Goal: Task Accomplishment & Management: Use online tool/utility

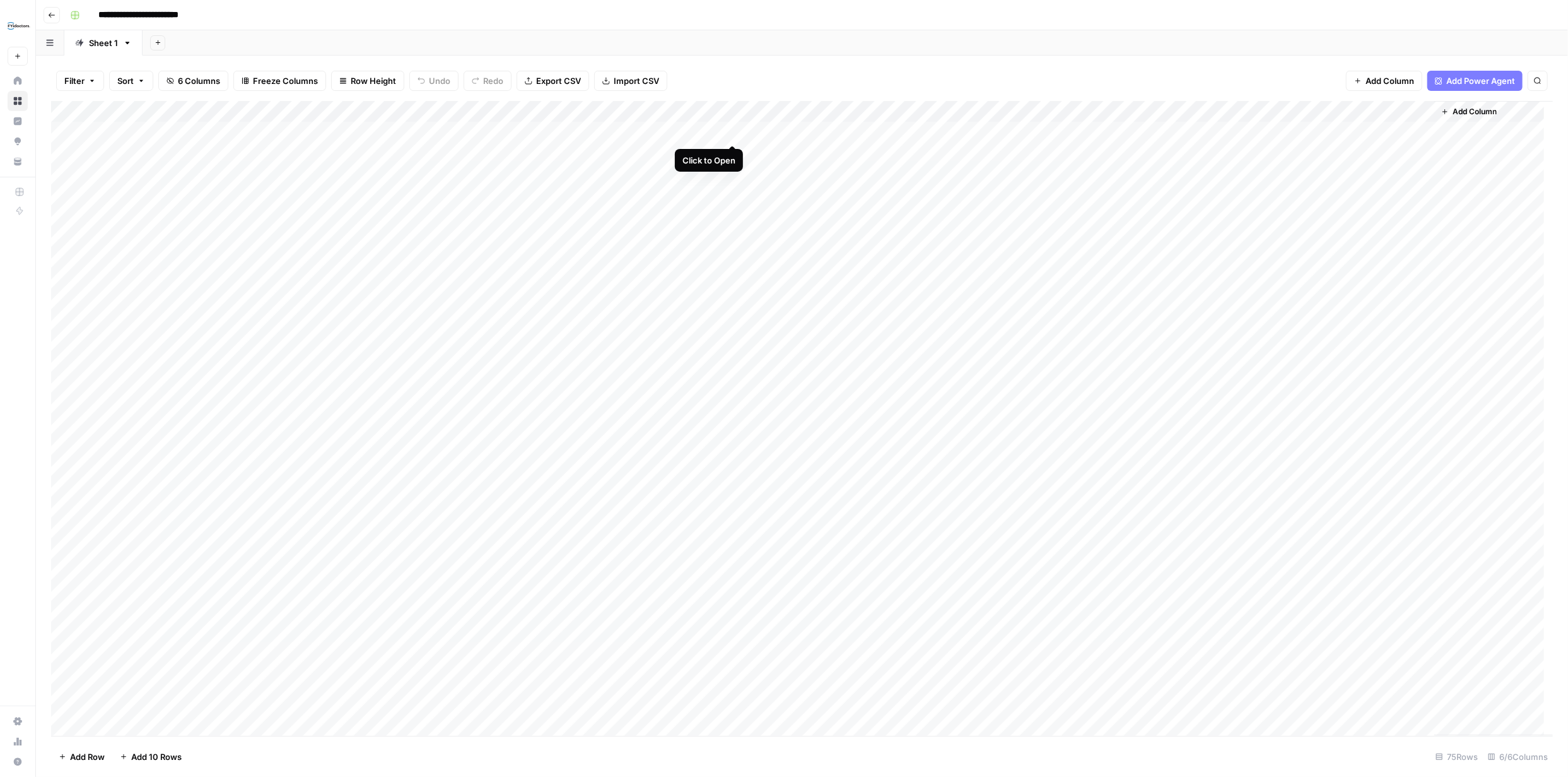
click at [732, 131] on div "Add Column" at bounding box center [802, 419] width 1502 height 635
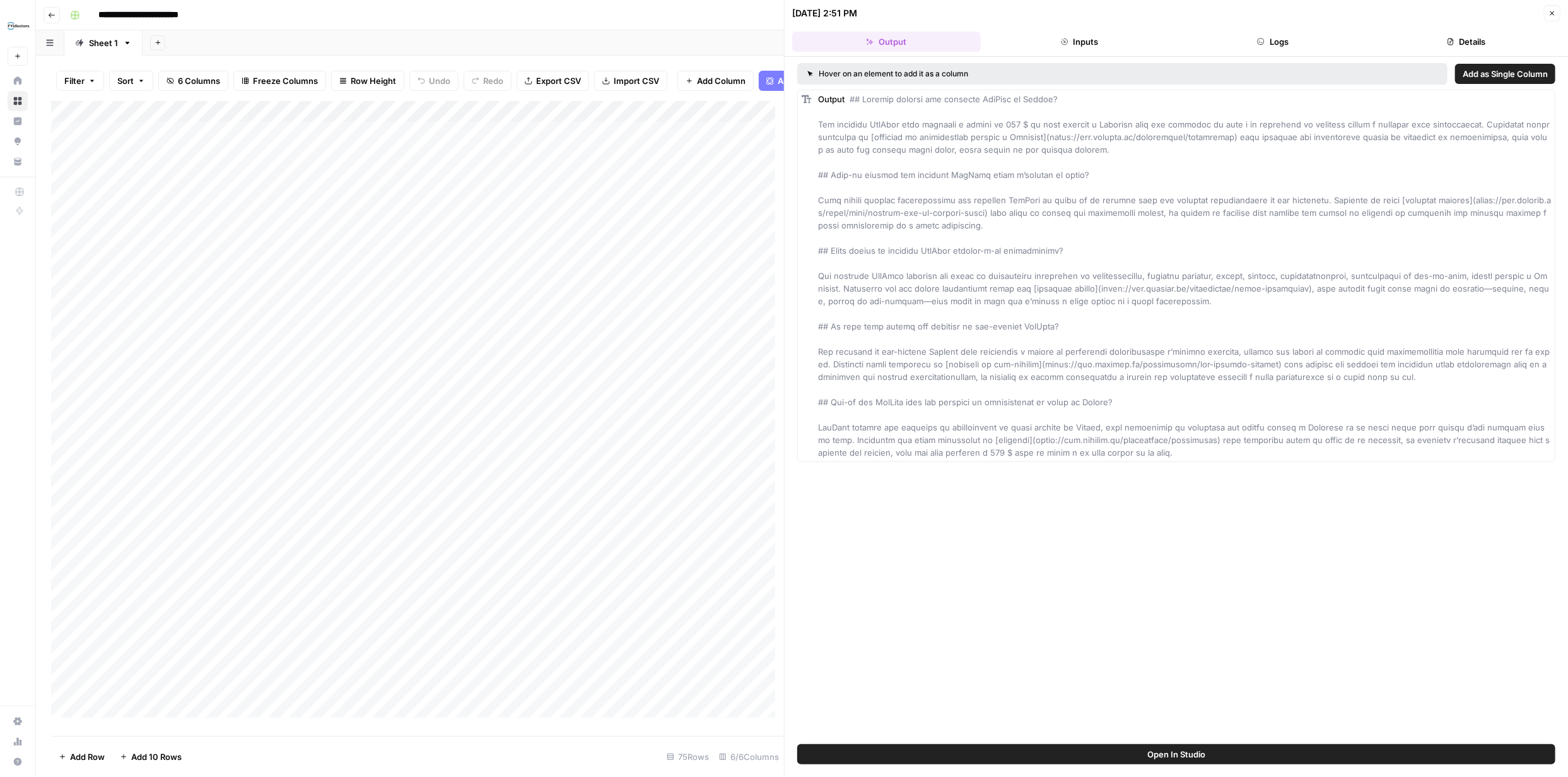
click at [784, 10] on icon "button" at bounding box center [1553, 14] width 8 height 8
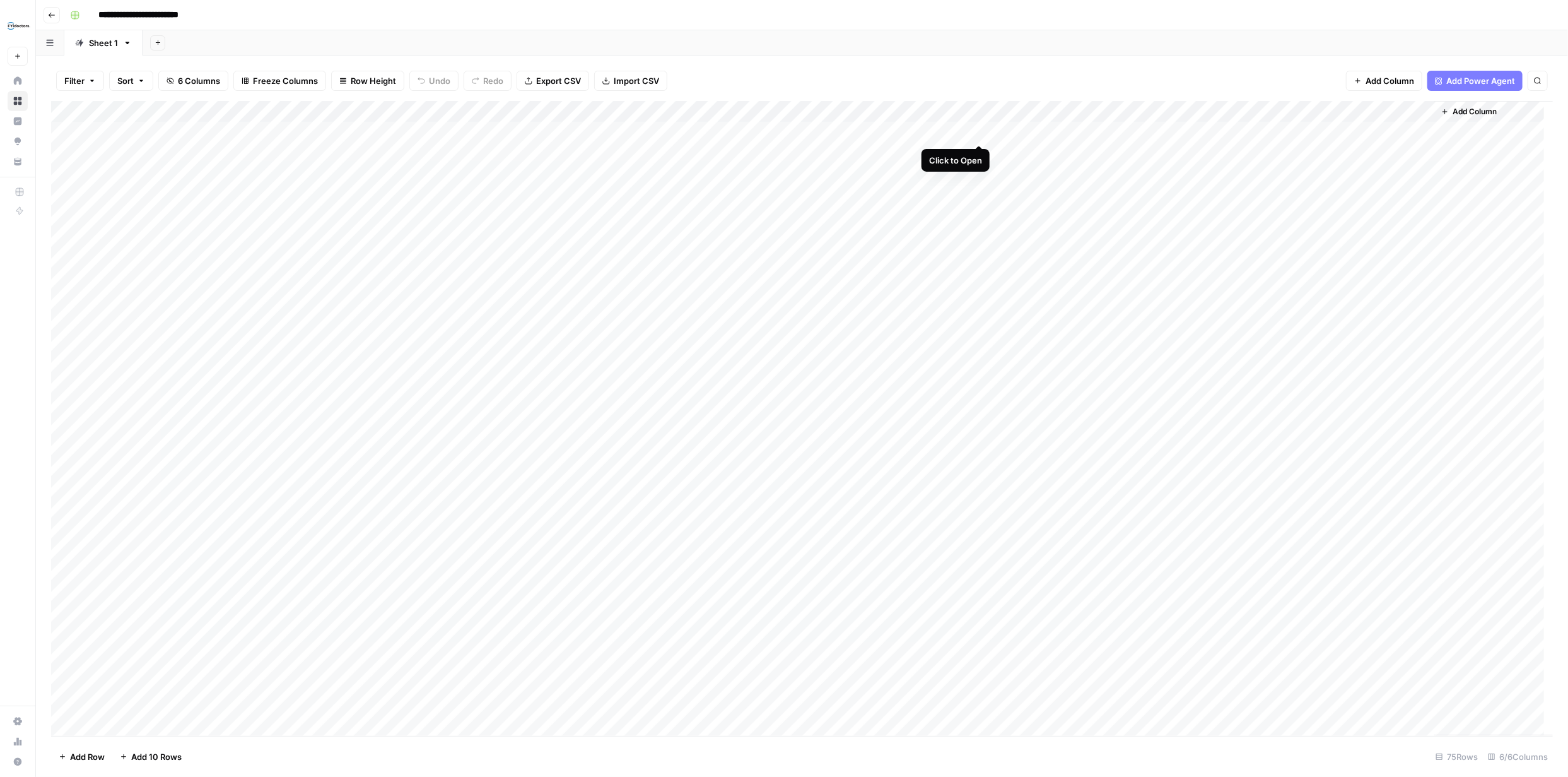
click at [784, 134] on div "Add Column" at bounding box center [802, 419] width 1502 height 635
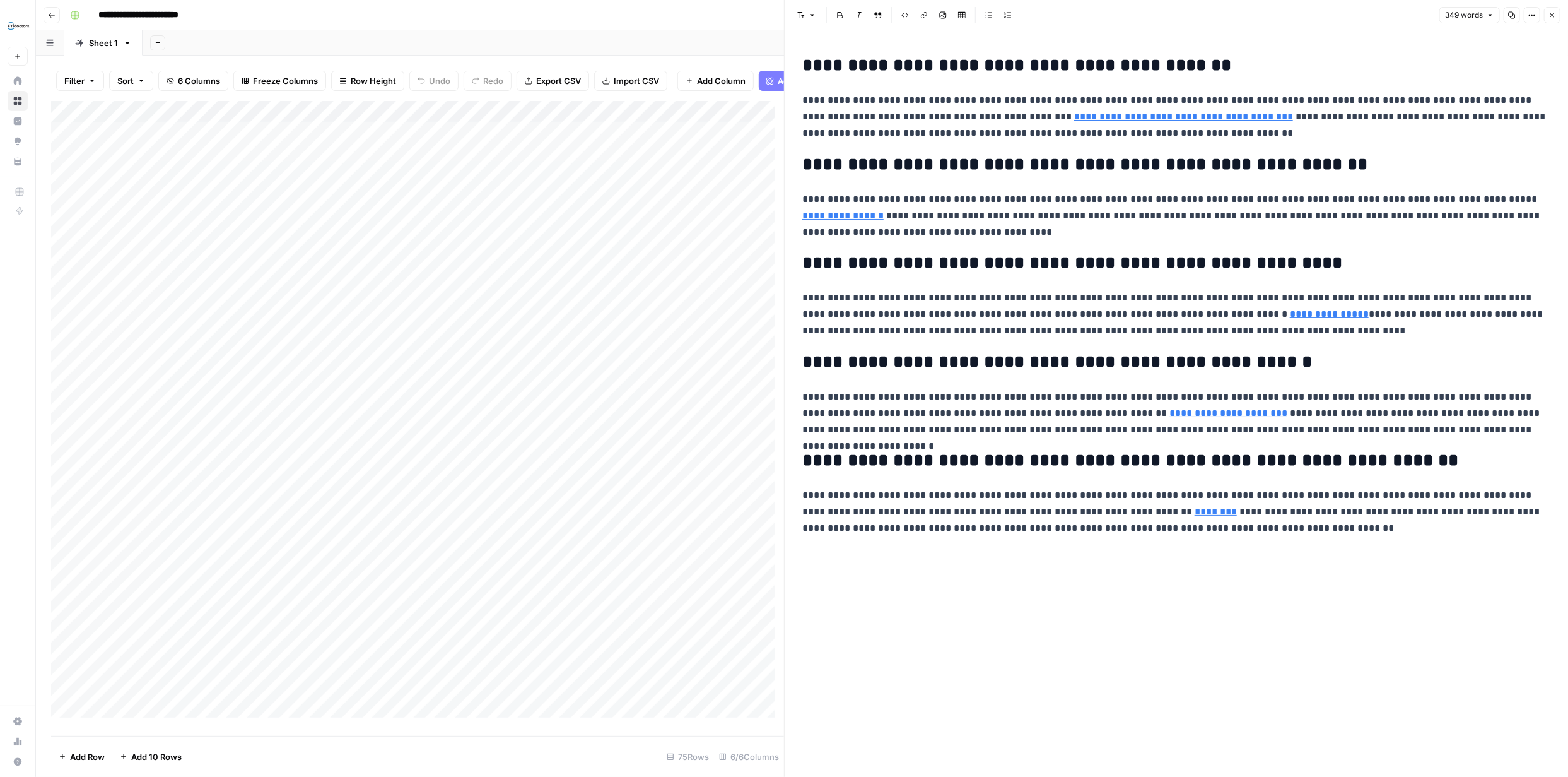
click at [784, 17] on button "Close" at bounding box center [1553, 14] width 16 height 16
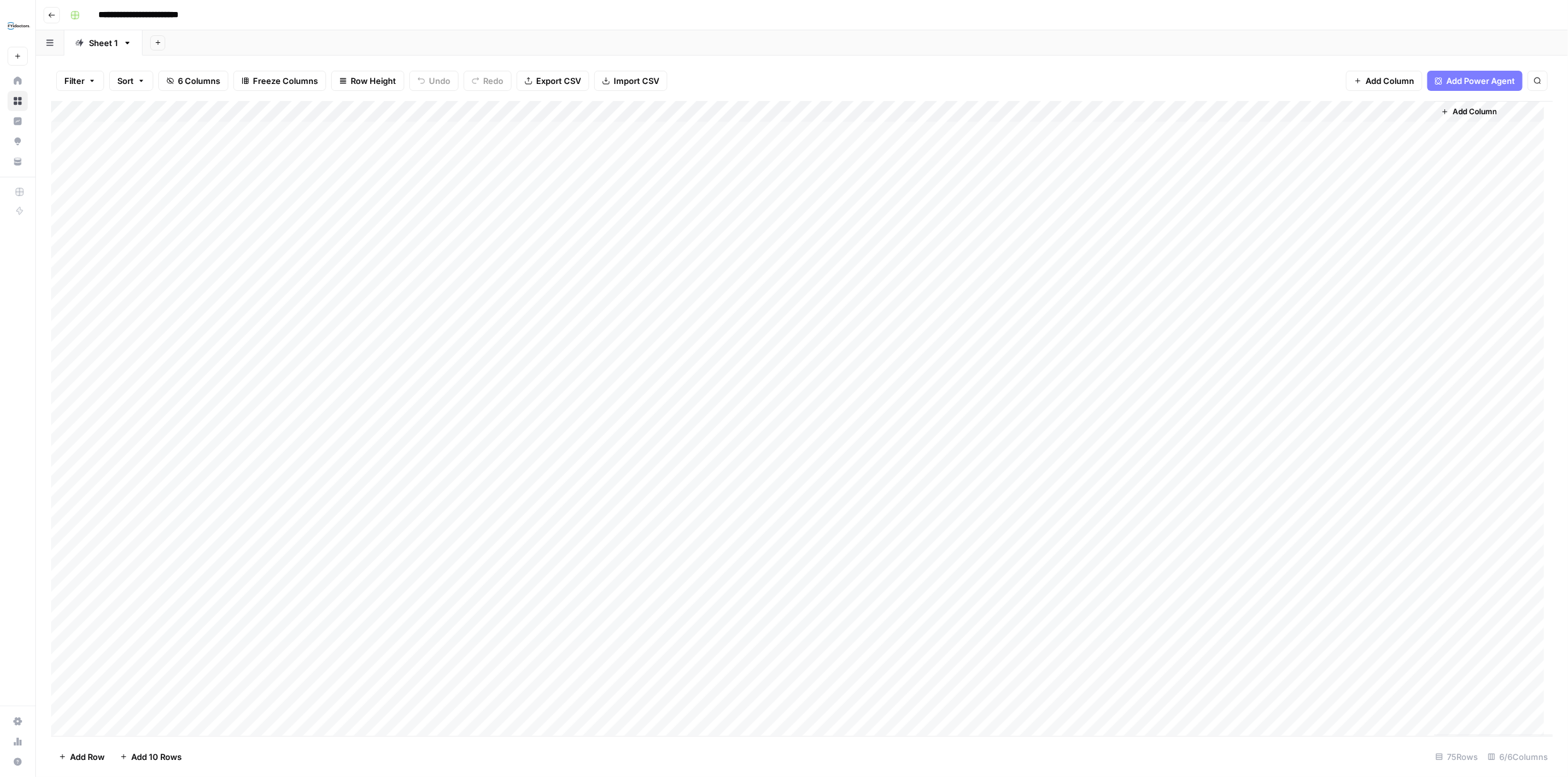
click at [784, 110] on div "Add Column" at bounding box center [802, 419] width 1502 height 635
drag, startPoint x: 1236, startPoint y: 63, endPoint x: 1242, endPoint y: 61, distance: 6.3
click at [784, 62] on div "Filter Sort 6 Columns Freeze Columns Row Height Undo Redo Export CSV Import CSV…" at bounding box center [802, 81] width 1502 height 41
click at [729, 132] on div "Add Column" at bounding box center [802, 419] width 1502 height 635
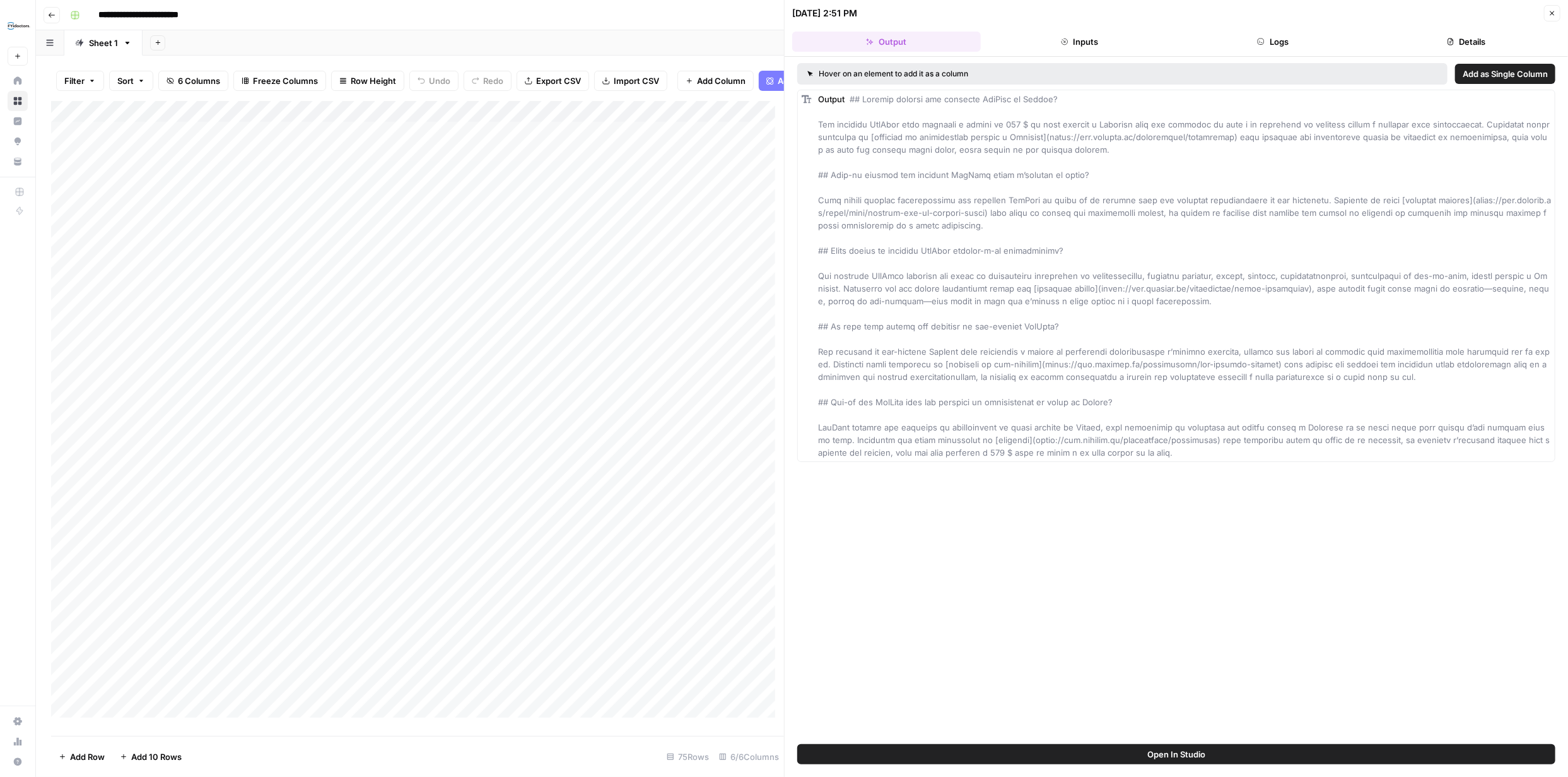
click at [784, 45] on button "Logs" at bounding box center [1273, 42] width 188 height 20
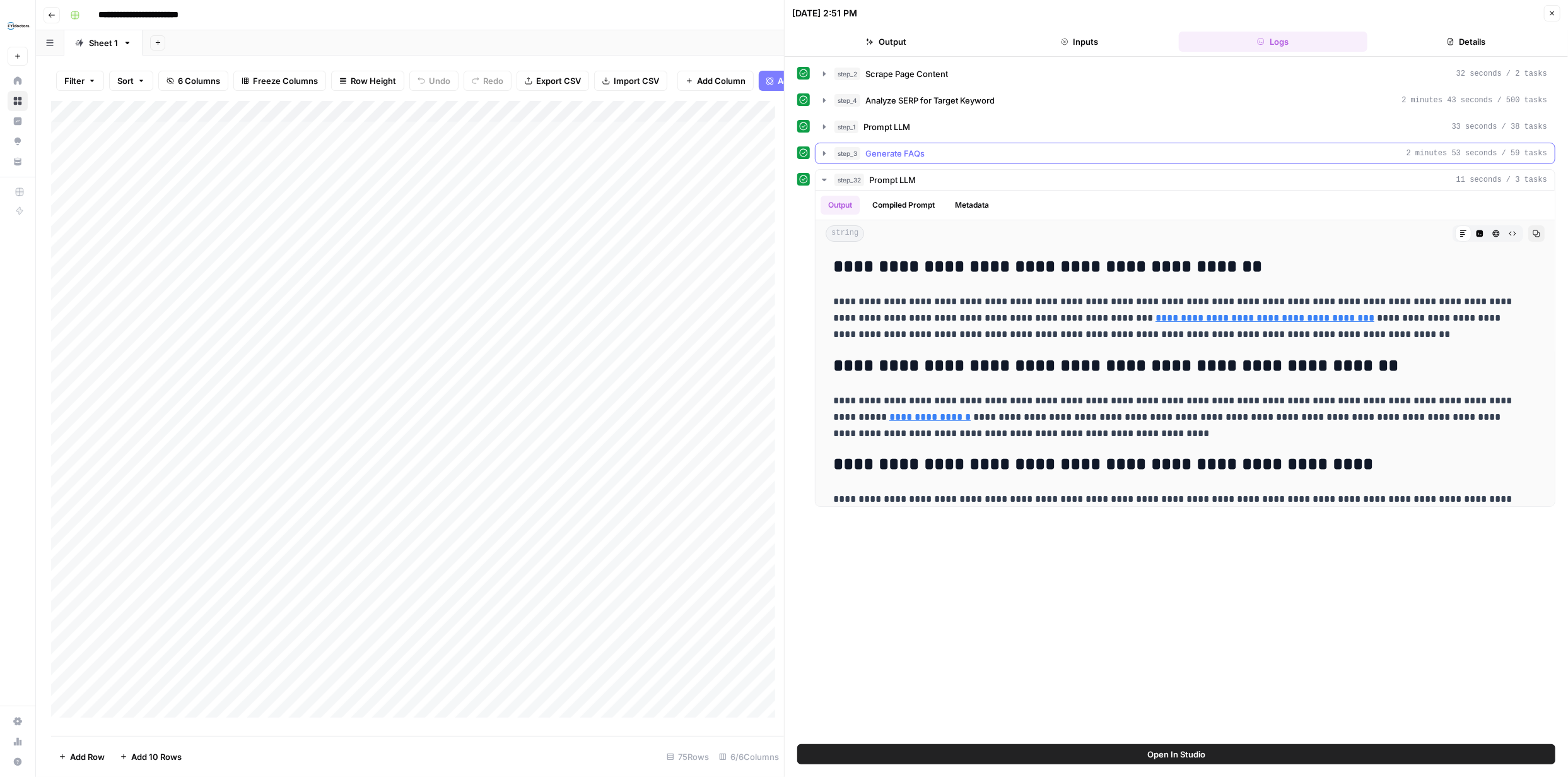
click at [784, 153] on icon "button" at bounding box center [824, 153] width 10 height 10
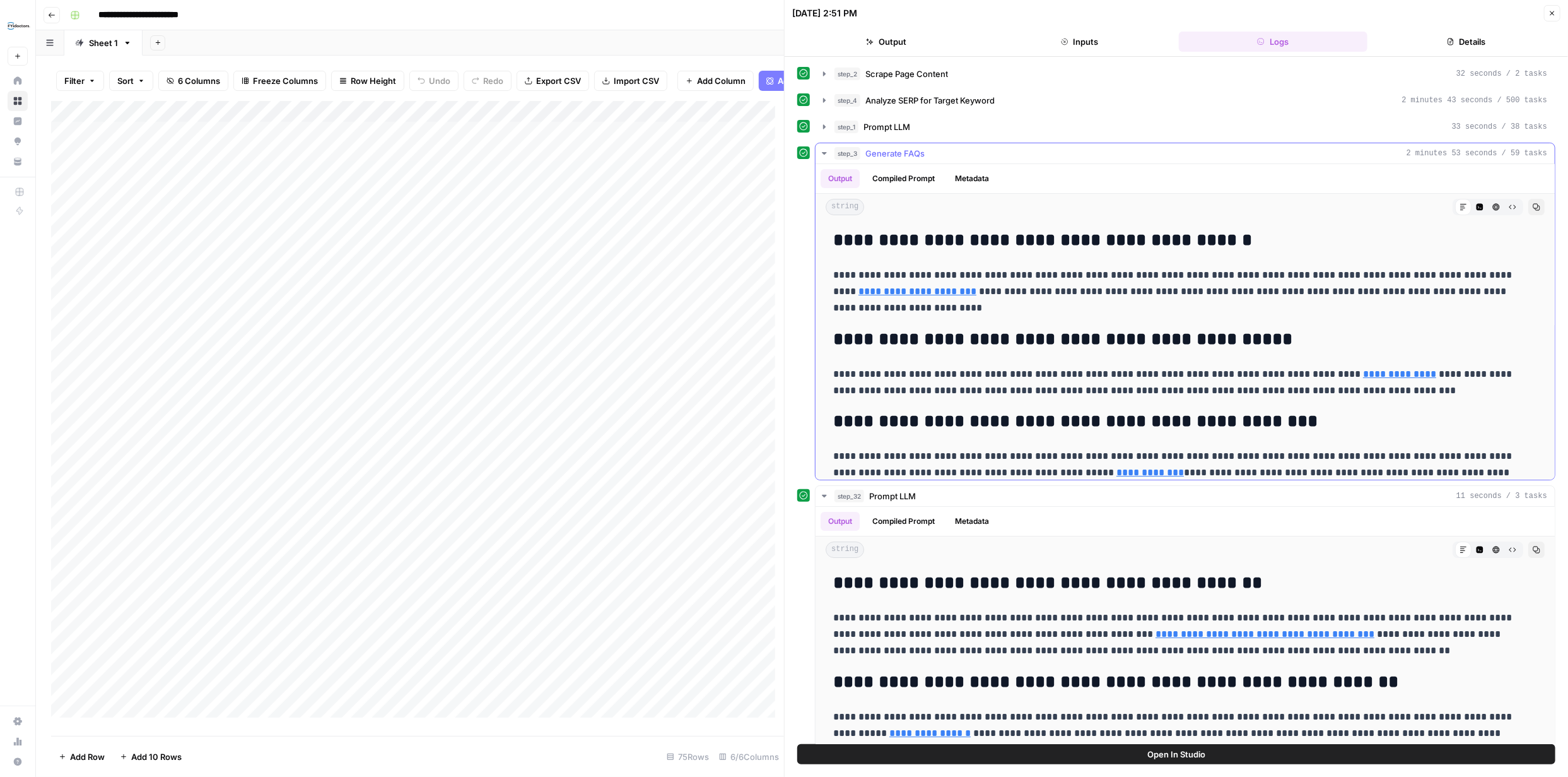
click at [784, 179] on button "Output" at bounding box center [840, 179] width 40 height 19
click at [784, 208] on icon "button" at bounding box center [1513, 208] width 8 height 8
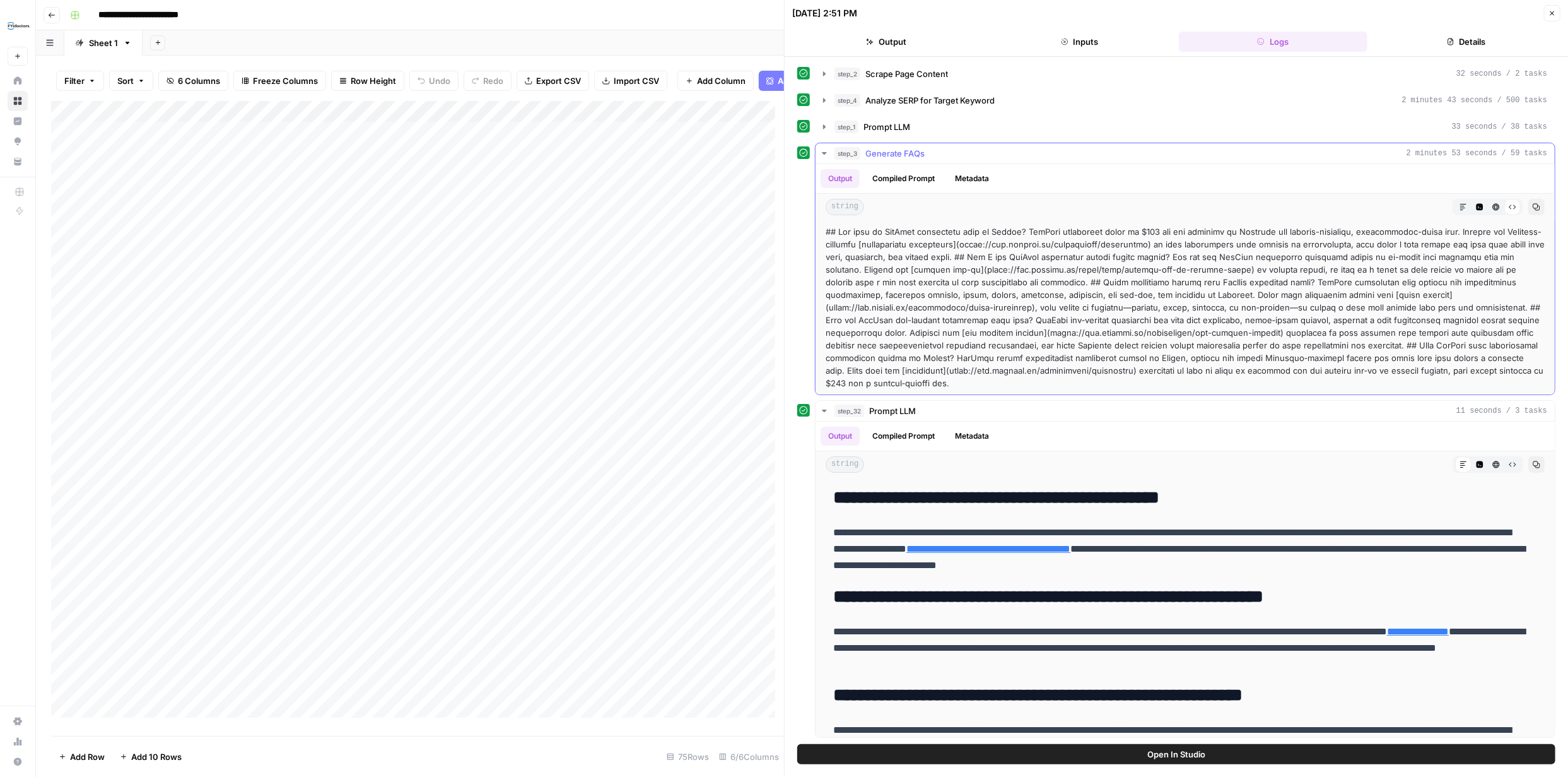
click at [784, 210] on icon "button" at bounding box center [1480, 208] width 8 height 8
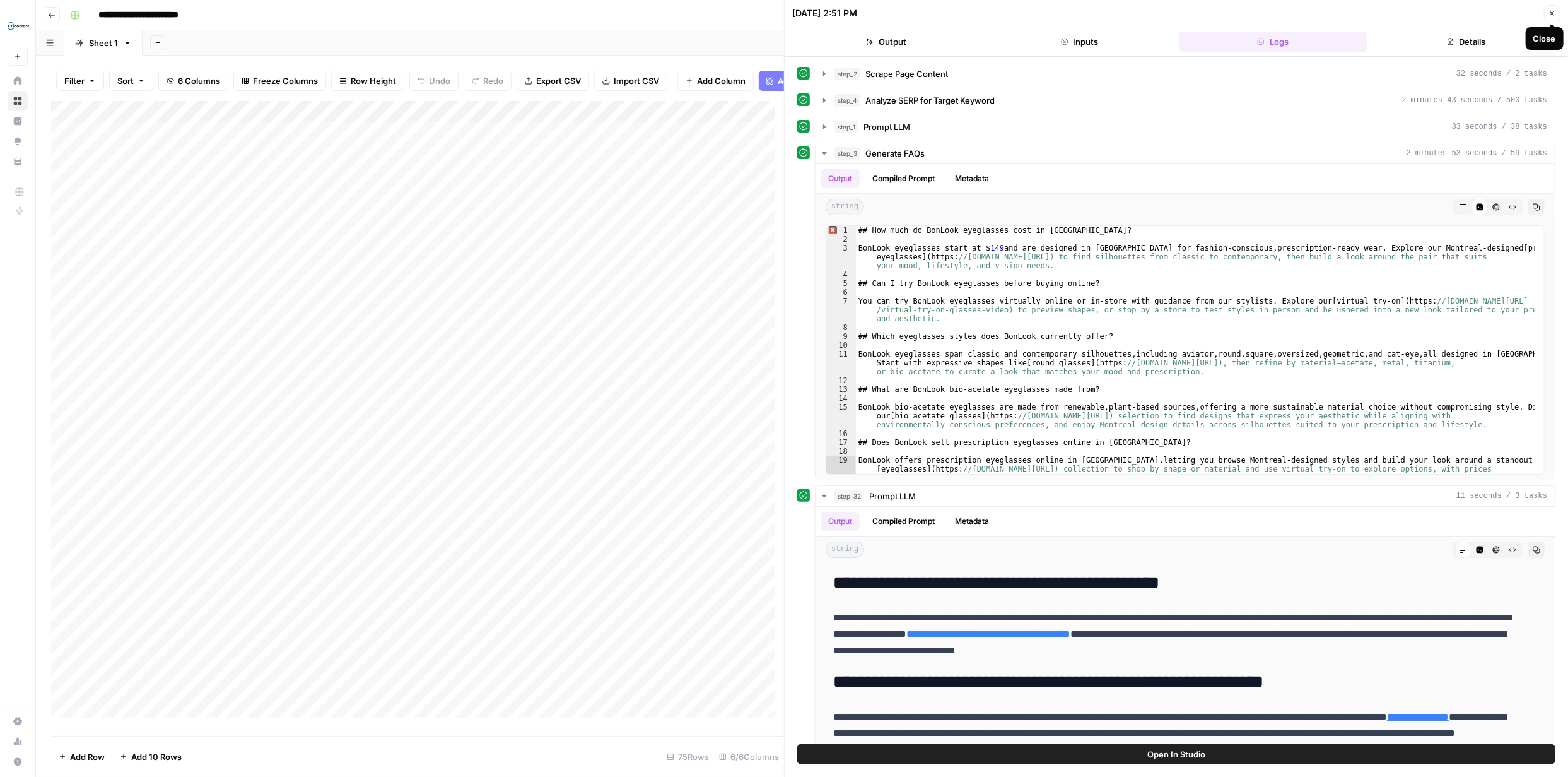
click at [784, 42] on button "Details" at bounding box center [1467, 42] width 188 height 20
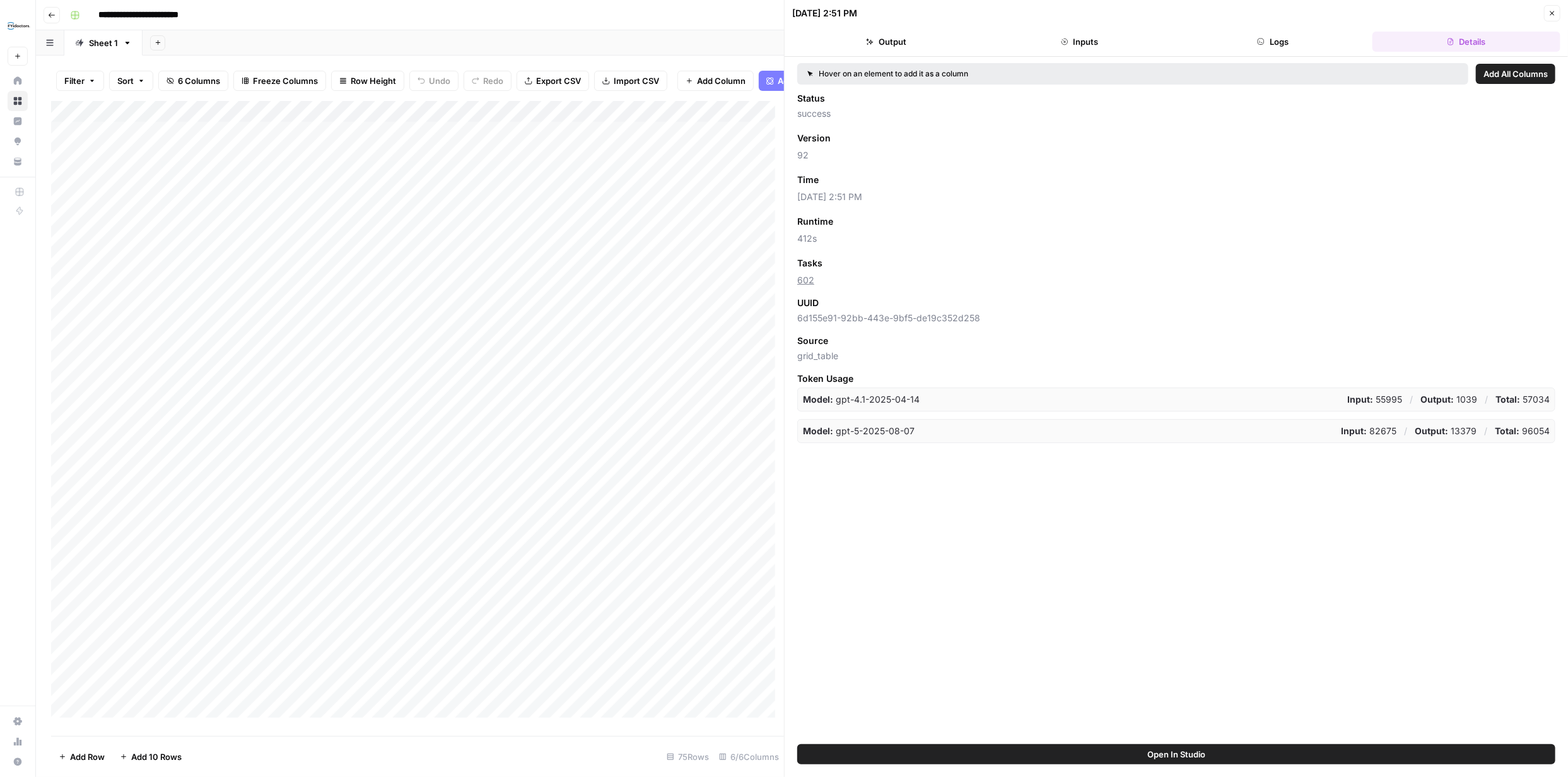
click at [784, 50] on button "Output" at bounding box center [886, 42] width 188 height 20
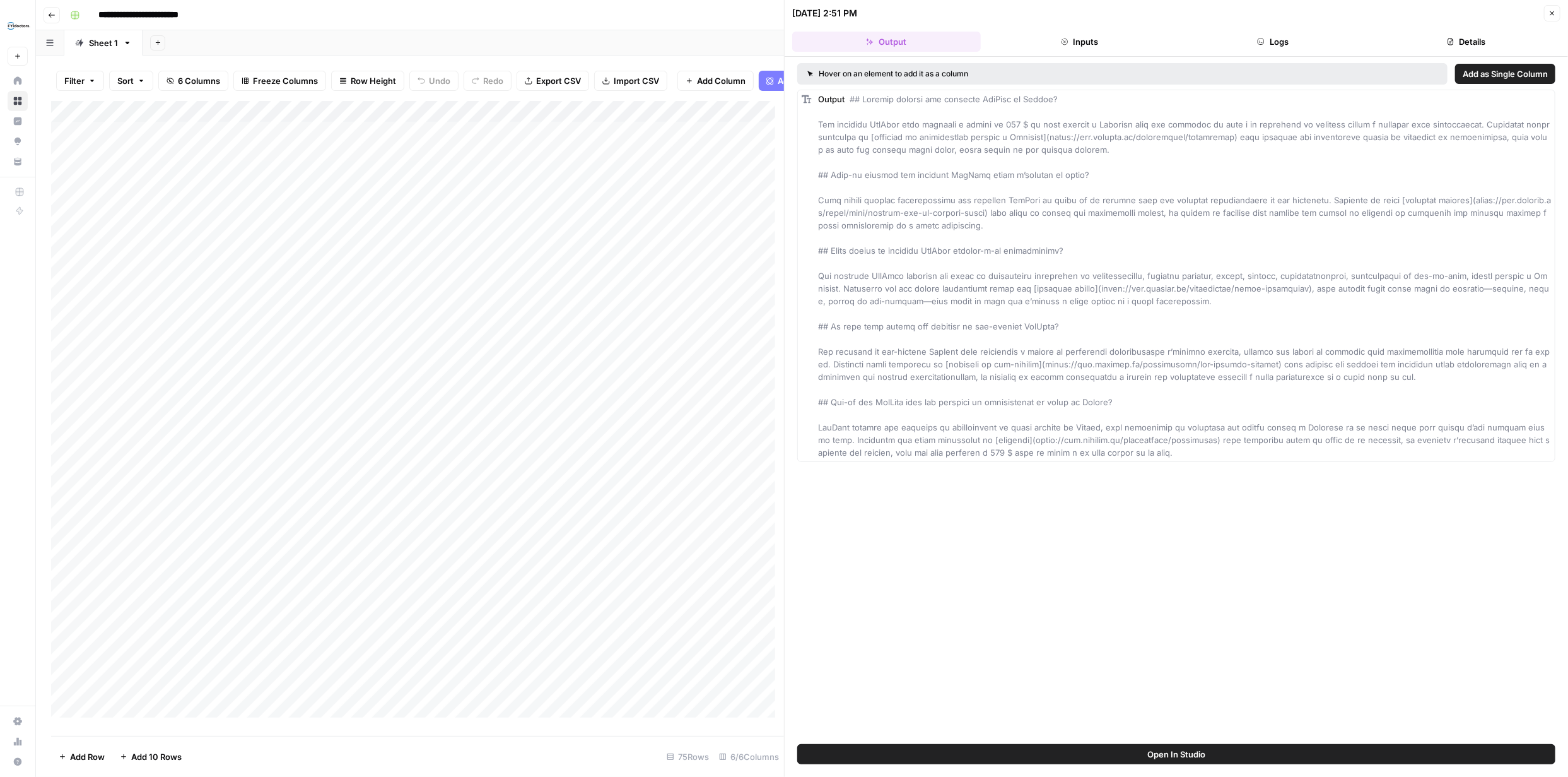
click at [784, 48] on button "Inputs" at bounding box center [1080, 42] width 188 height 20
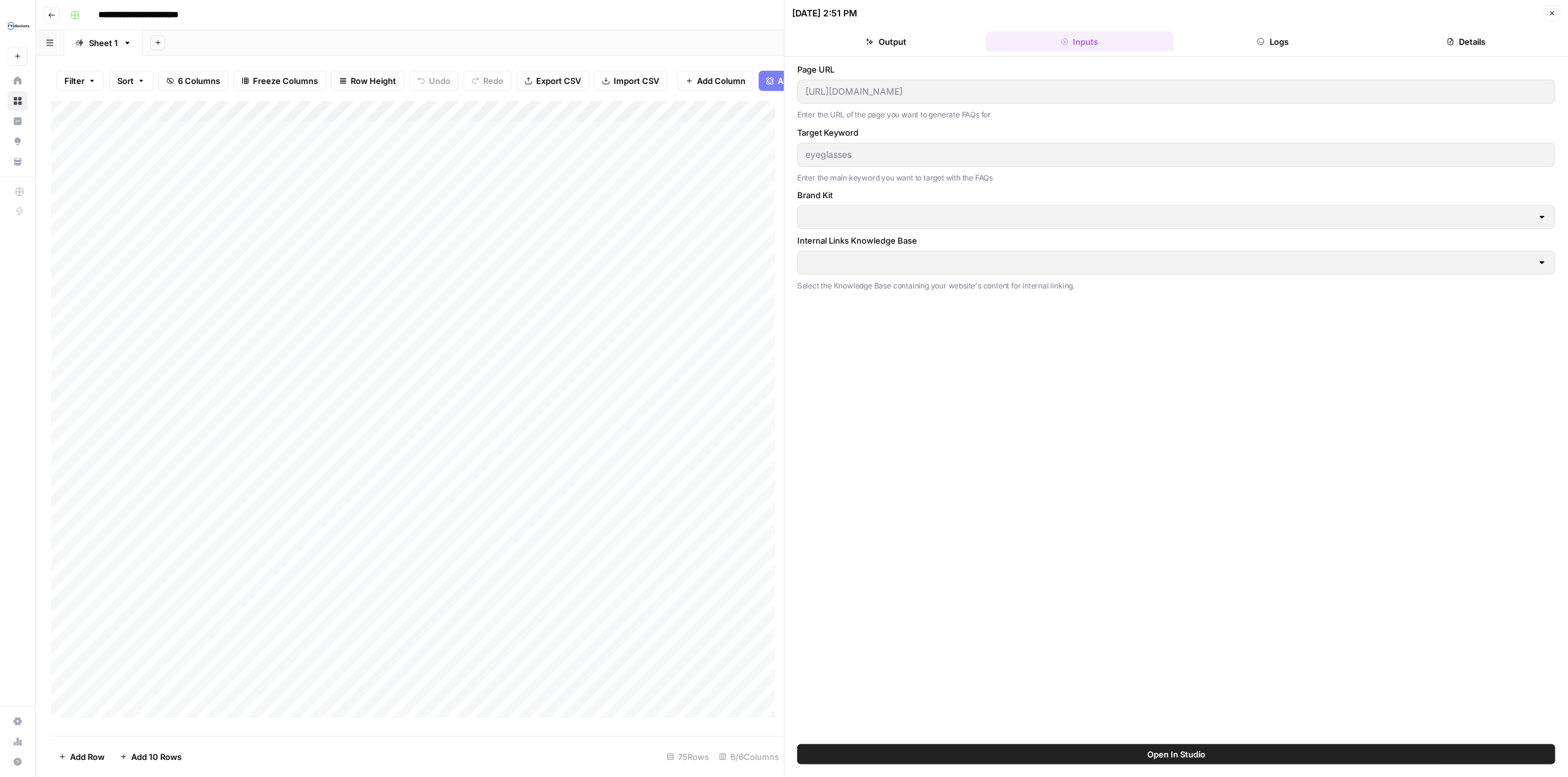
type input "BonLook"
type input "BonLook URLs CA"
click at [784, 38] on button "Details" at bounding box center [1467, 42] width 188 height 20
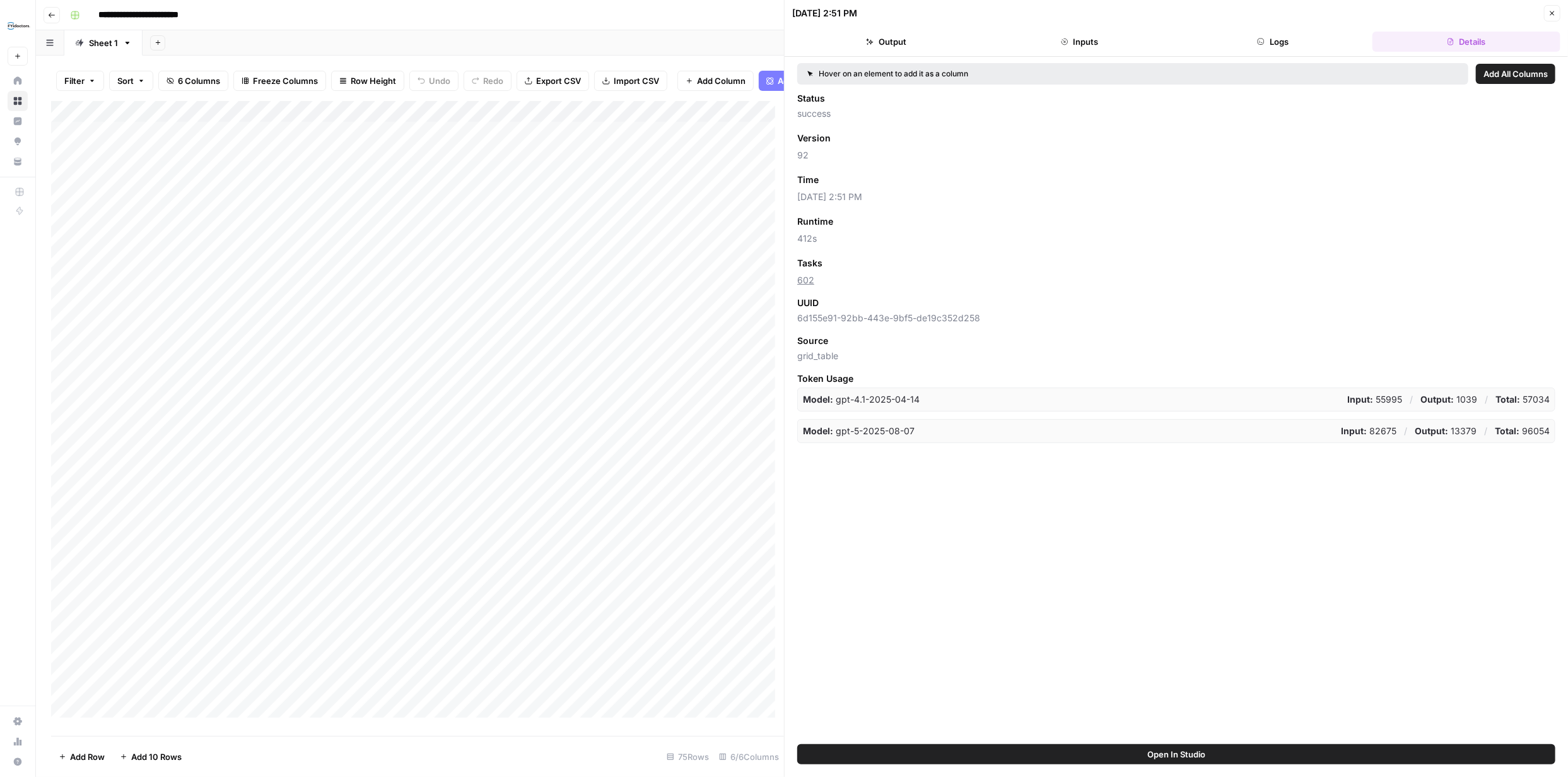
click at [784, 14] on icon "button" at bounding box center [1553, 14] width 8 height 8
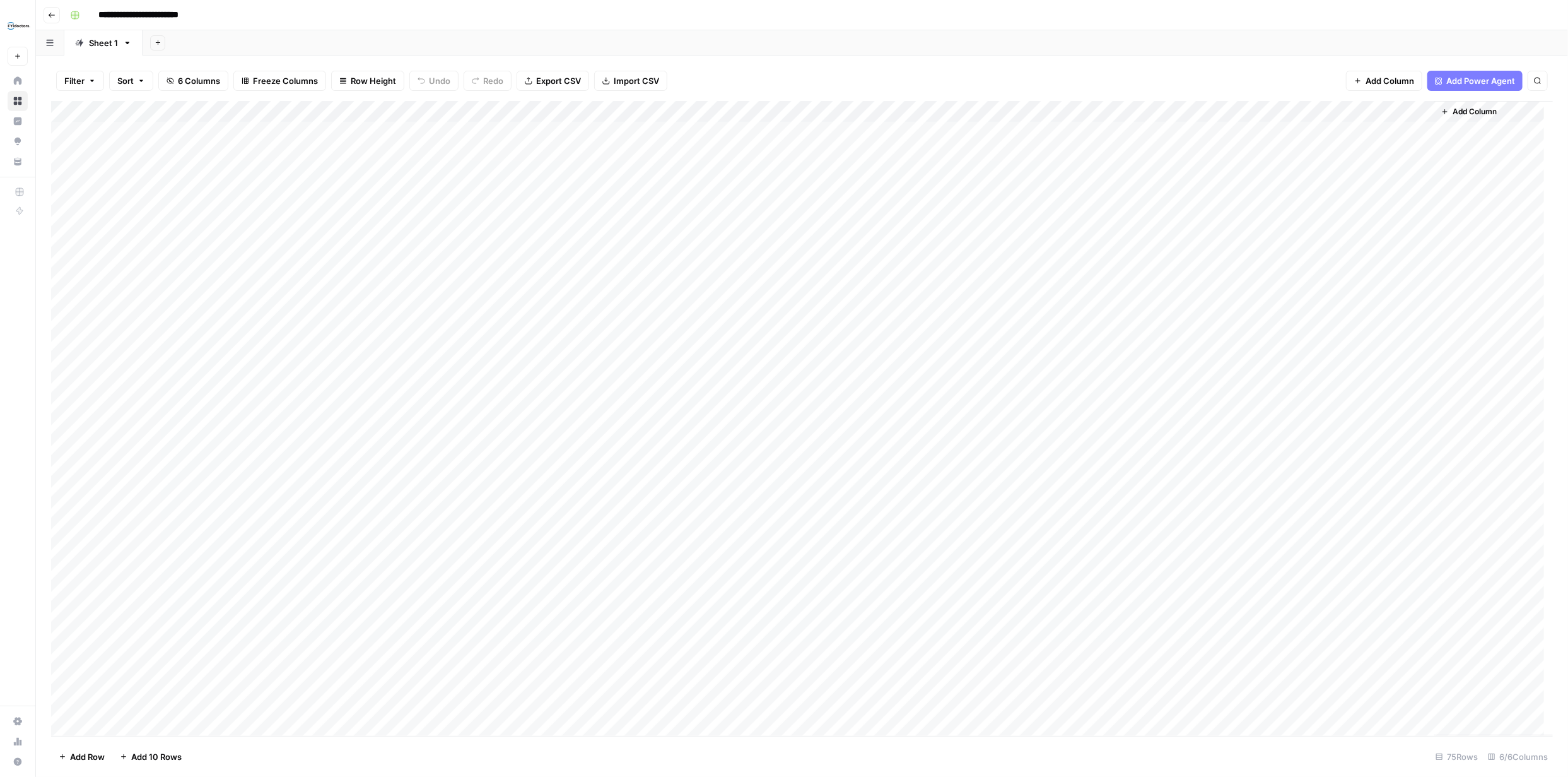
click at [784, 112] on div "Add Column" at bounding box center [802, 419] width 1502 height 635
click at [784, 236] on span "Remove Column" at bounding box center [1071, 235] width 110 height 13
click at [743, 132] on span "Delete" at bounding box center [739, 130] width 27 height 13
click at [731, 131] on div "Add Column" at bounding box center [802, 419] width 1502 height 635
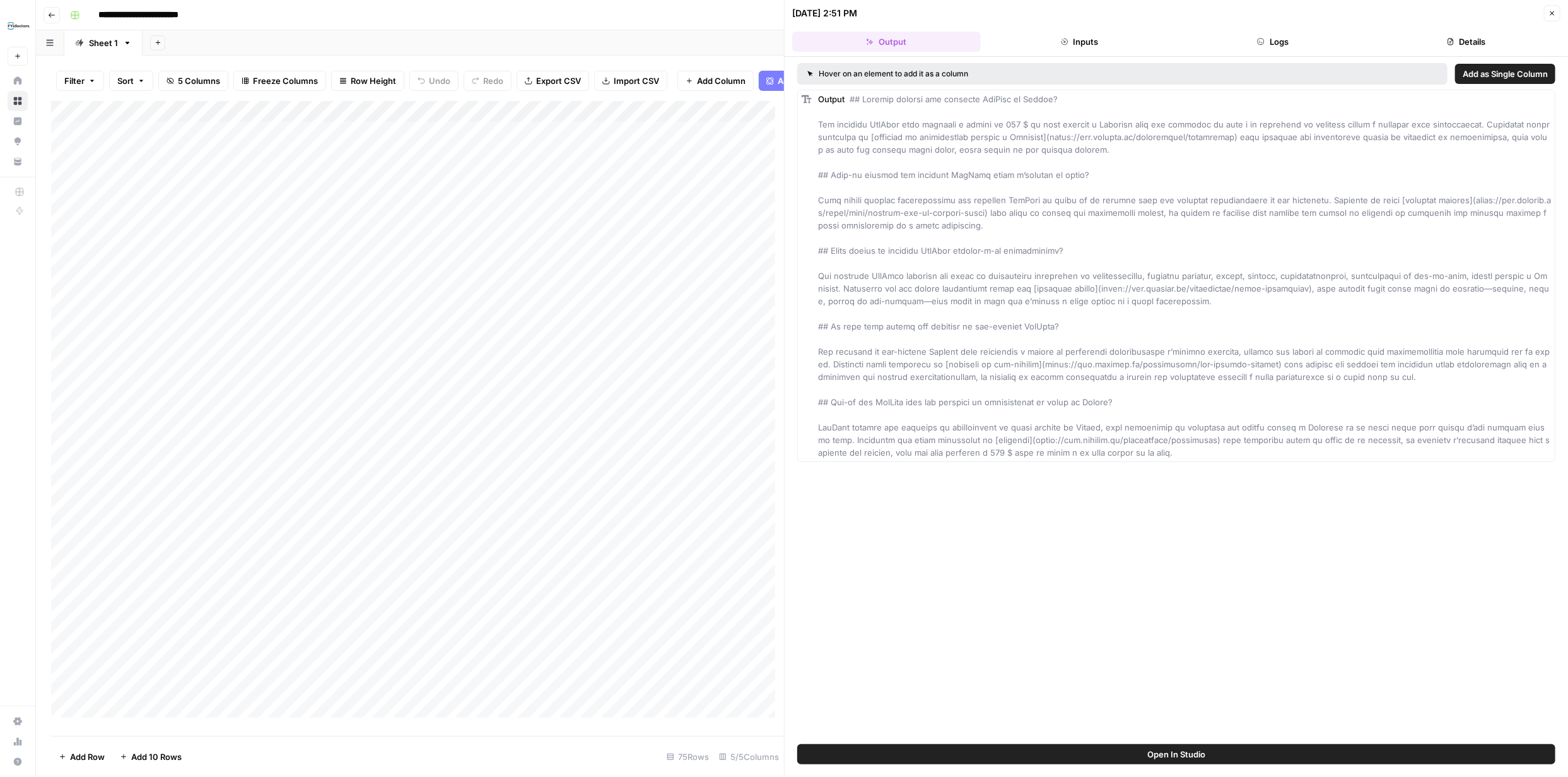
click at [735, 120] on div "Add Column" at bounding box center [418, 414] width 733 height 626
click at [686, 241] on span "Edit Workflow" at bounding box center [691, 244] width 110 height 13
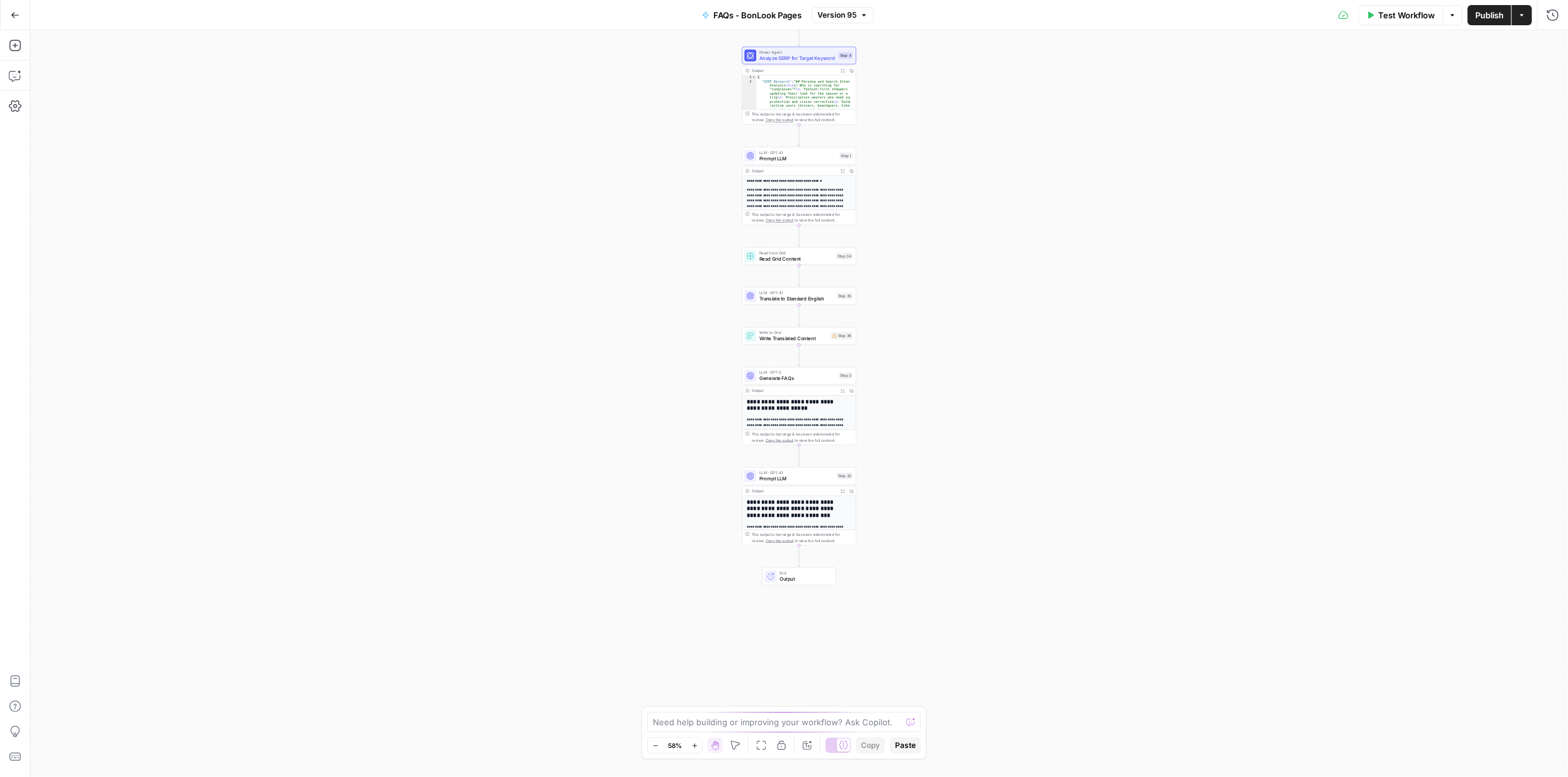
click at [693, 746] on icon "button" at bounding box center [695, 745] width 7 height 7
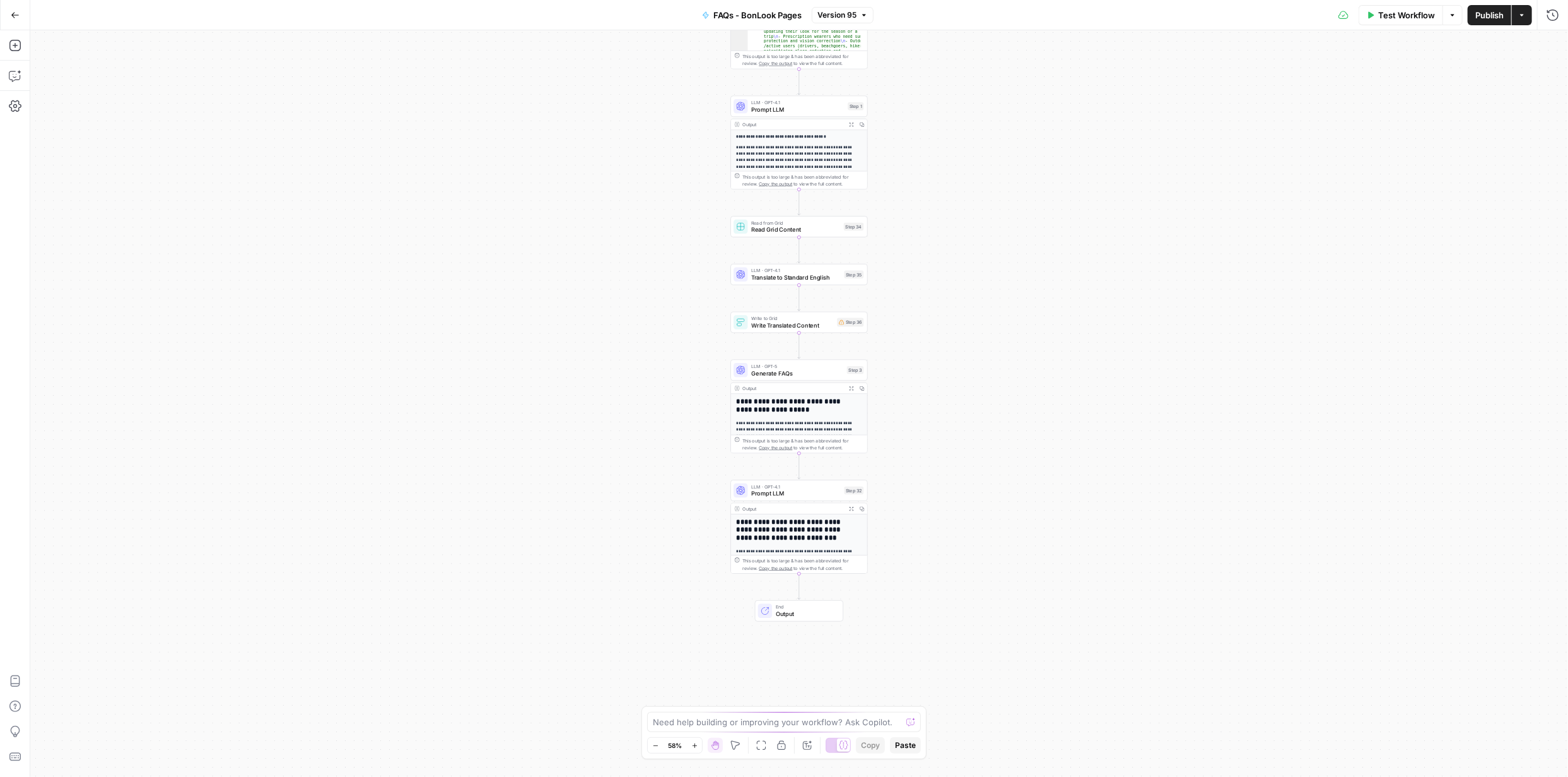
click at [693, 746] on icon "button" at bounding box center [695, 745] width 7 height 7
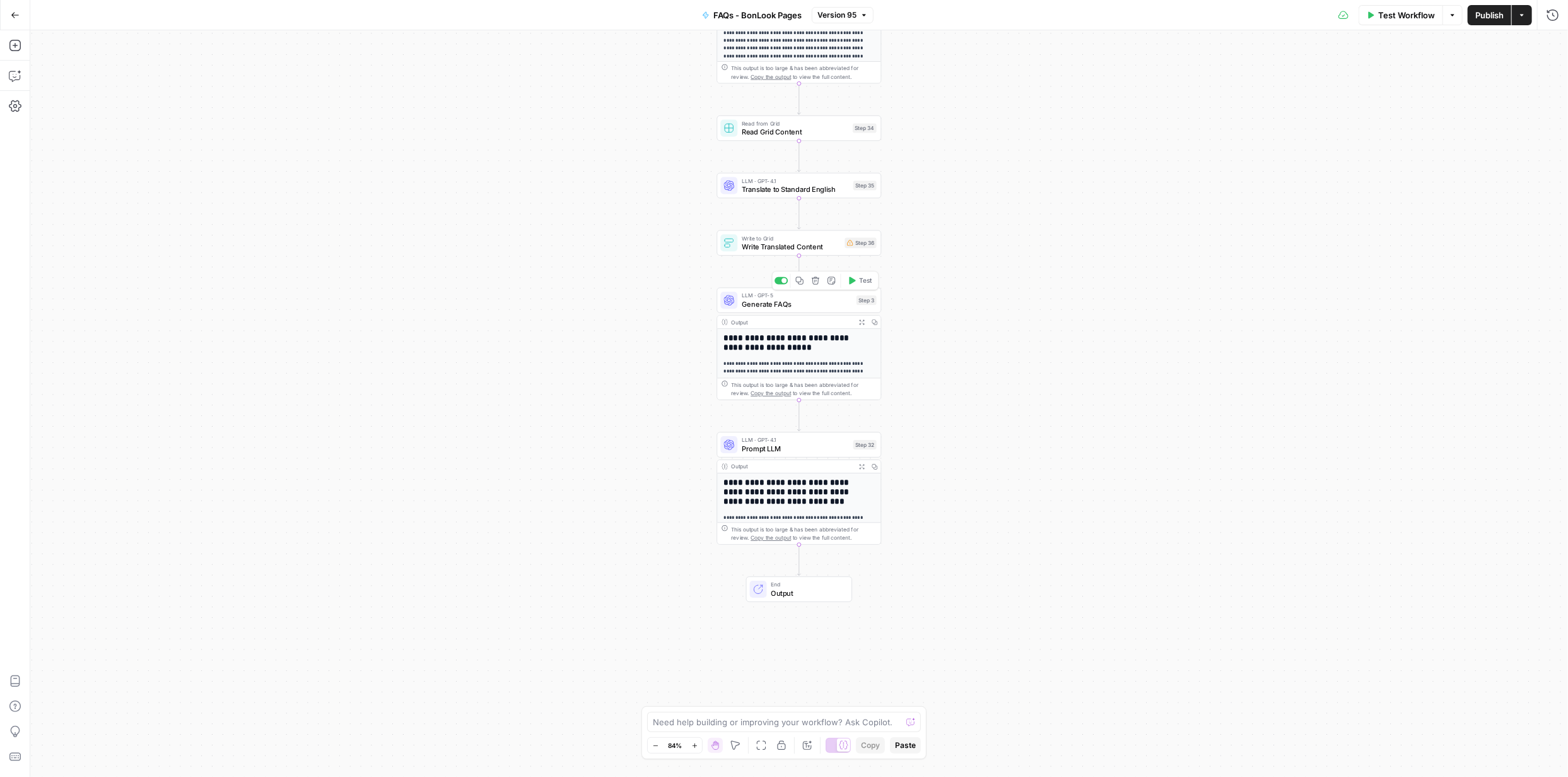
click at [809, 305] on span "Generate FAQs" at bounding box center [797, 303] width 110 height 11
drag, startPoint x: 809, startPoint y: 305, endPoint x: 796, endPoint y: 310, distance: 13.9
click at [811, 305] on span "Generate FAQs" at bounding box center [797, 303] width 110 height 11
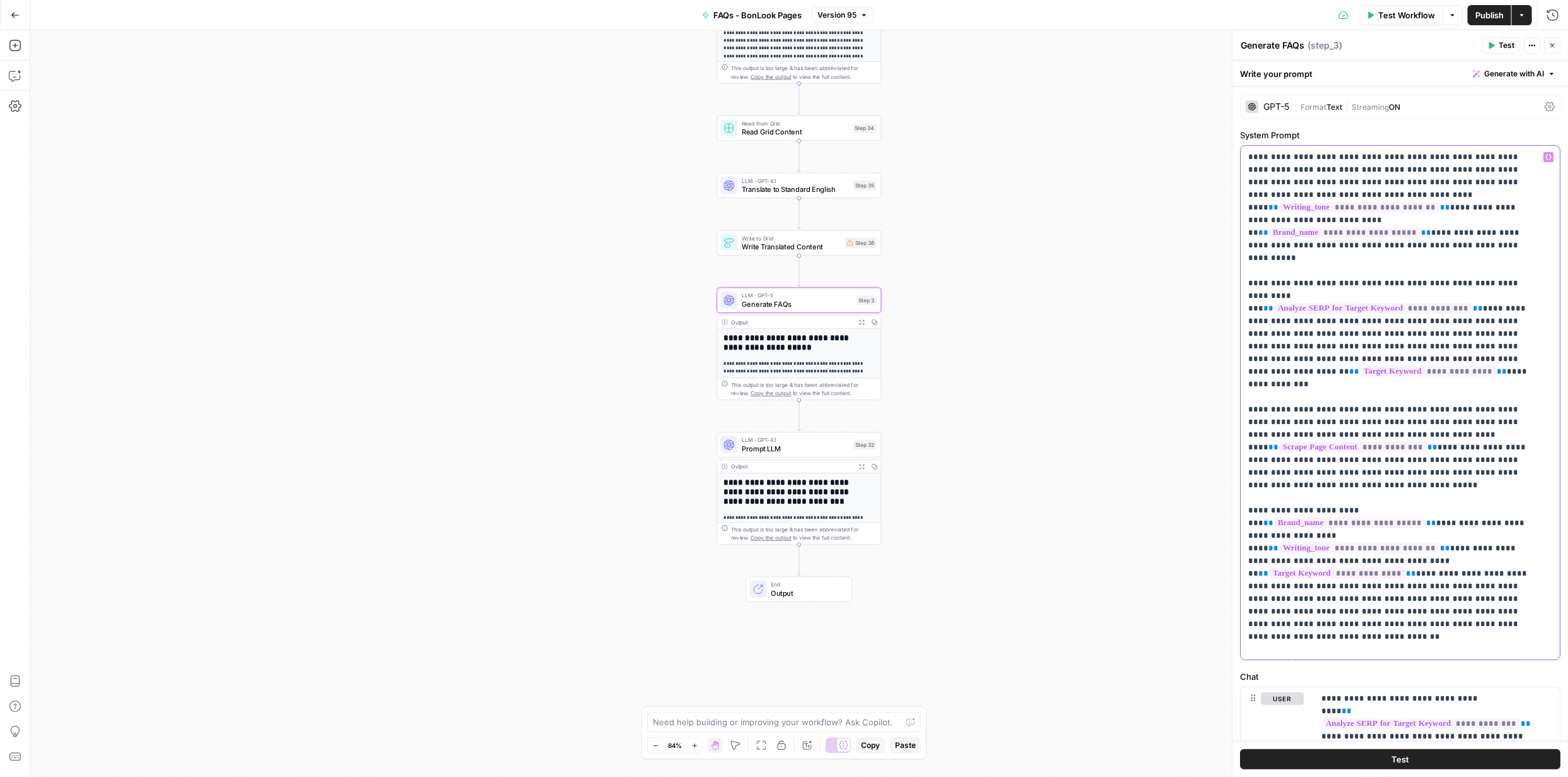
drag, startPoint x: 1437, startPoint y: 649, endPoint x: 1317, endPoint y: 118, distance: 544.4
click at [1248, 87] on div "**********" at bounding box center [1401, 678] width 336 height 1182
copy p "**********"
click at [1521, 70] on span "Generate with AI" at bounding box center [1514, 74] width 60 height 12
click at [1464, 132] on span "Refine" at bounding box center [1485, 130] width 100 height 13
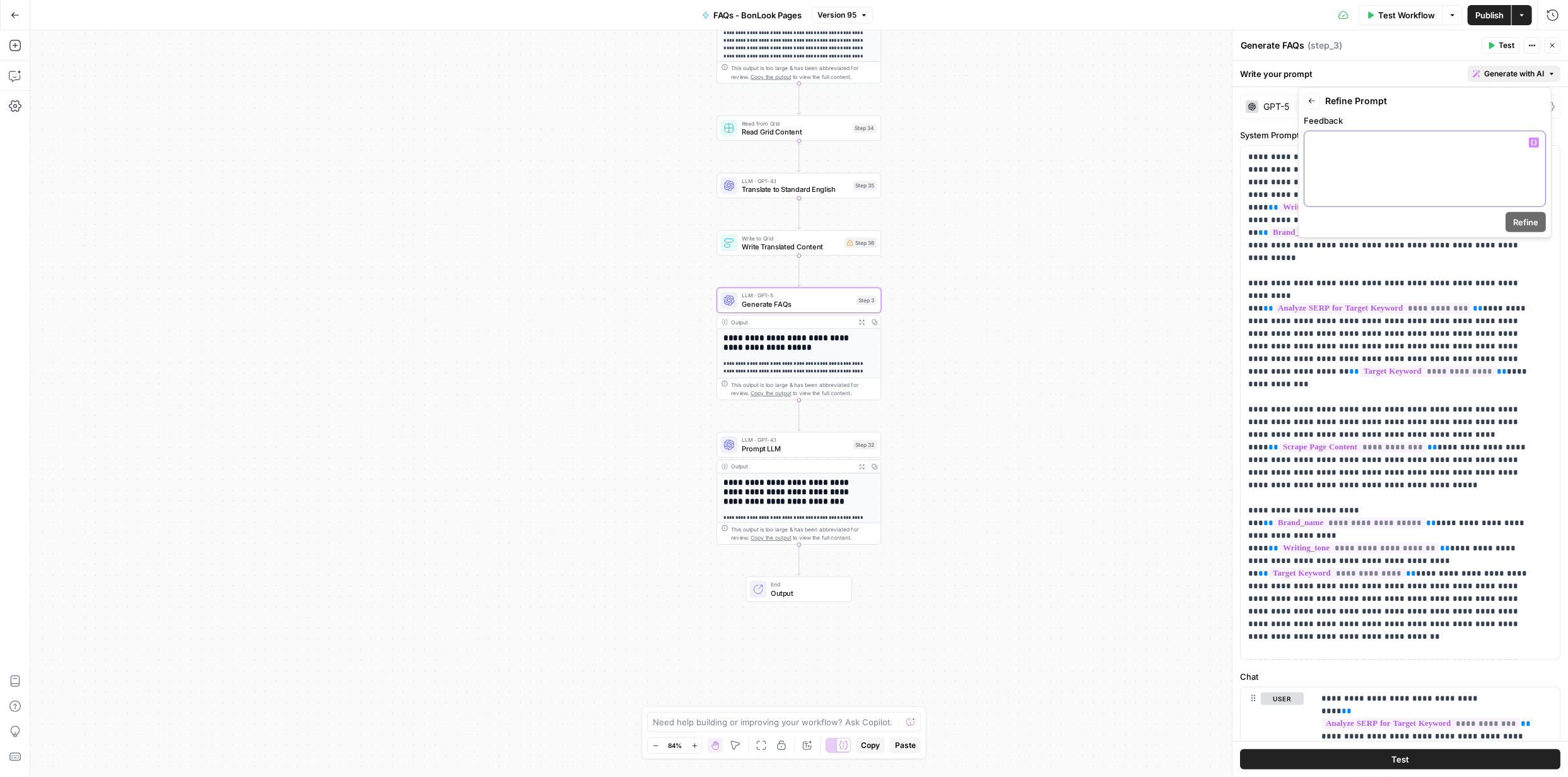
click at [1383, 148] on p at bounding box center [1425, 142] width 226 height 13
drag, startPoint x: 1495, startPoint y: 196, endPoint x: 1309, endPoint y: 170, distance: 187.8
click at [1309, 170] on div "**********" at bounding box center [1425, 169] width 241 height 75
copy p "**********"
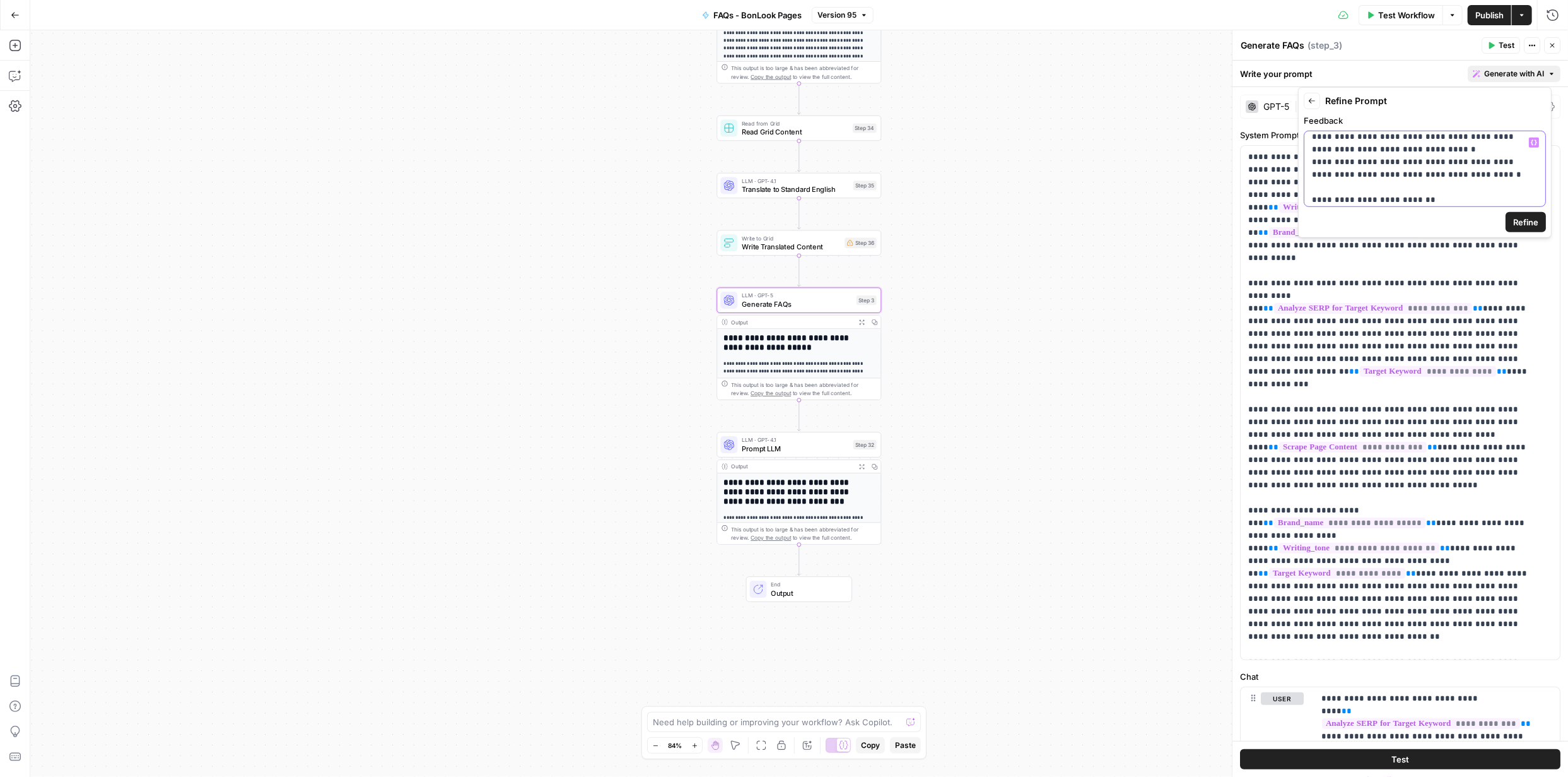
scroll to position [3997, 0]
click at [1528, 225] on span "Refine" at bounding box center [1526, 222] width 25 height 13
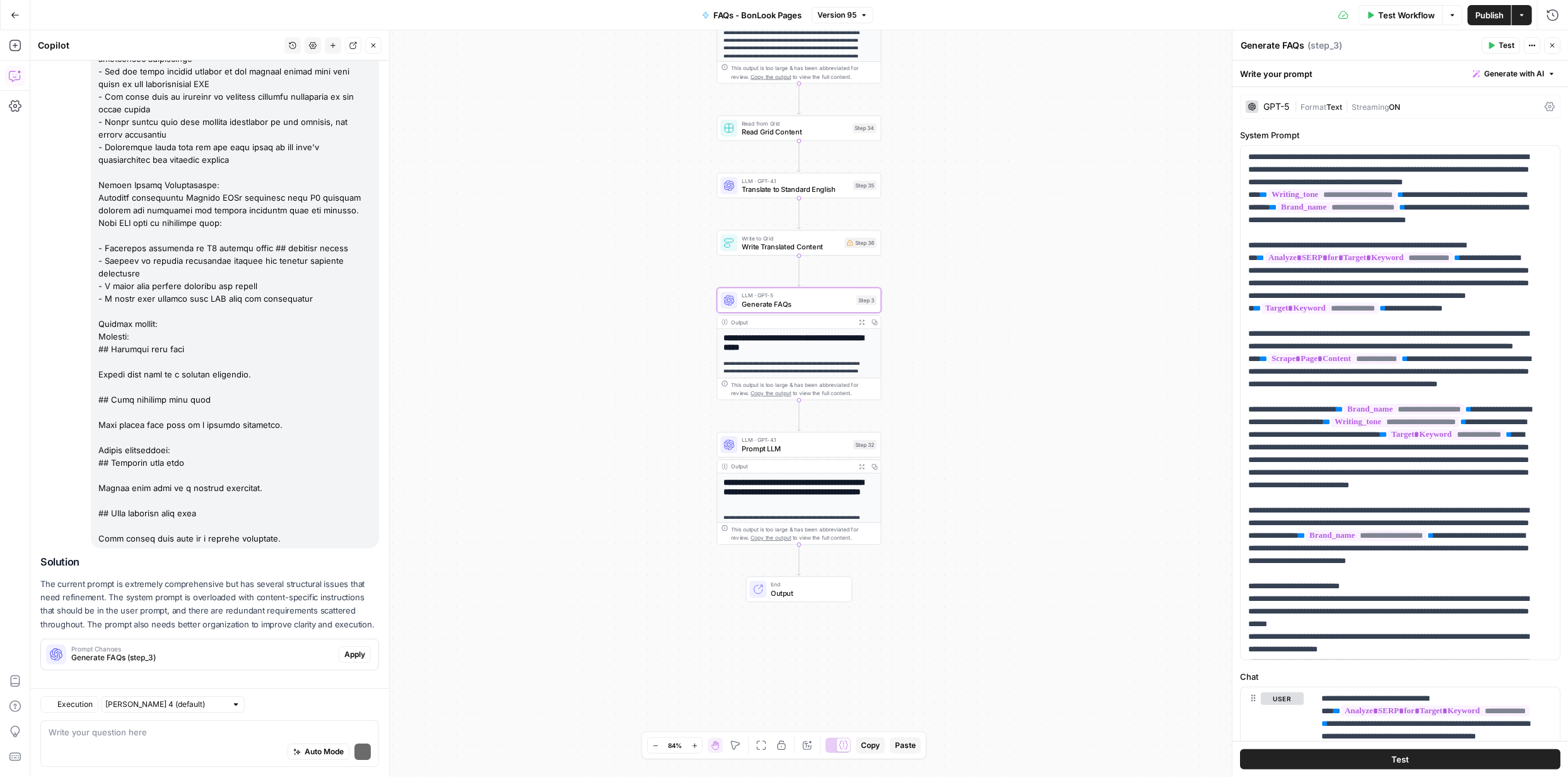
scroll to position [3125, 0]
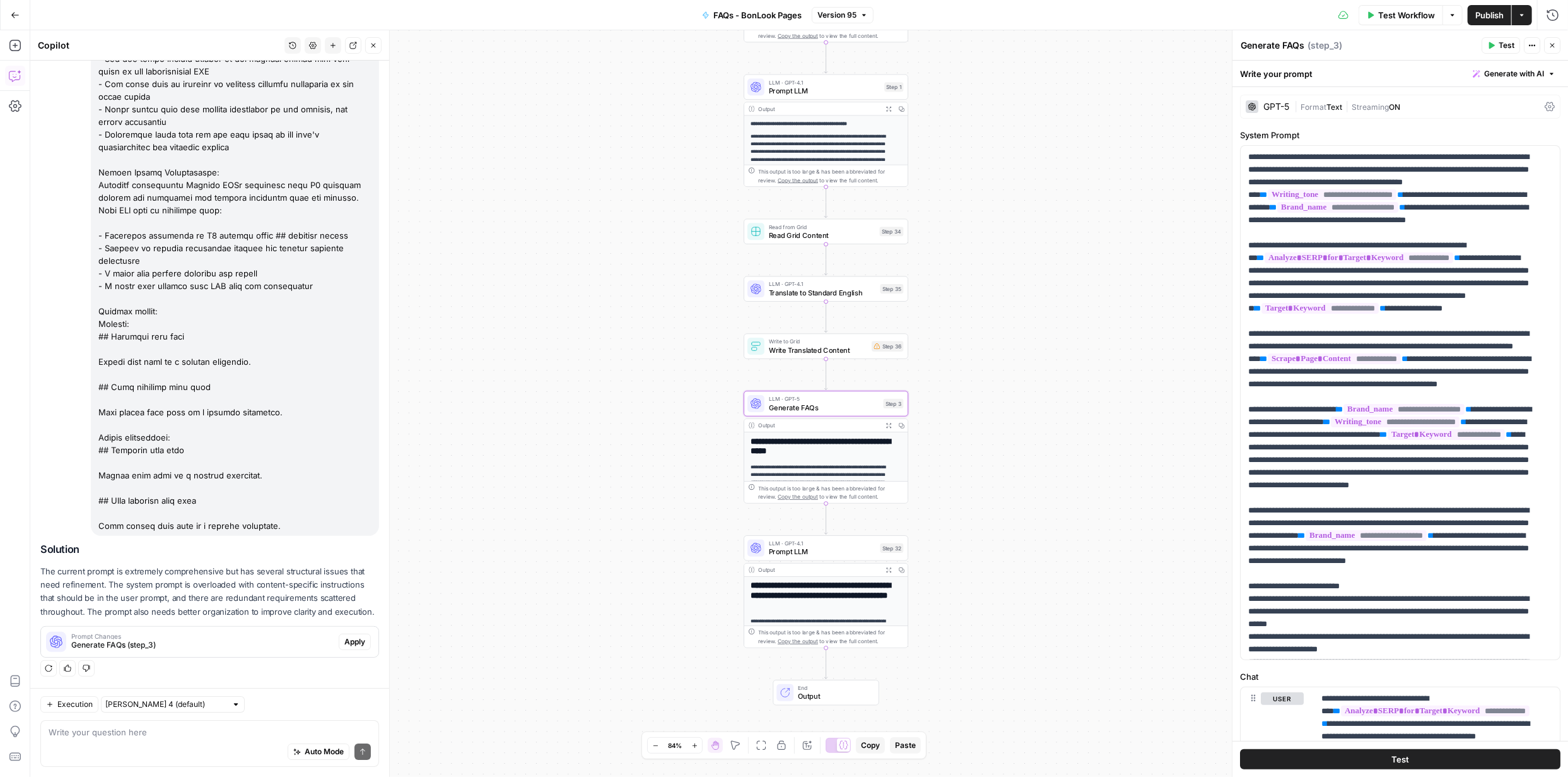
click at [350, 639] on span "Apply" at bounding box center [355, 642] width 21 height 12
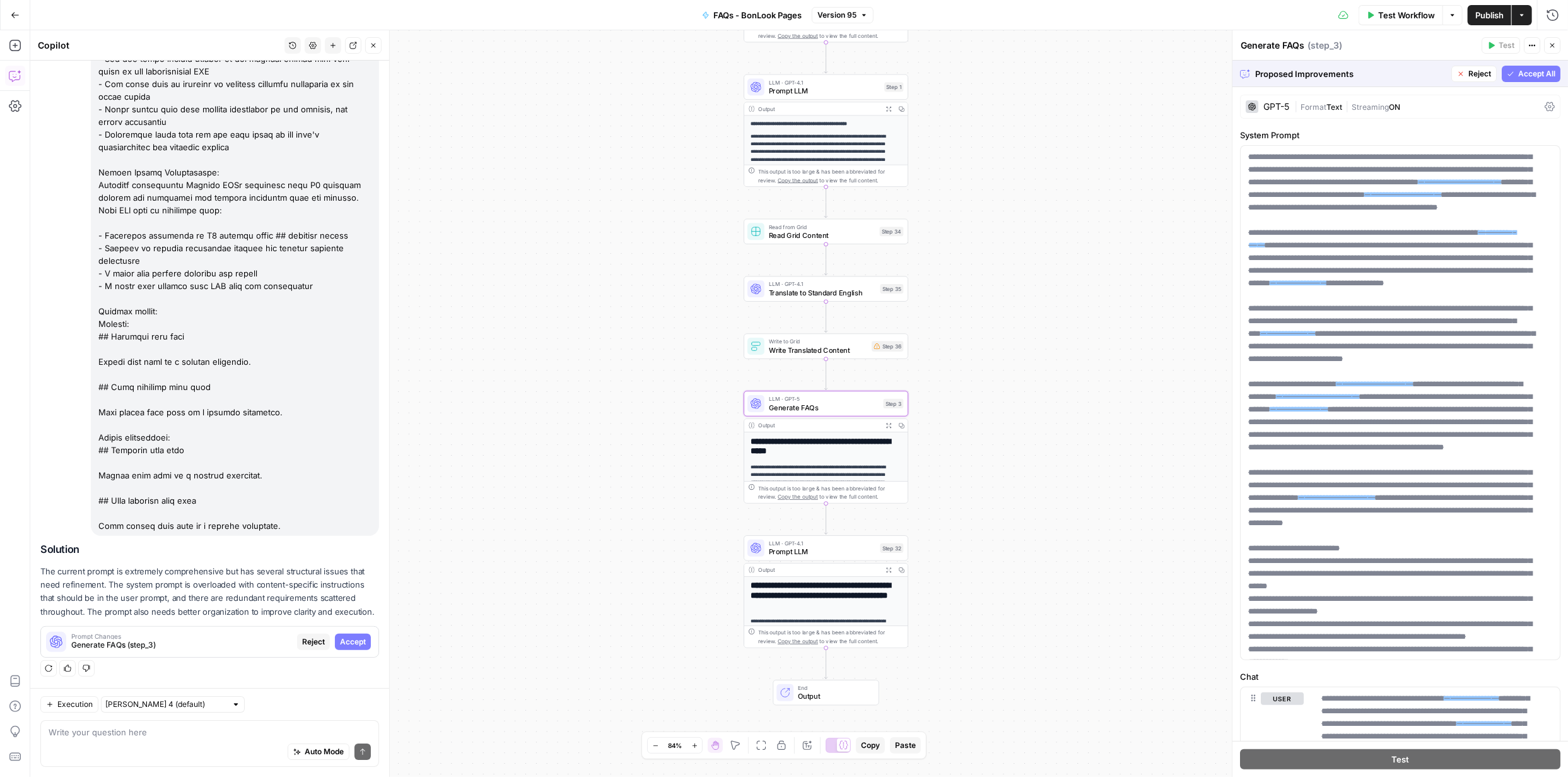
click at [340, 641] on span "Accept" at bounding box center [352, 642] width 26 height 12
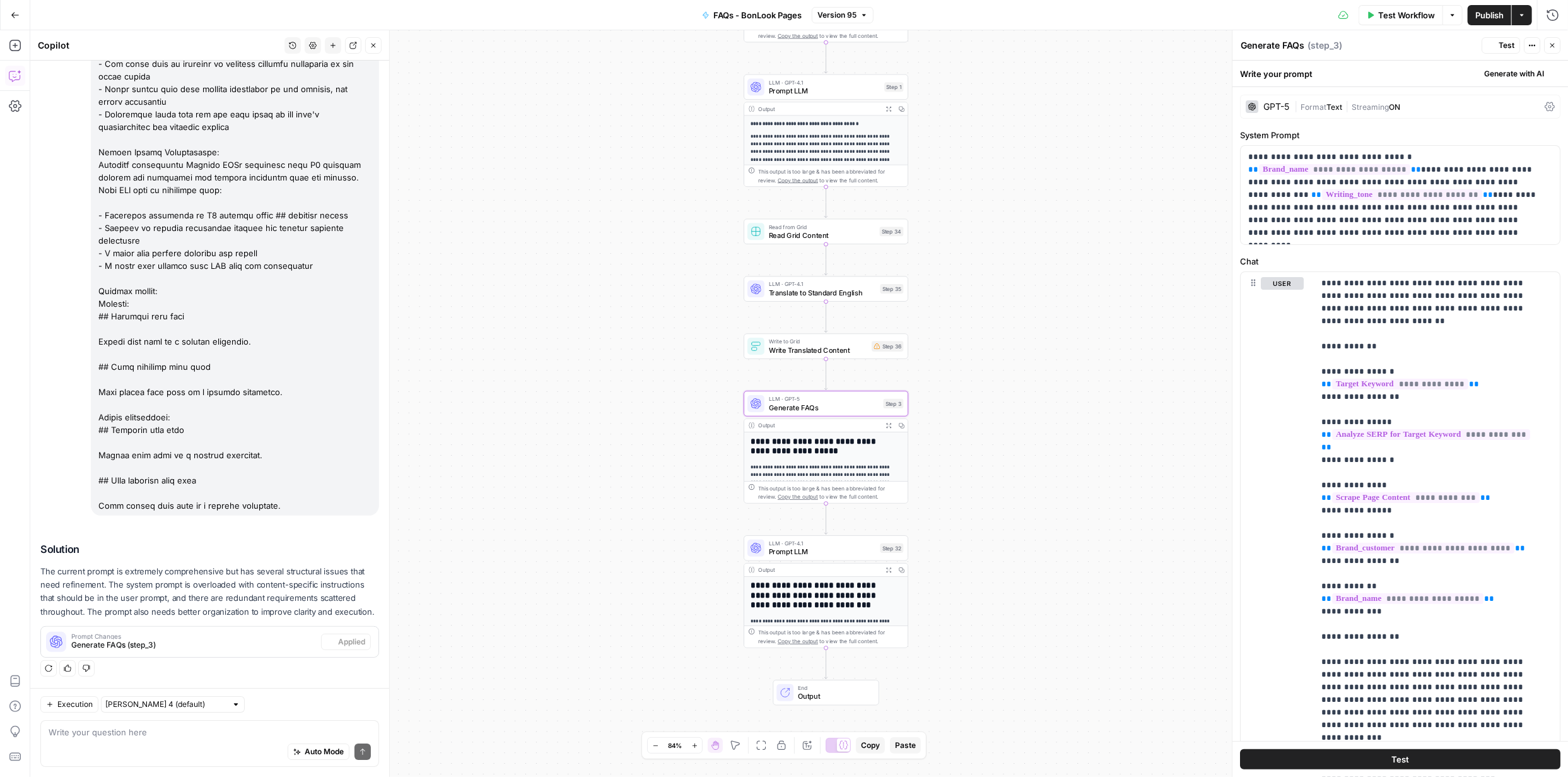
scroll to position [3146, 0]
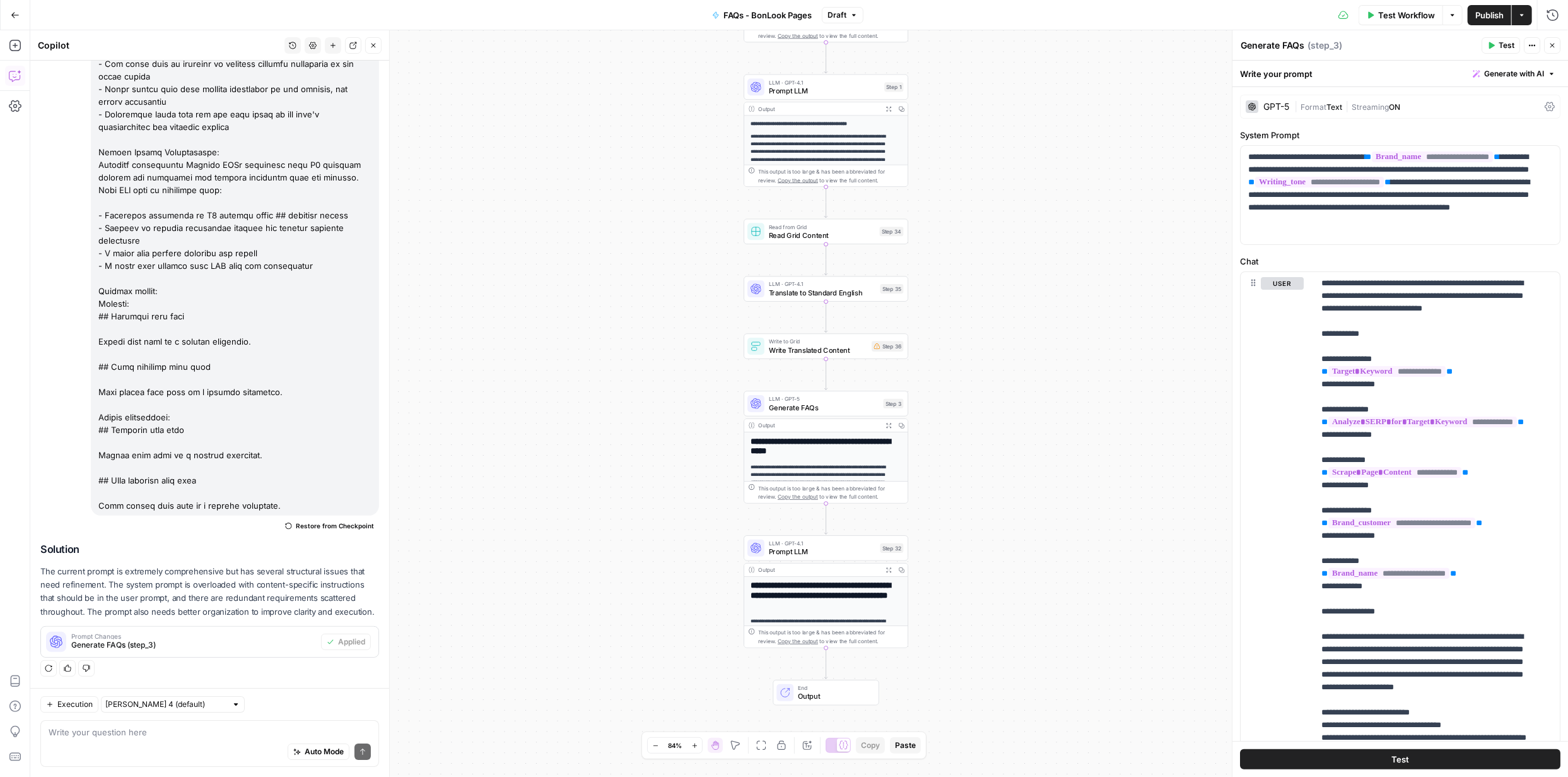
click at [1404, 756] on span "Test" at bounding box center [1400, 759] width 17 height 13
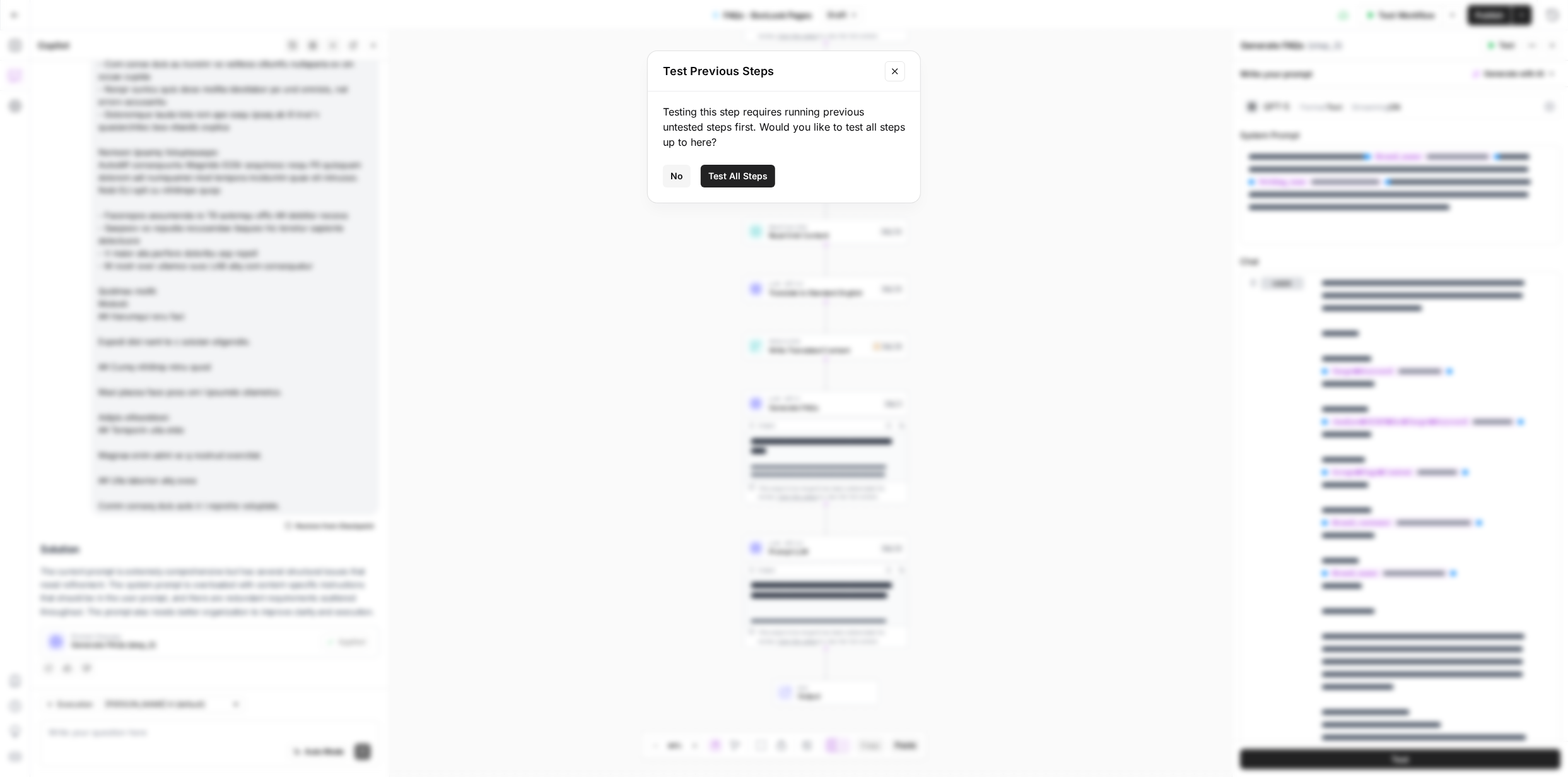
click at [904, 70] on button "Close modal" at bounding box center [894, 70] width 20 height 20
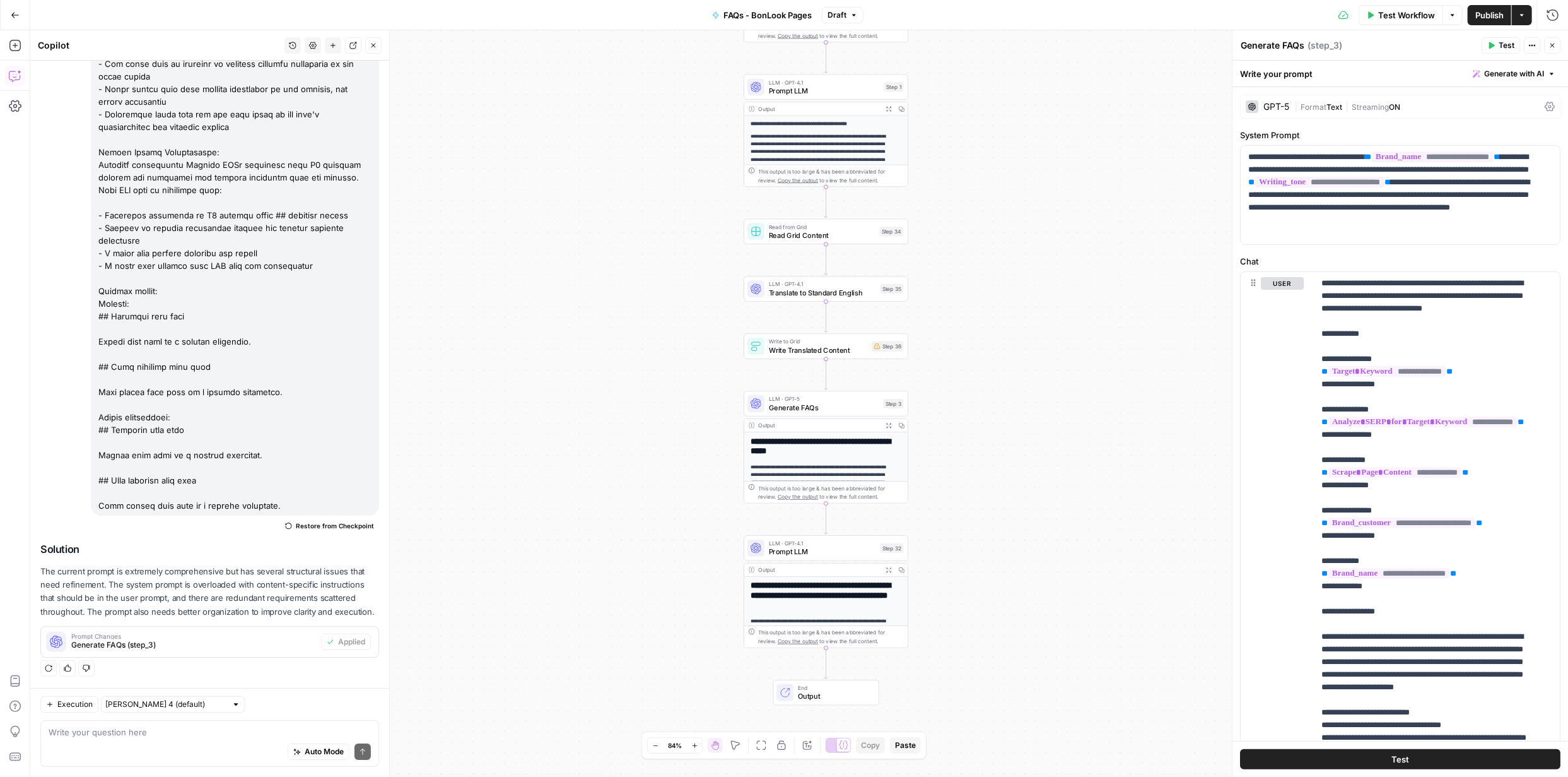
click at [1485, 12] on span "Publish" at bounding box center [1489, 14] width 28 height 13
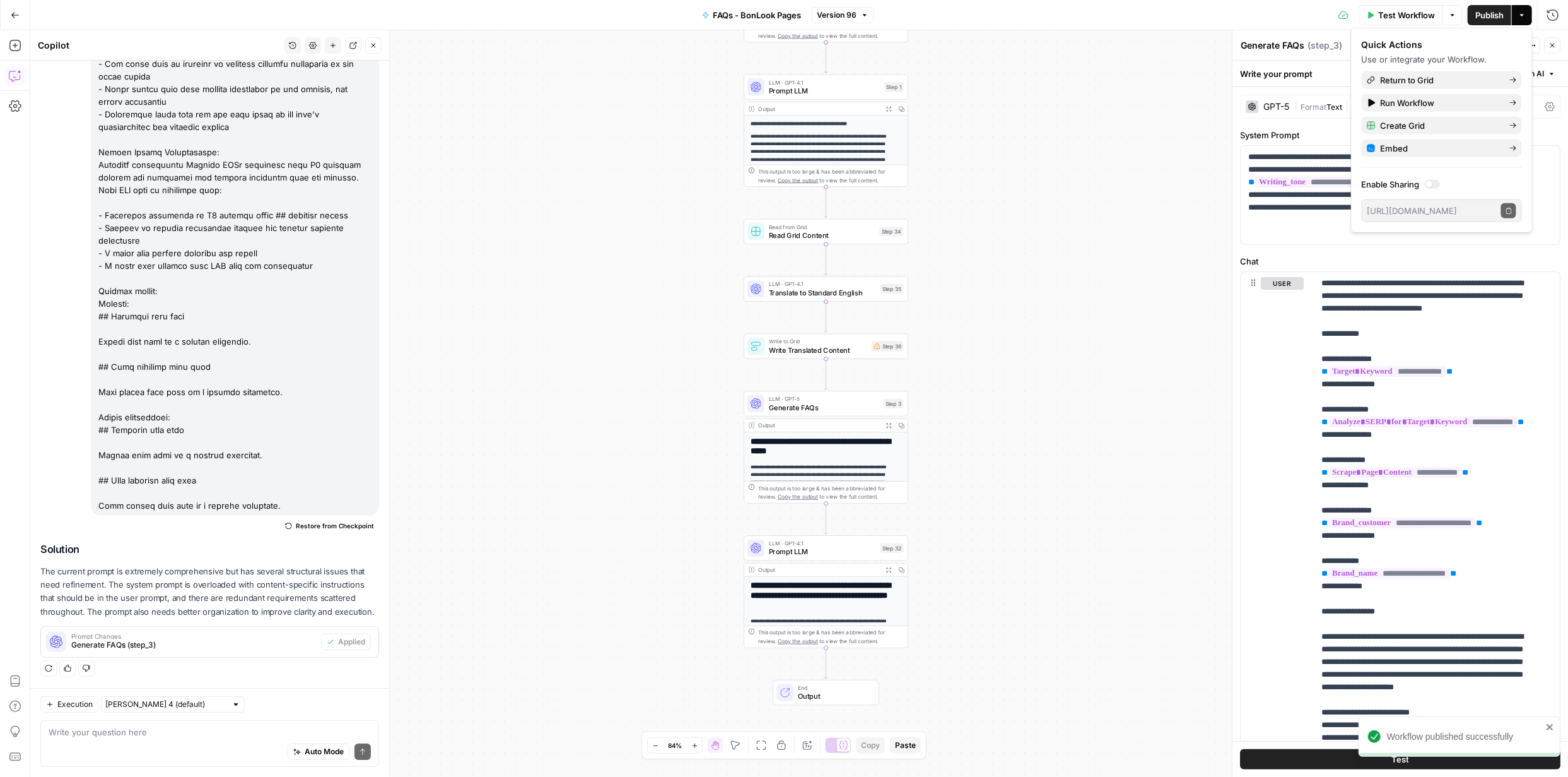
click at [1396, 762] on div "Workflow published successfully" at bounding box center [1457, 763] width 202 height 5
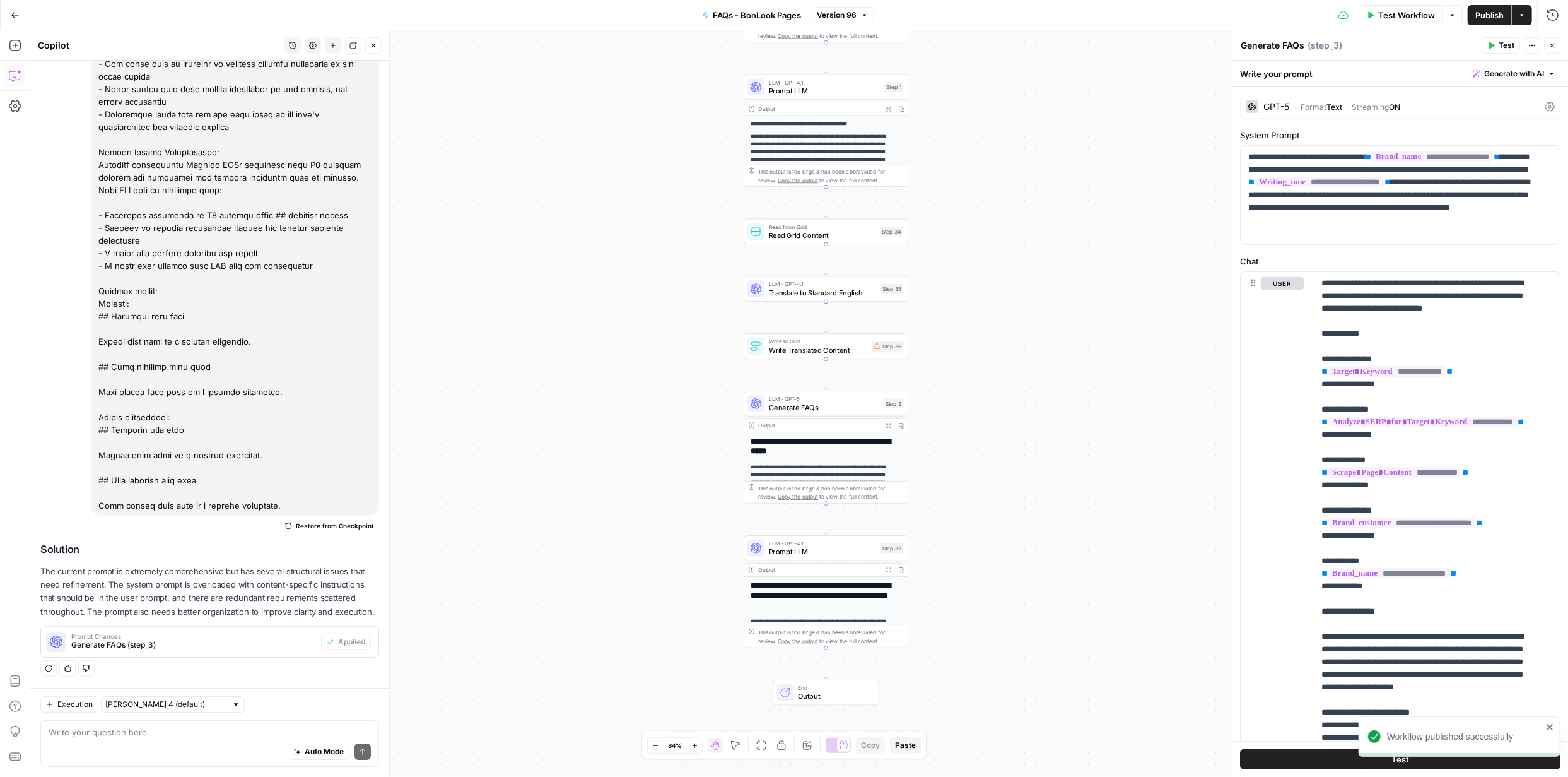
click at [1398, 763] on div "Workflow published successfully" at bounding box center [1457, 763] width 202 height 5
click at [1416, 757] on button "Test" at bounding box center [1400, 759] width 320 height 20
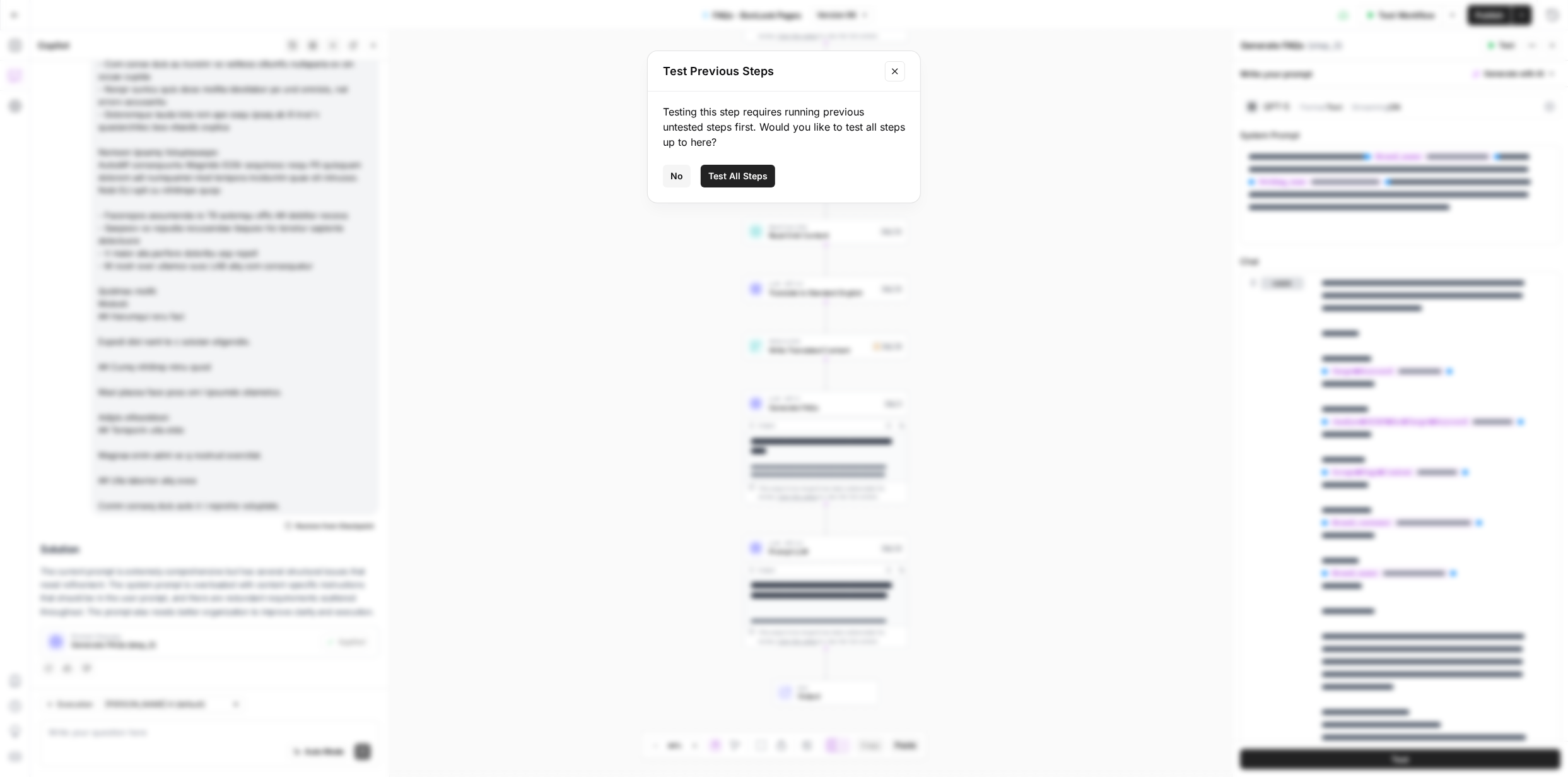
click at [737, 177] on span "Test All Steps" at bounding box center [737, 176] width 59 height 13
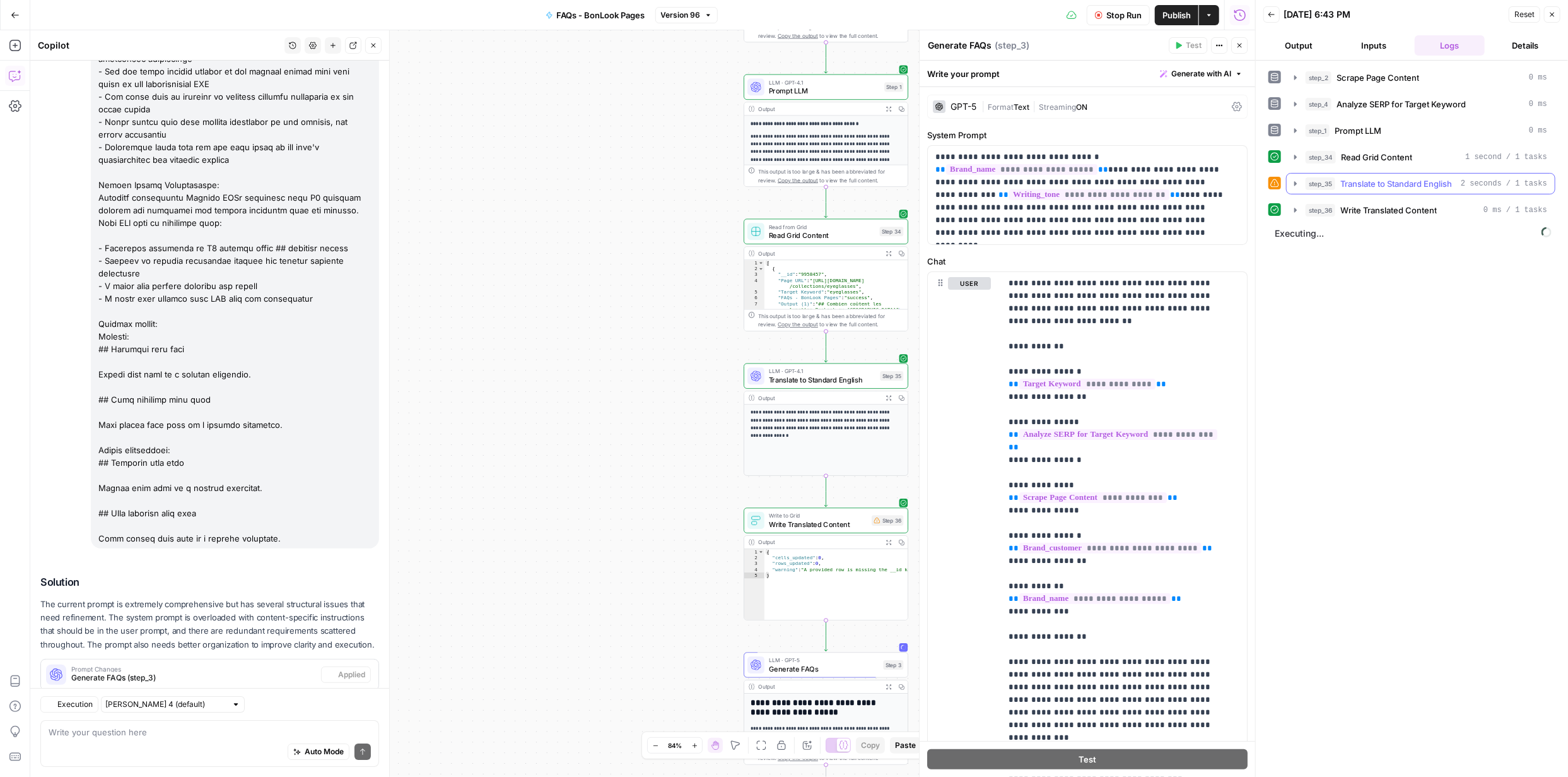
scroll to position [3146, 0]
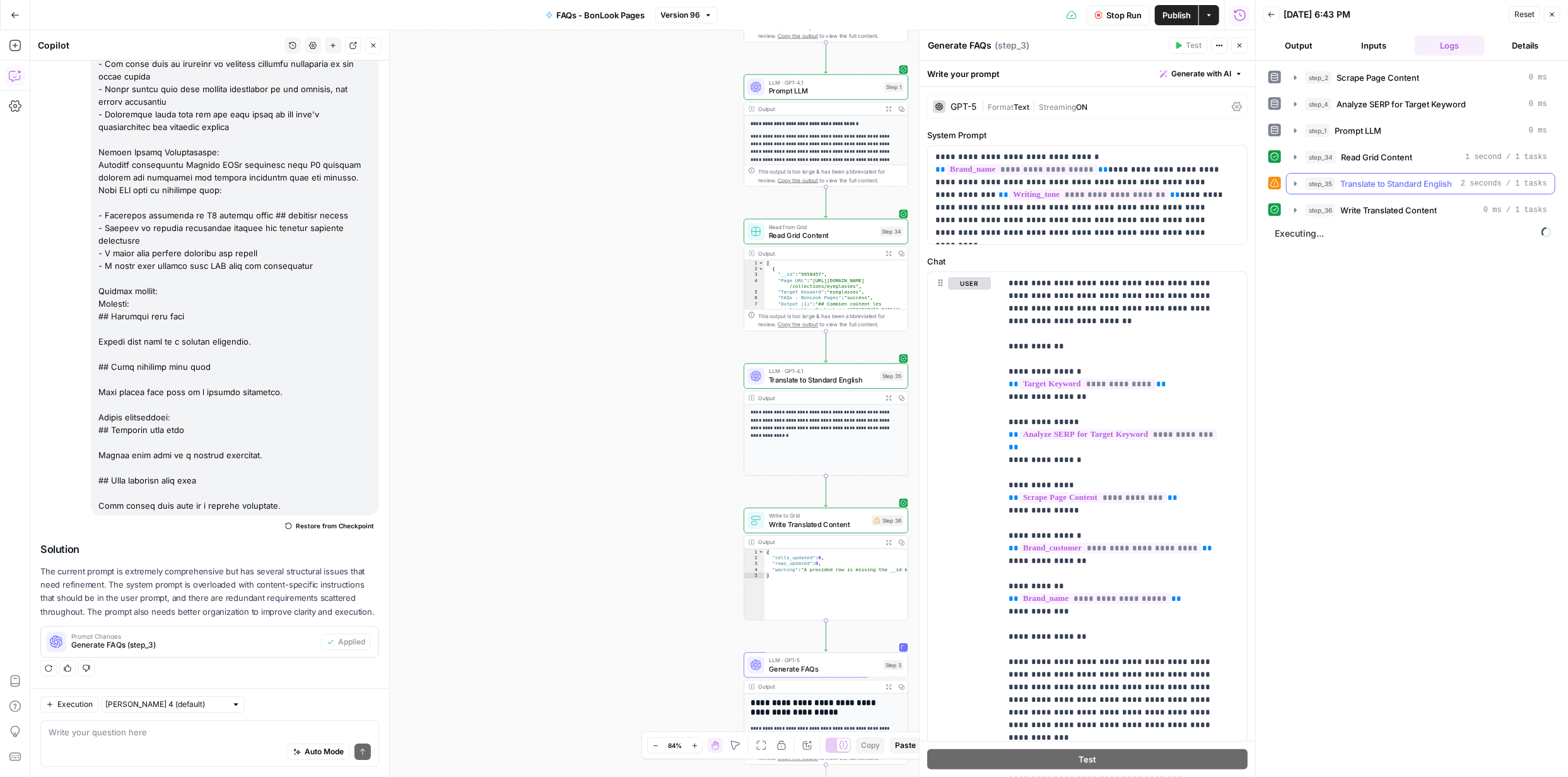
click at [1297, 181] on icon "button" at bounding box center [1296, 183] width 10 height 10
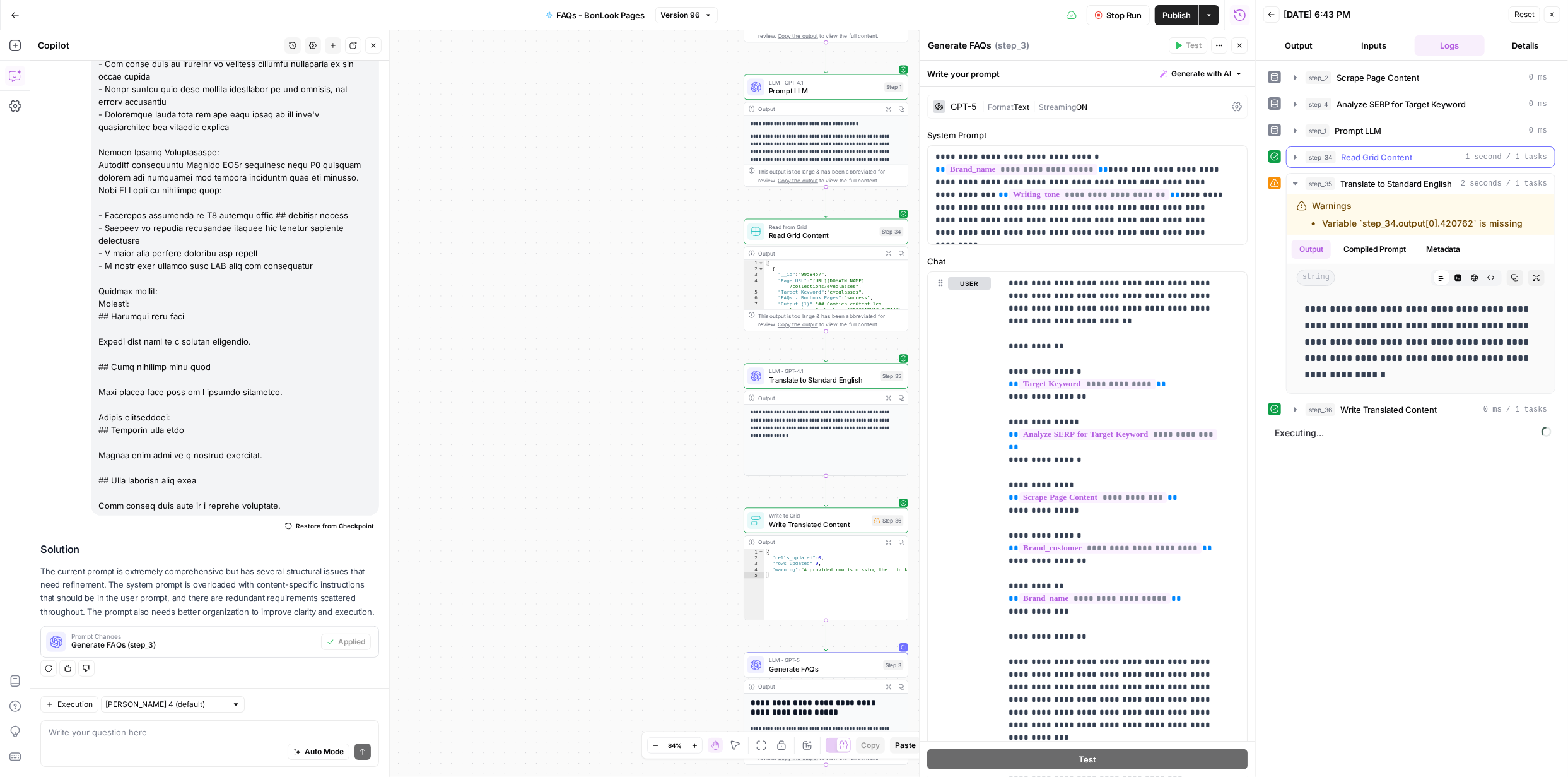
click at [1299, 155] on icon "button" at bounding box center [1296, 157] width 10 height 10
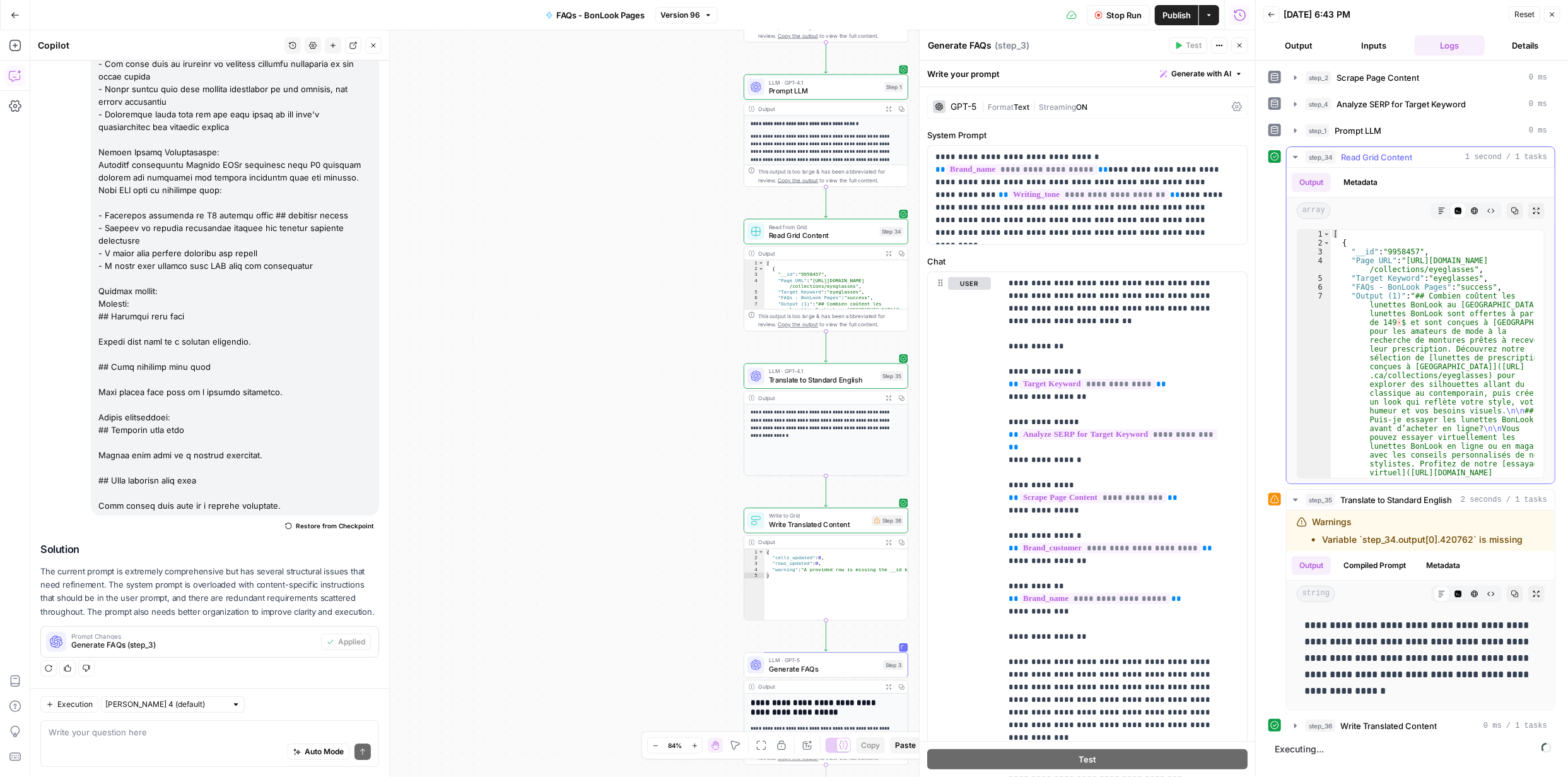
click at [1441, 213] on icon "button" at bounding box center [1442, 210] width 7 height 7
click at [1278, 187] on div "step_34 Read Grid Content 1 second / 1 tasks Output Metadata array Markdown Cod…" at bounding box center [1412, 316] width 287 height 338
click at [1297, 126] on icon "button" at bounding box center [1296, 130] width 10 height 10
click at [1295, 133] on icon "button" at bounding box center [1296, 130] width 10 height 10
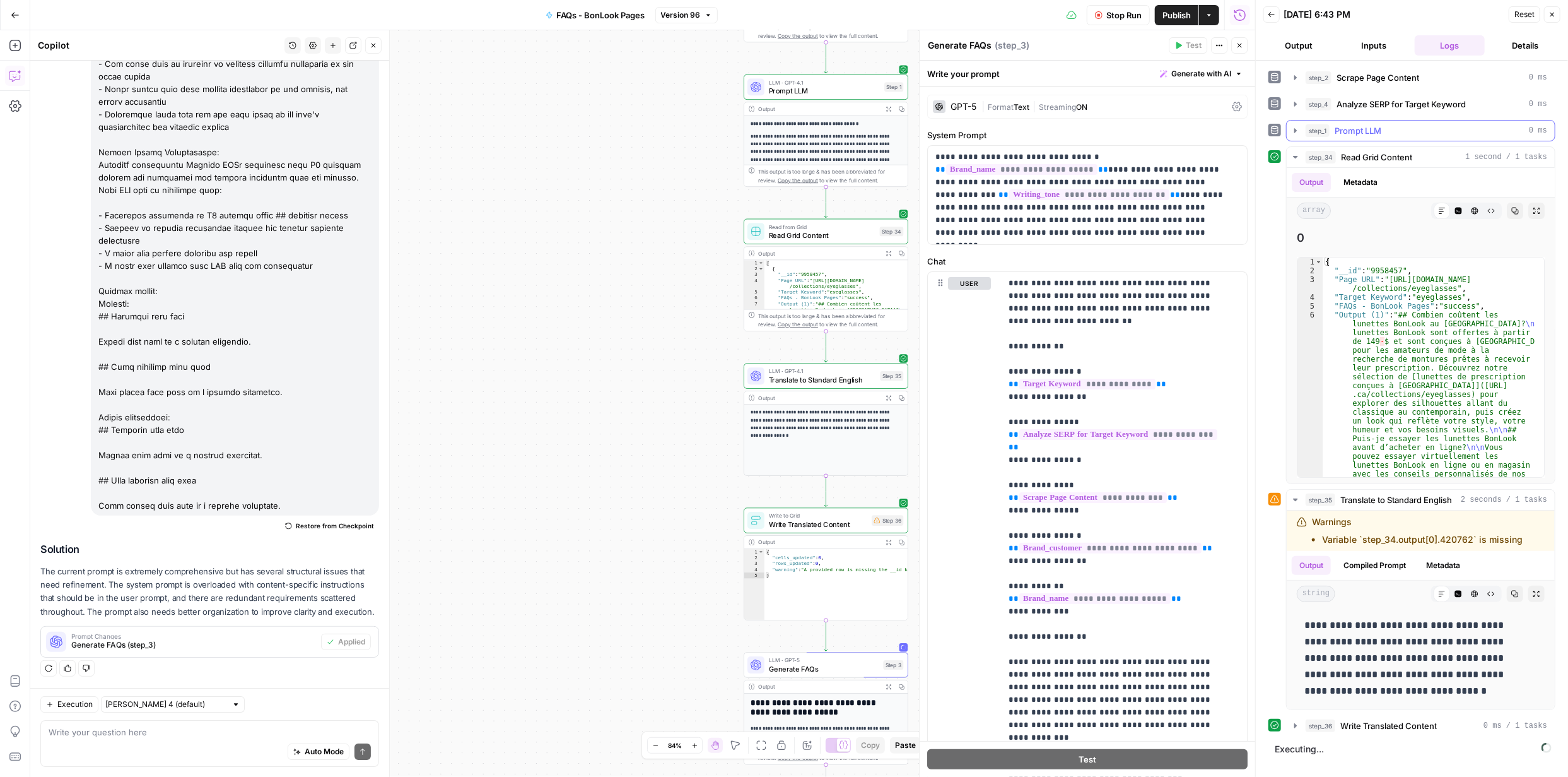
scroll to position [1663, 0]
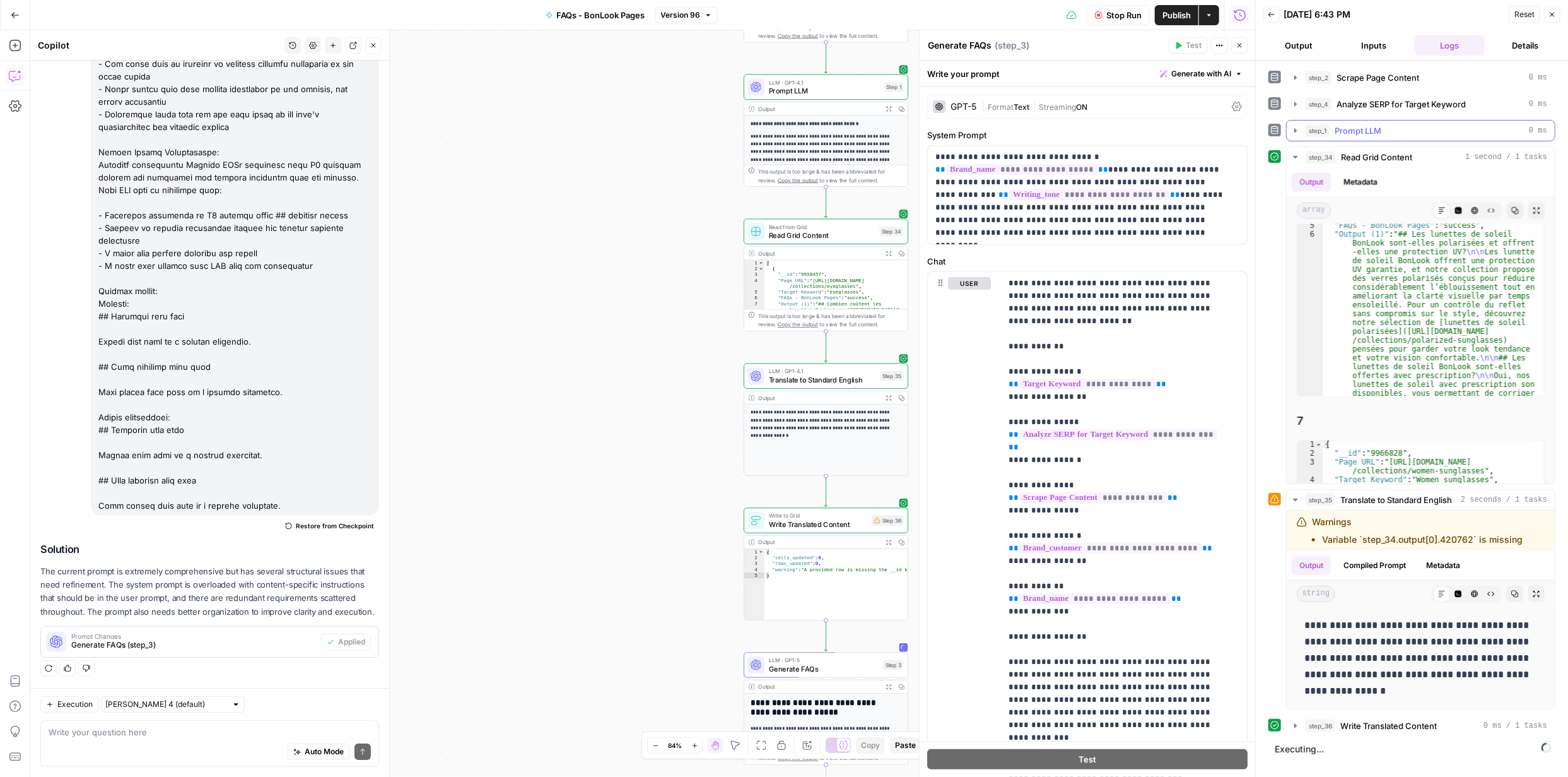
click at [1296, 132] on icon "button" at bounding box center [1296, 130] width 3 height 5
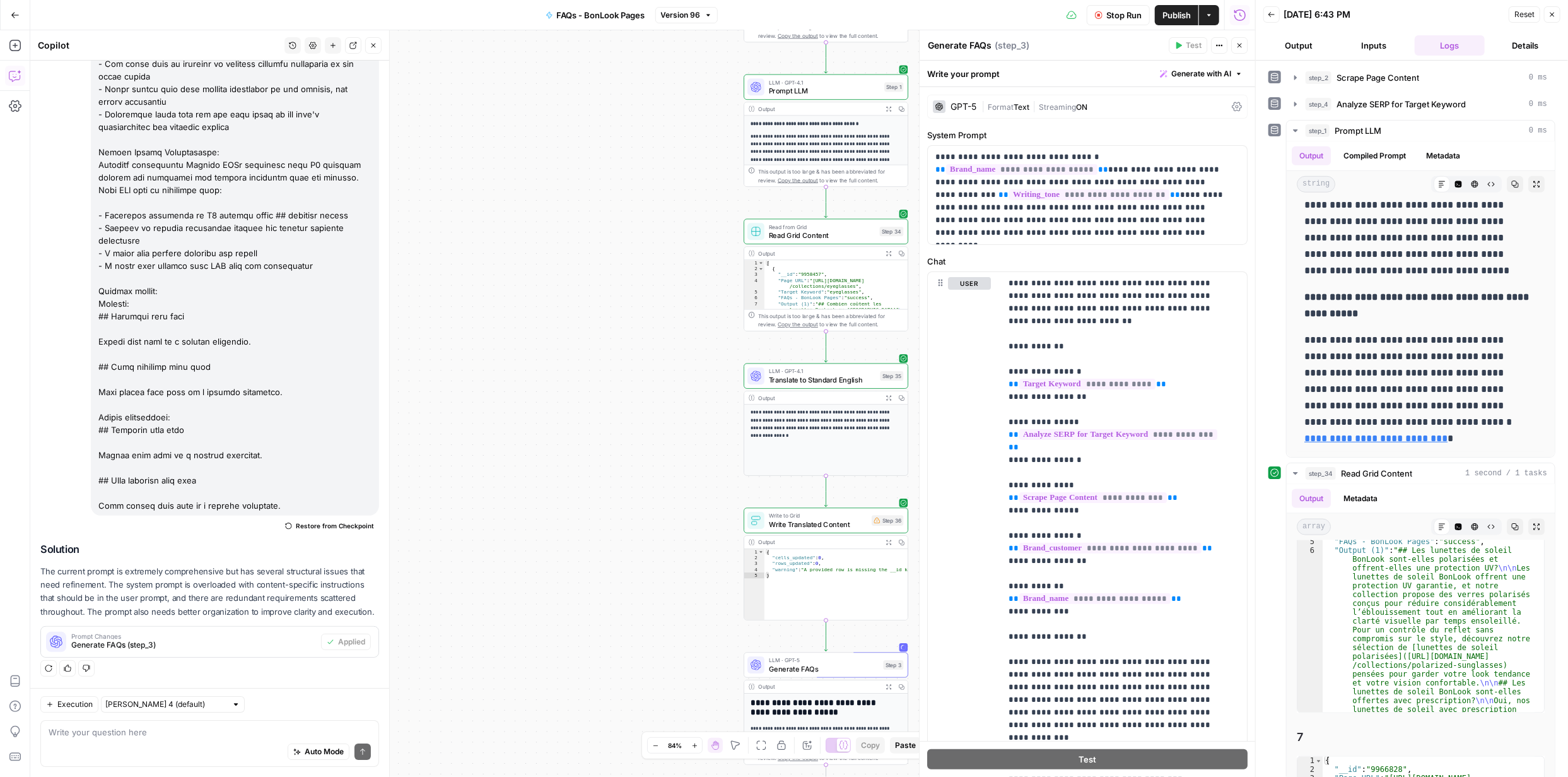
scroll to position [303, 0]
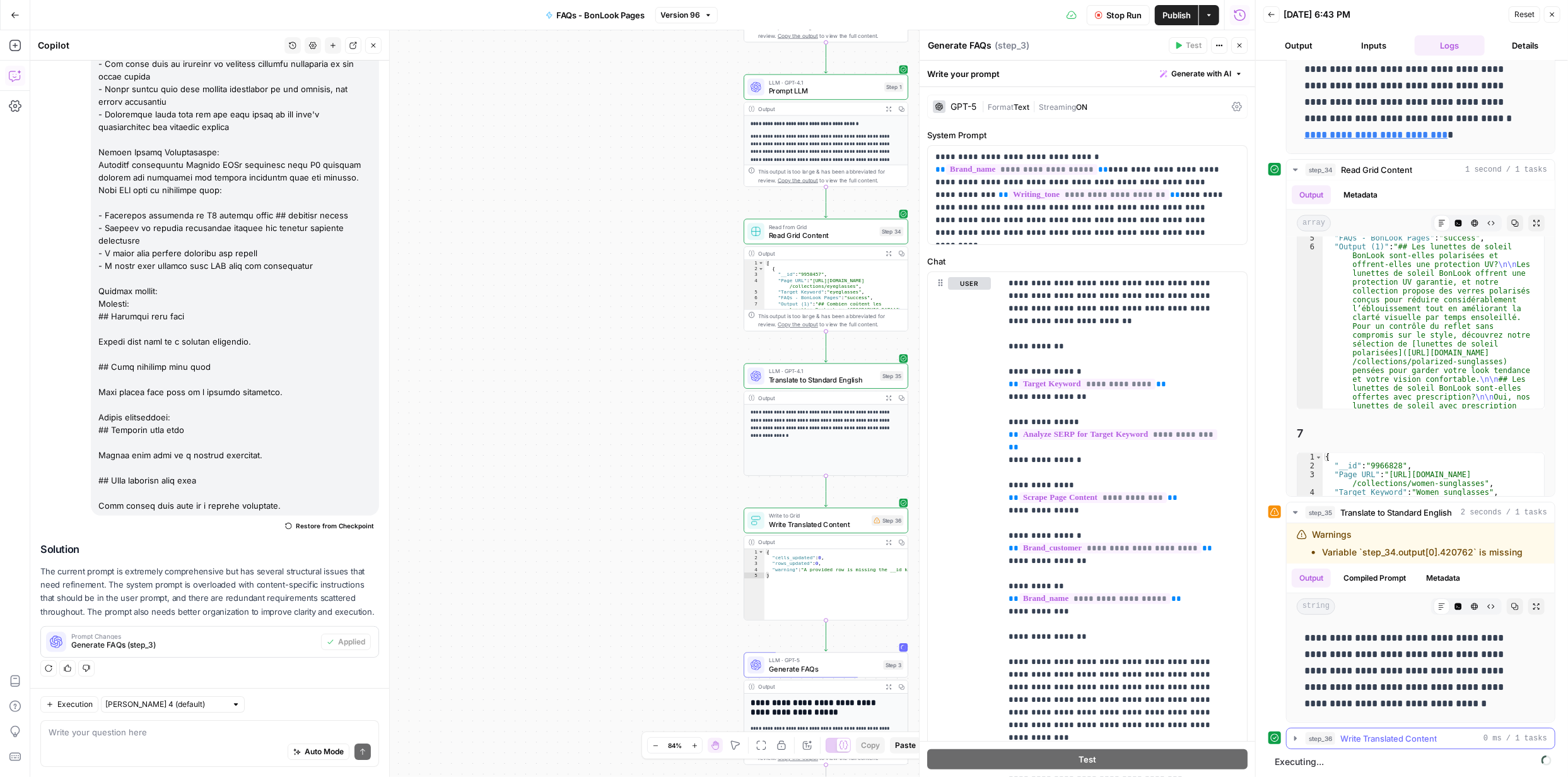
click at [1297, 739] on icon "button" at bounding box center [1296, 738] width 10 height 10
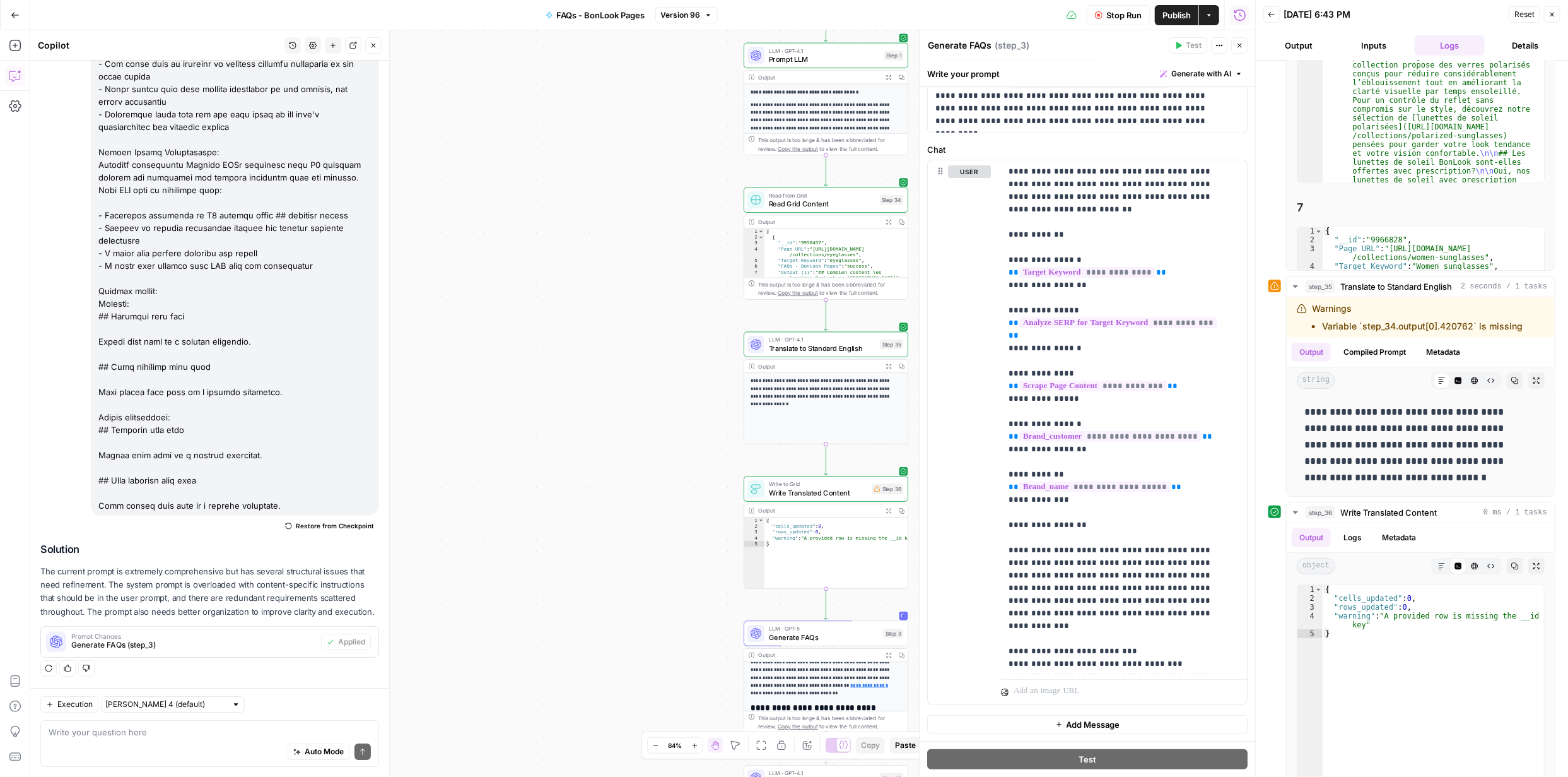
scroll to position [181, 0]
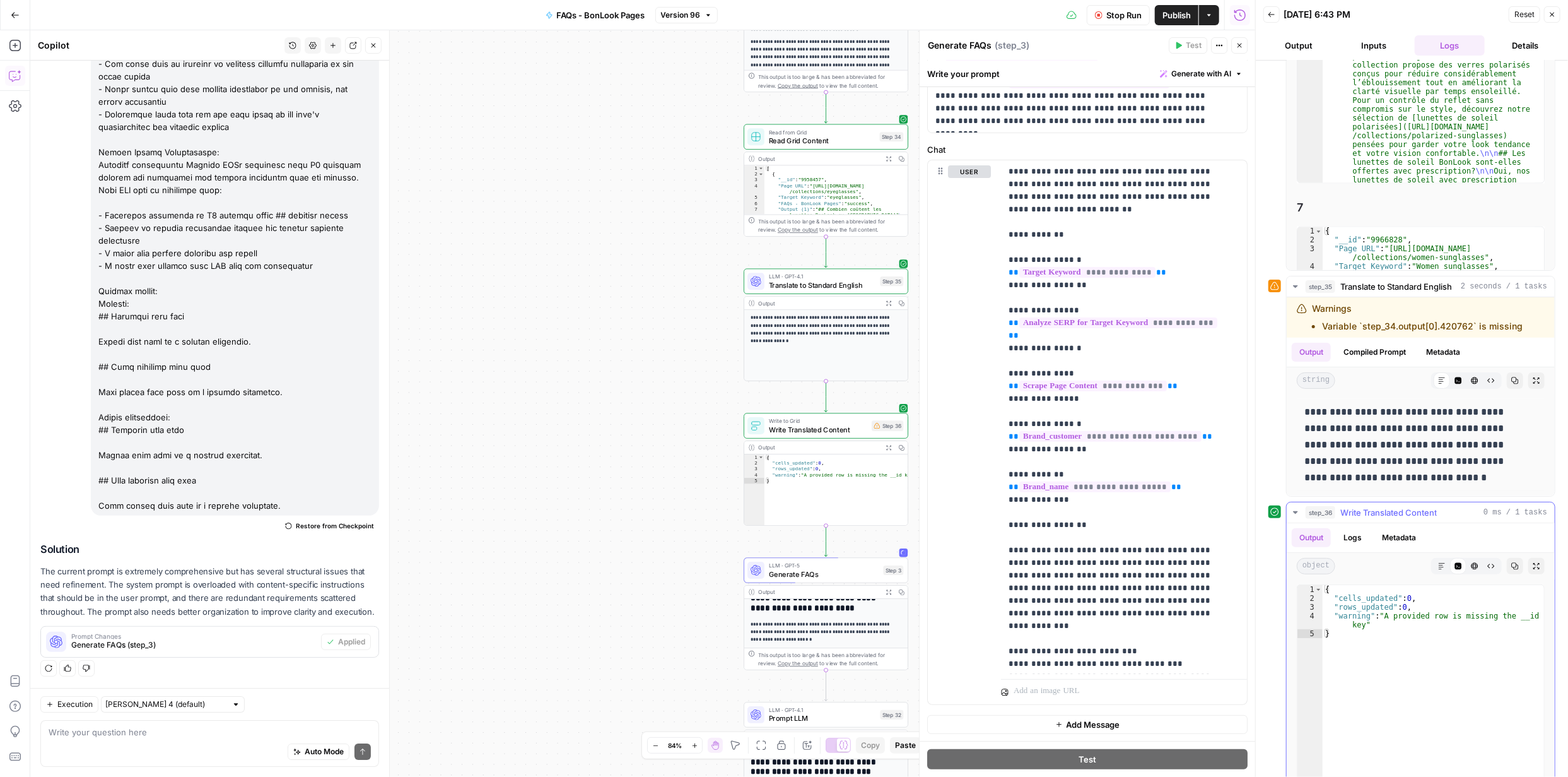
click at [1298, 512] on icon "button" at bounding box center [1295, 513] width 5 height 3
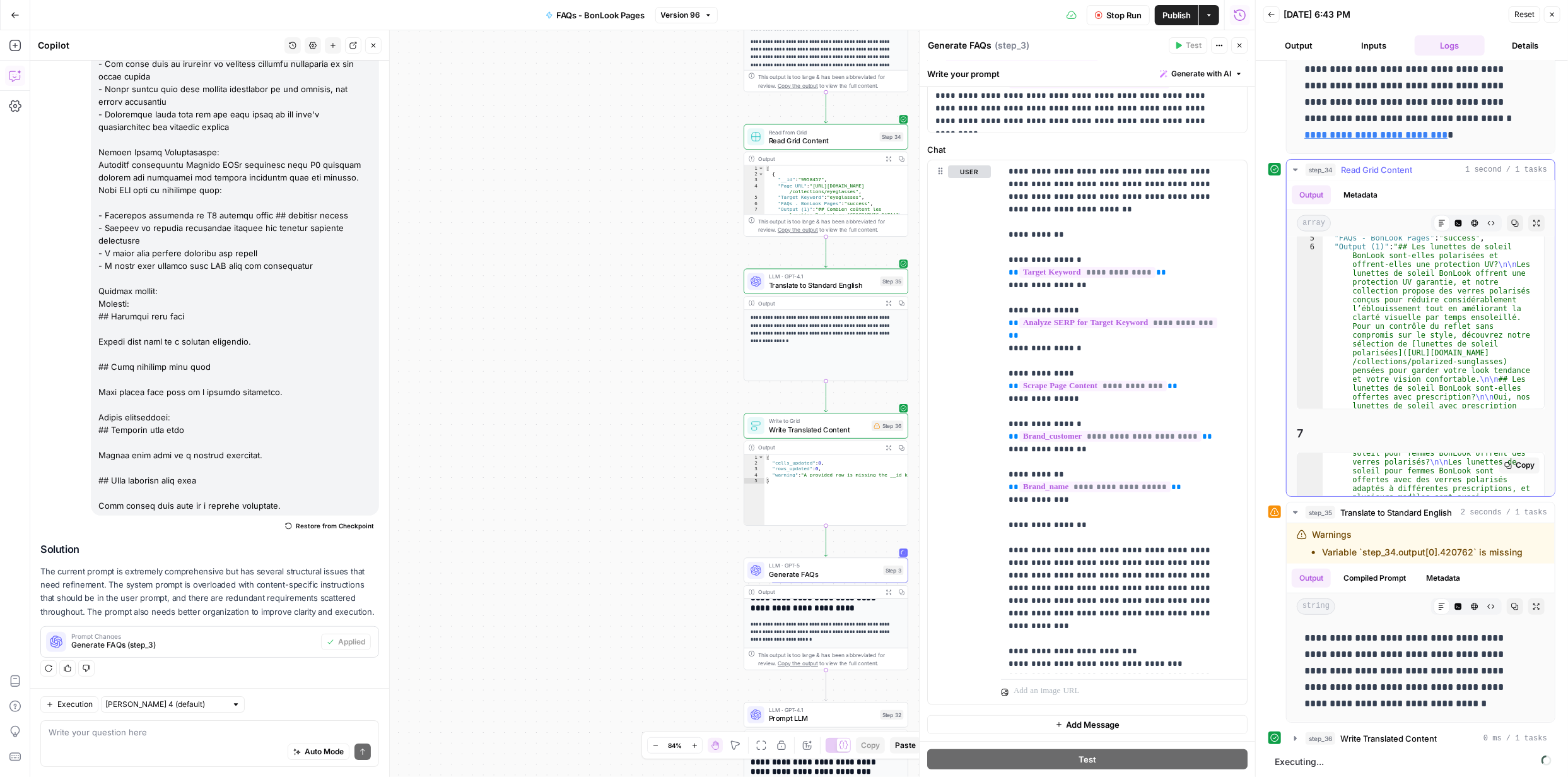
scroll to position [189, 0]
click at [1294, 740] on icon "button" at bounding box center [1296, 738] width 10 height 10
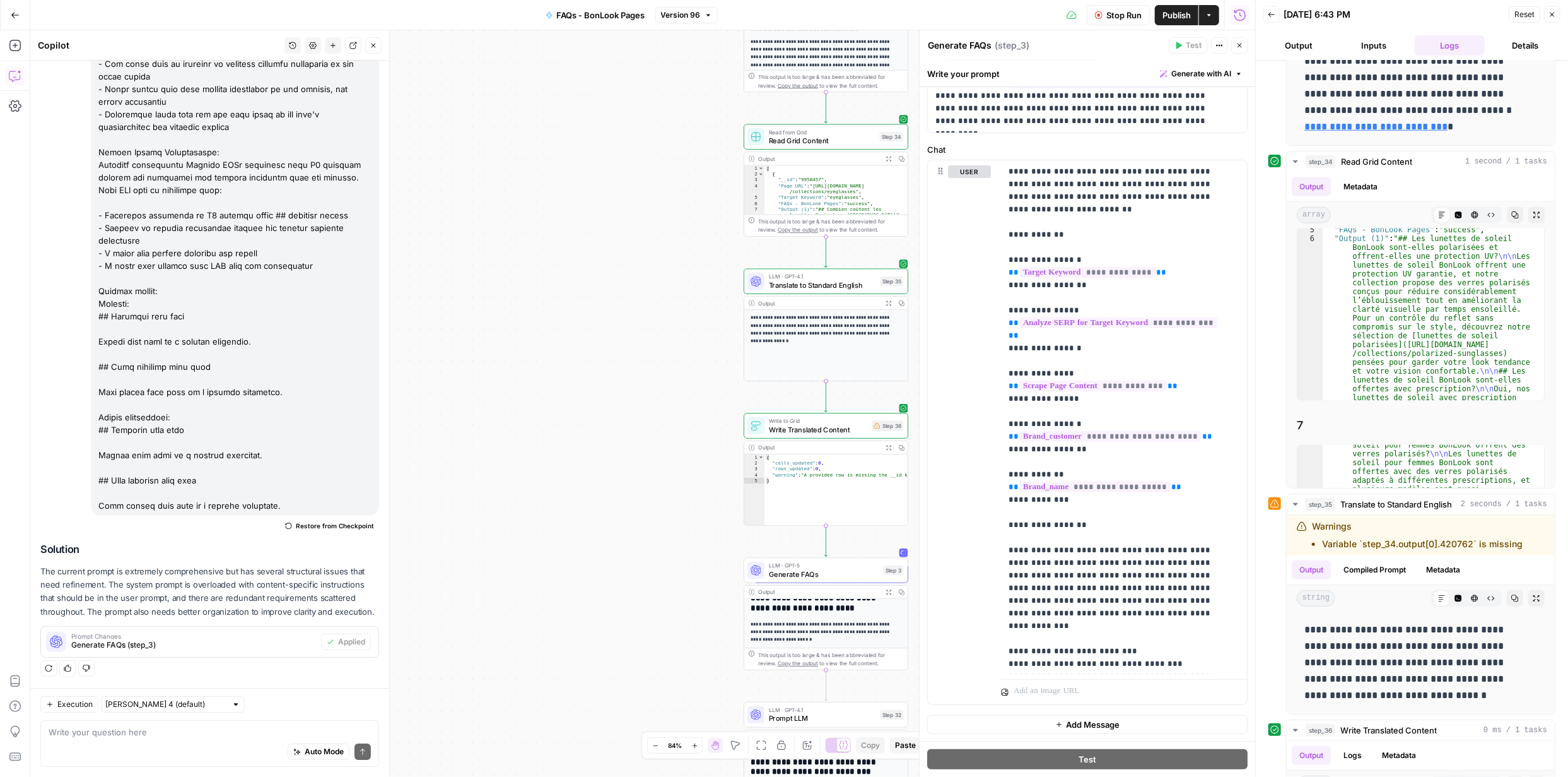
scroll to position [620, 0]
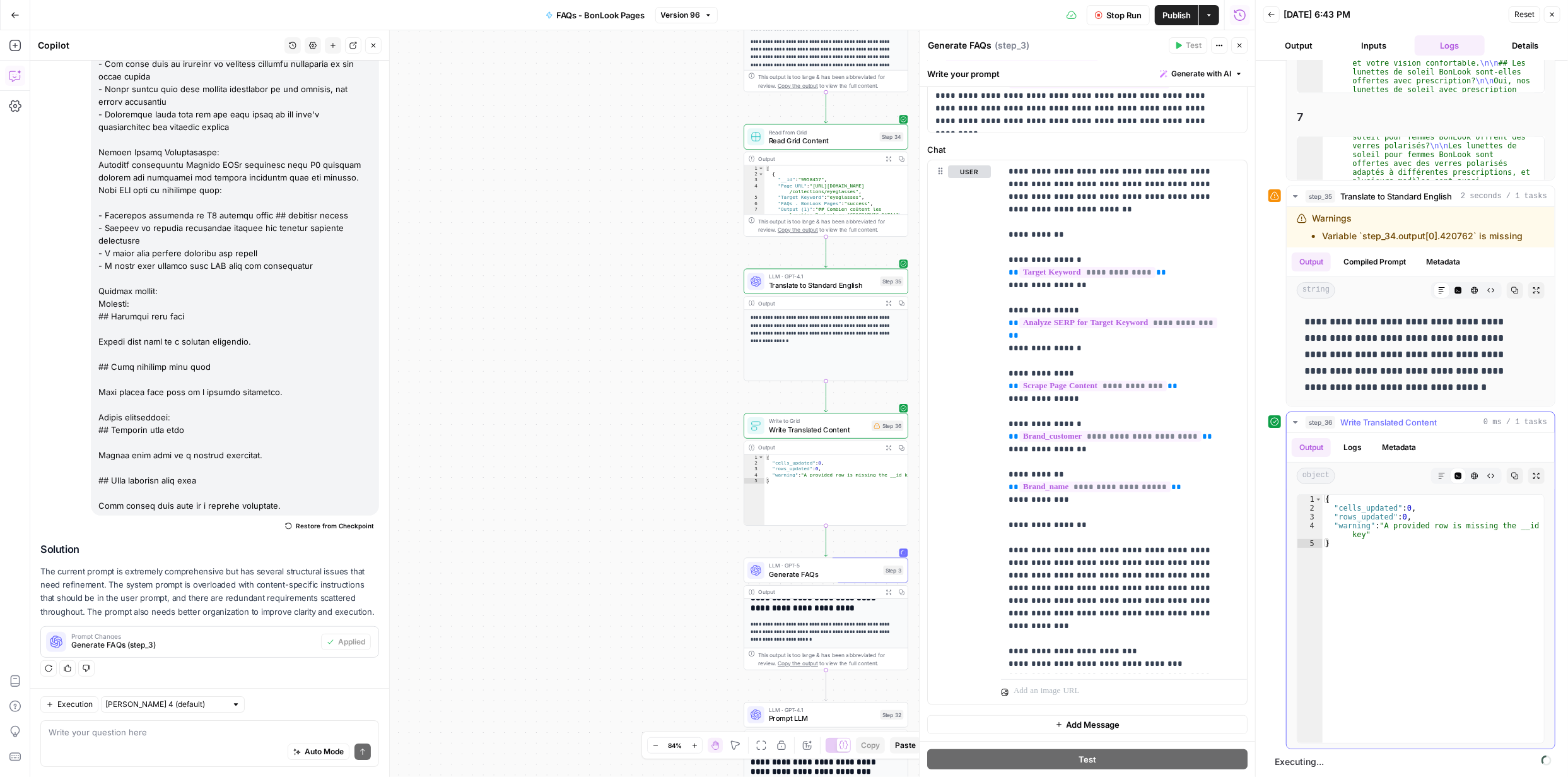
click at [1294, 421] on icon "button" at bounding box center [1296, 422] width 10 height 10
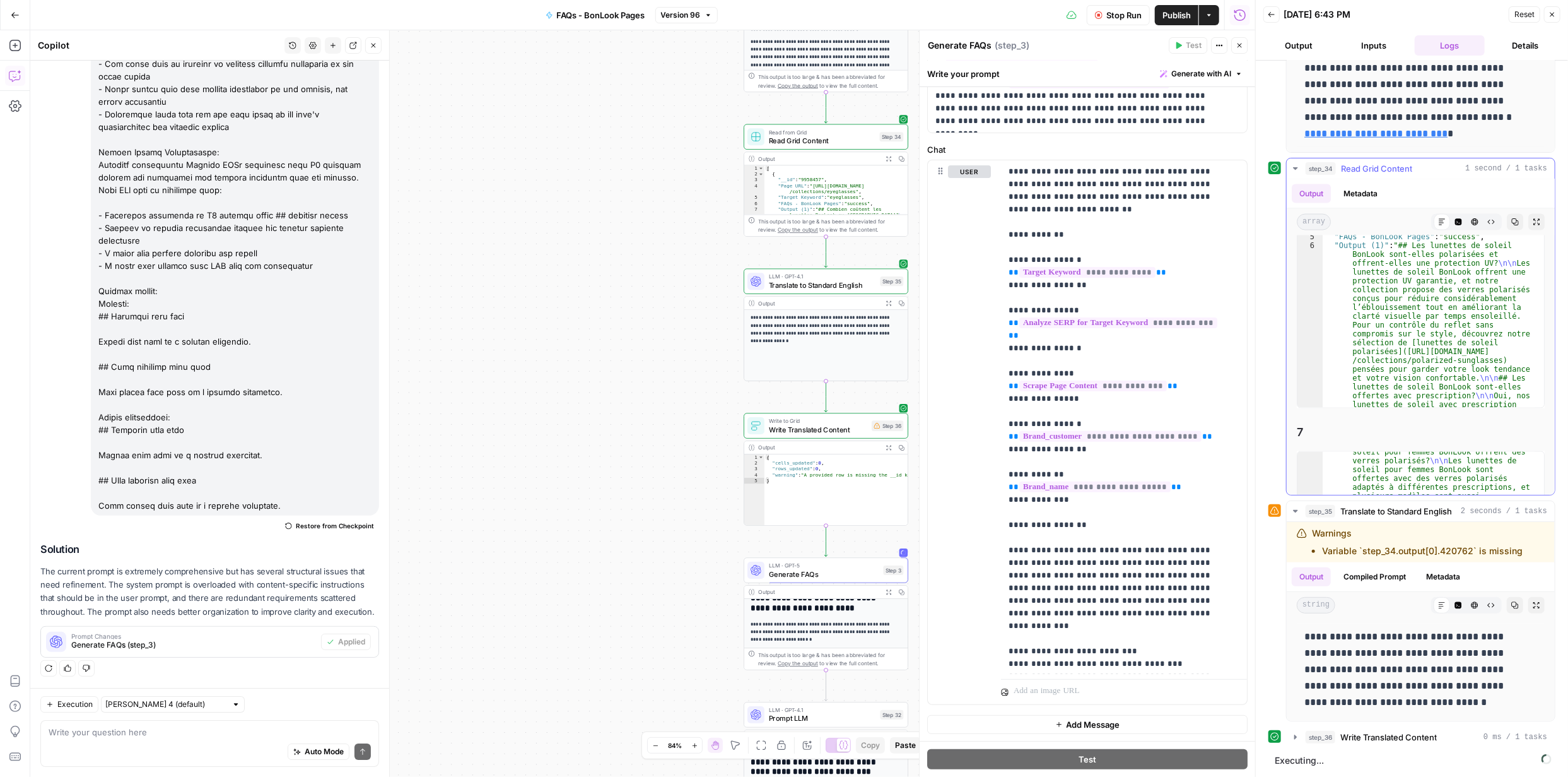
scroll to position [304, 0]
click at [1297, 508] on icon "button" at bounding box center [1296, 512] width 10 height 10
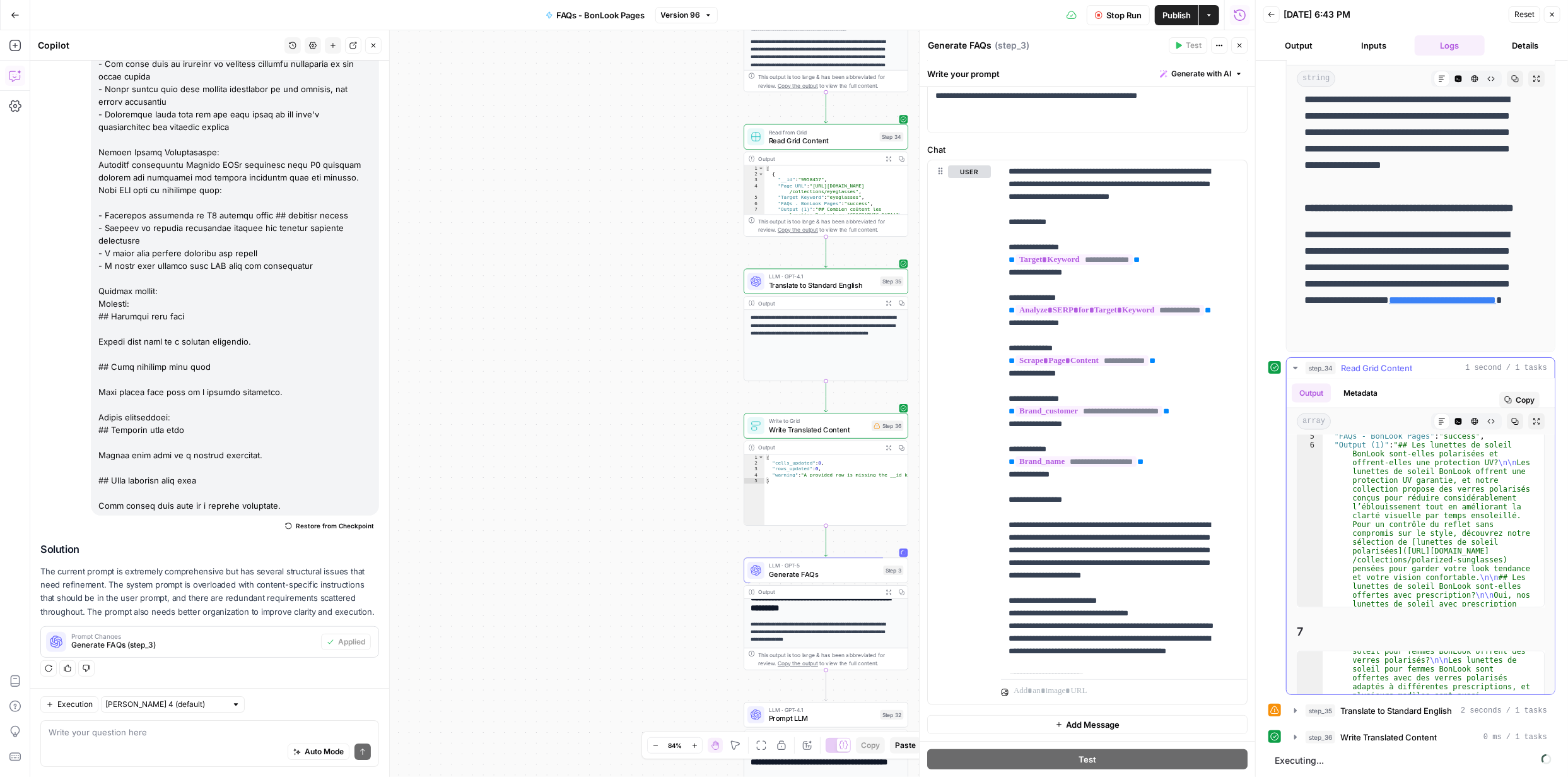
scroll to position [105, 0]
click at [1296, 709] on icon "button" at bounding box center [1296, 710] width 3 height 5
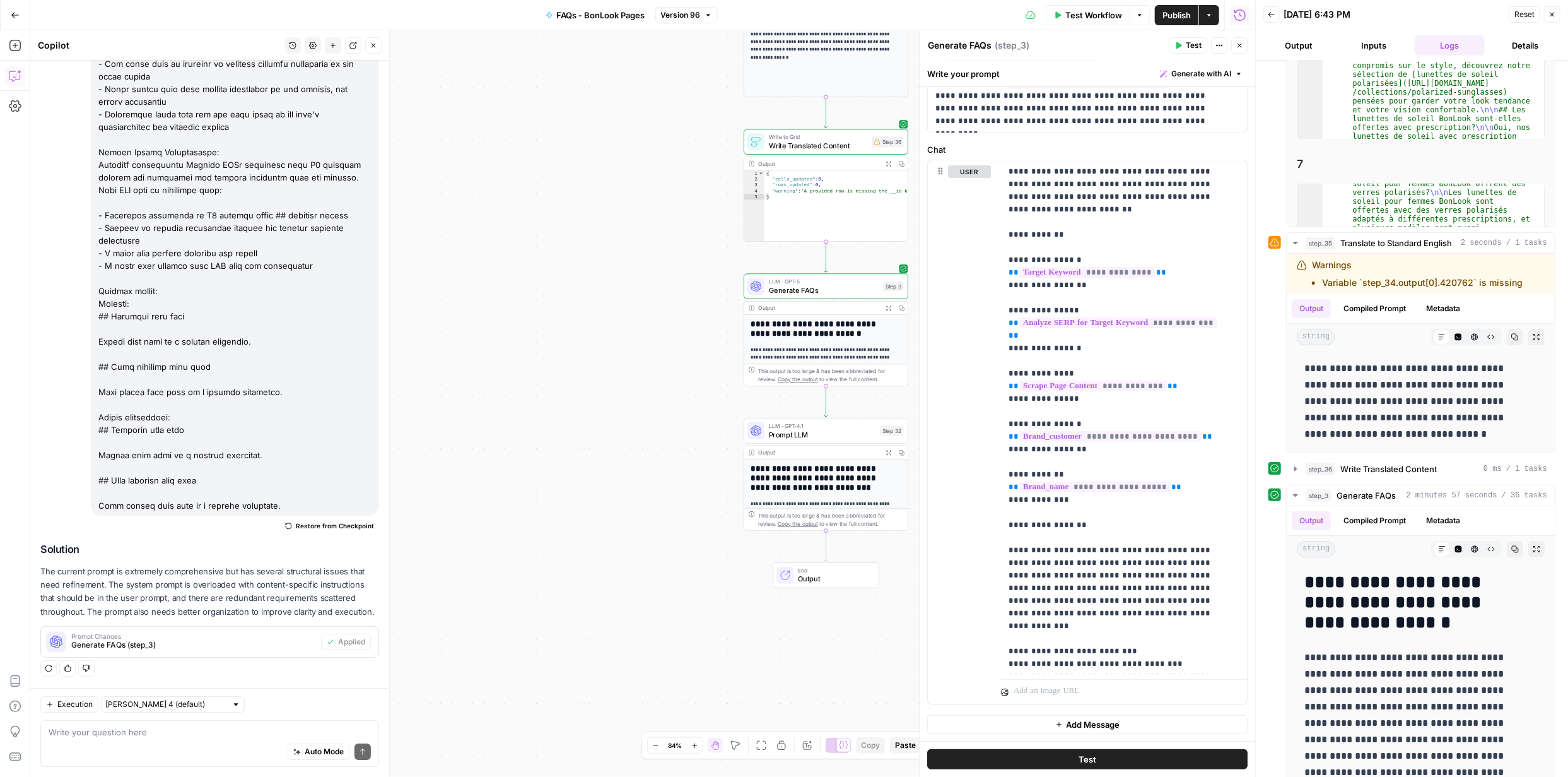
scroll to position [624, 0]
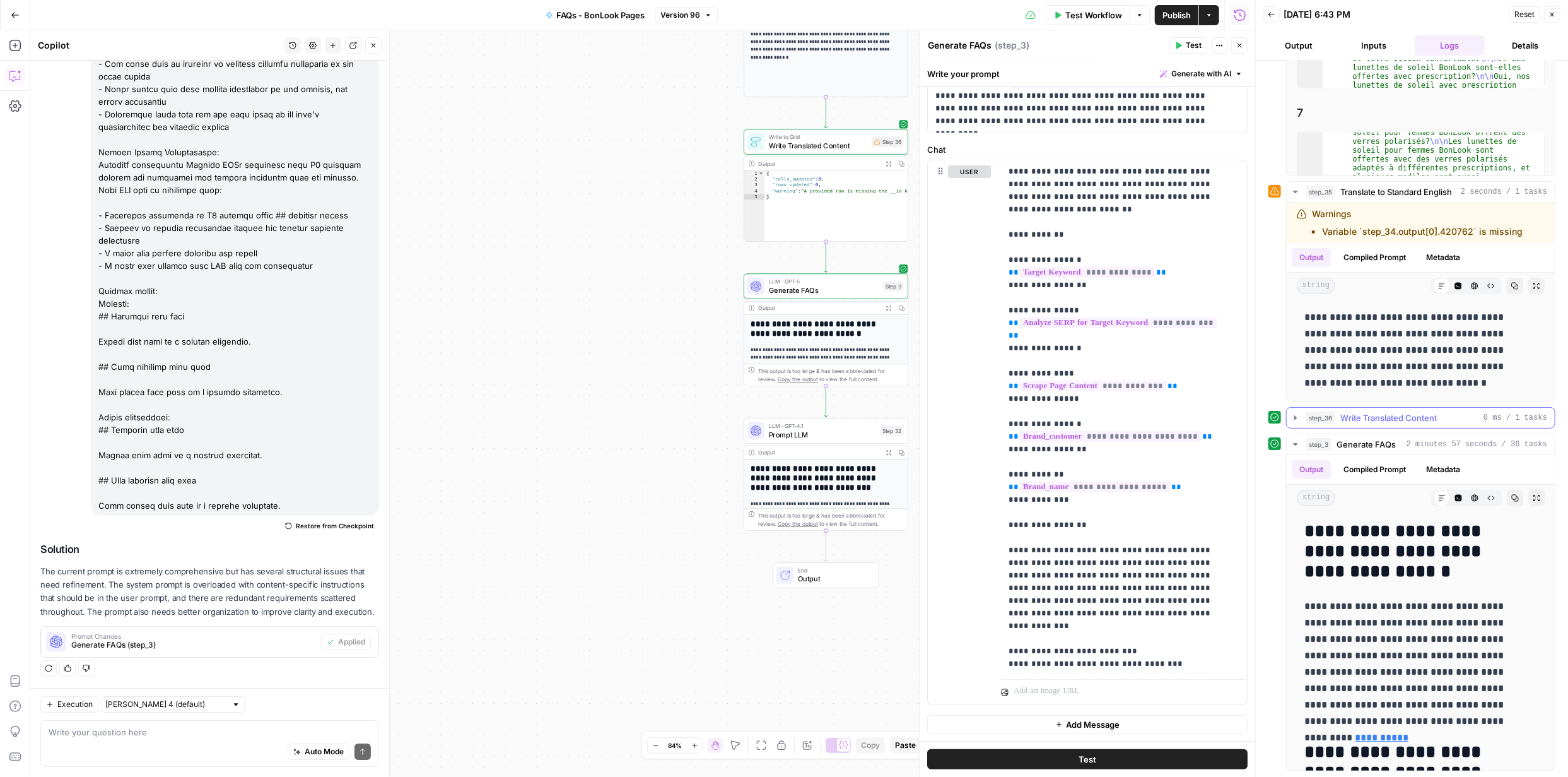
click at [1295, 418] on icon "button" at bounding box center [1296, 417] width 3 height 5
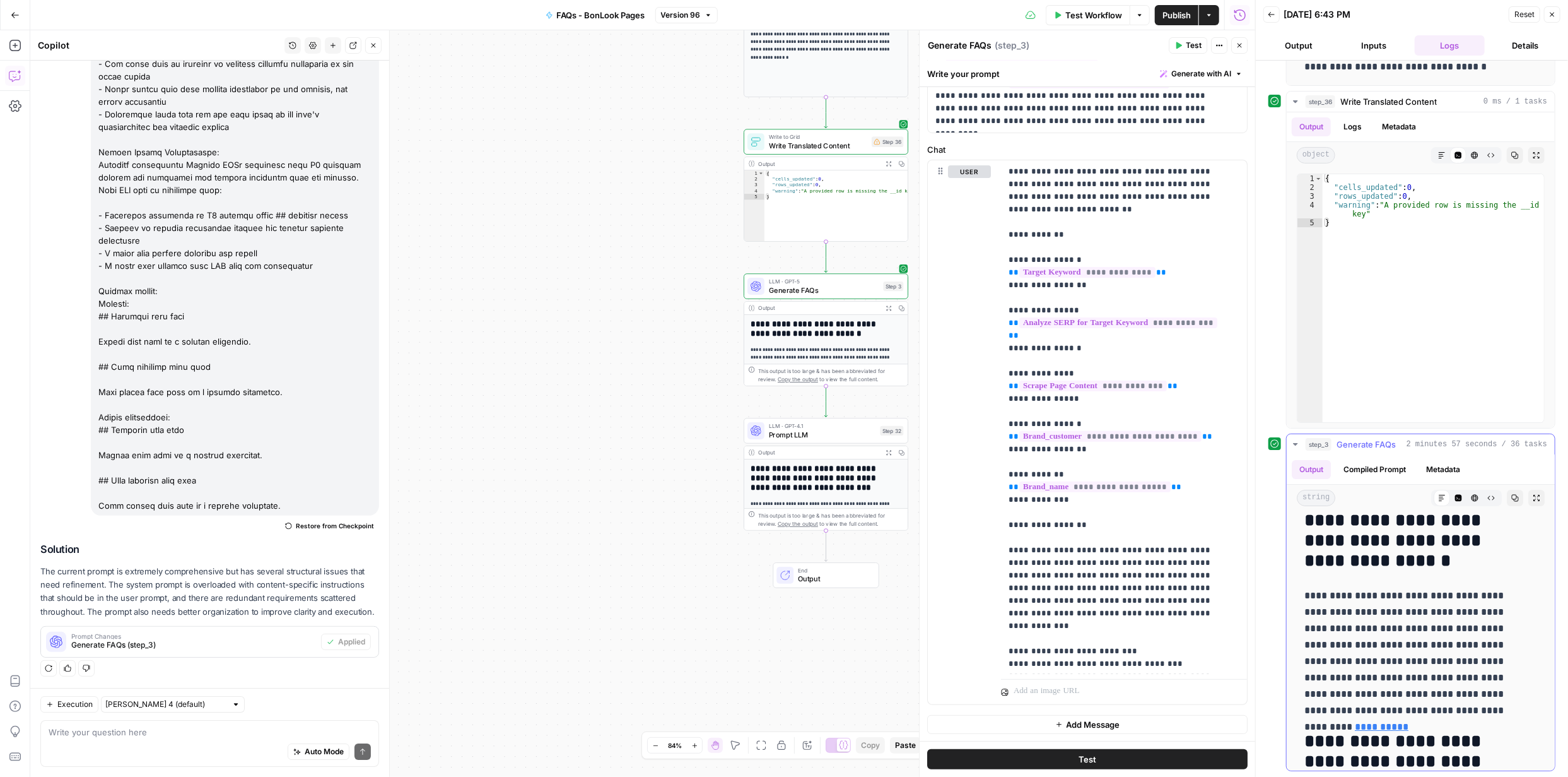
scroll to position [0, 0]
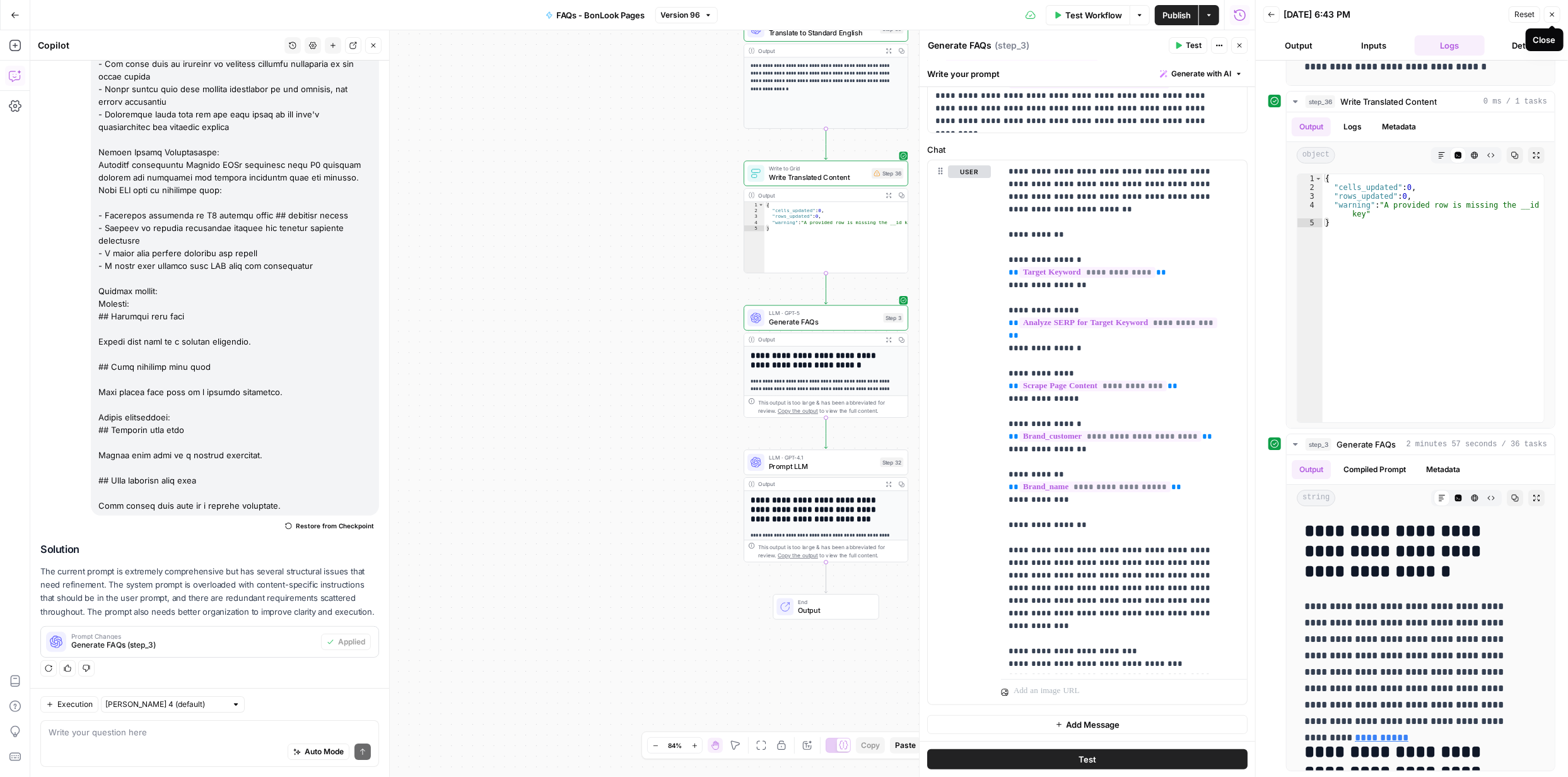
click at [1550, 16] on icon "button" at bounding box center [1553, 14] width 8 height 8
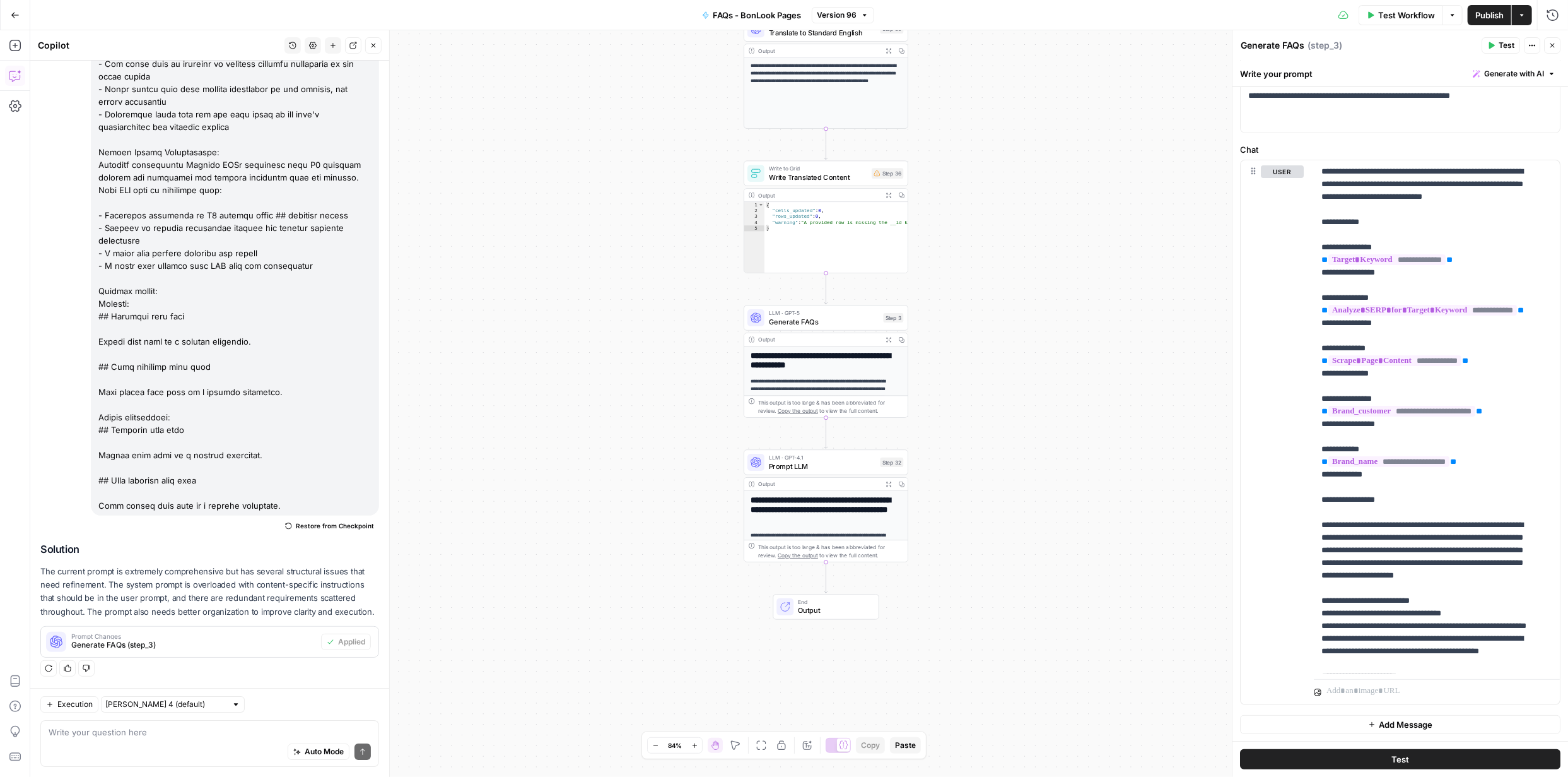
scroll to position [3146, 0]
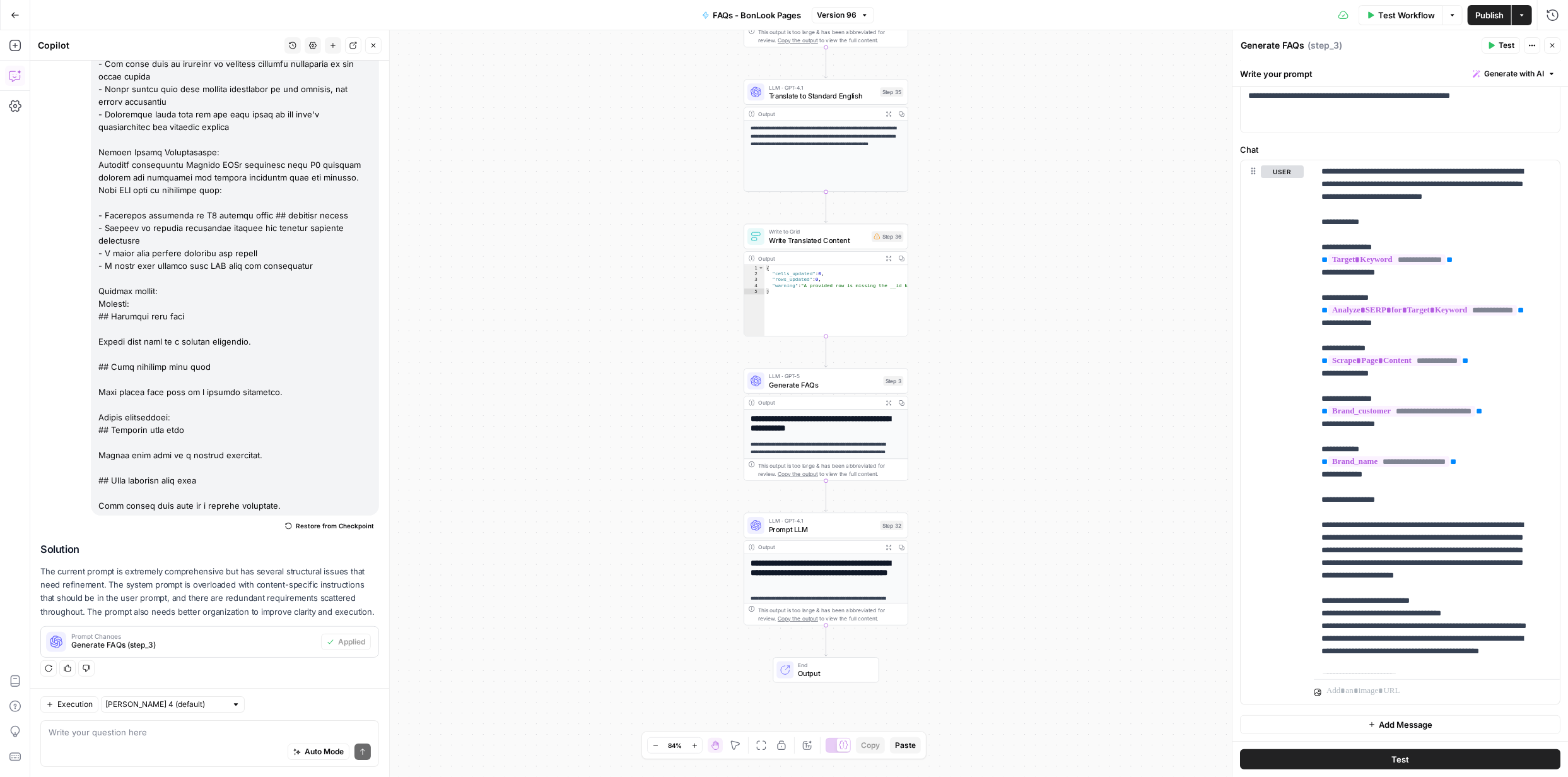
click at [797, 568] on h2 "**********" at bounding box center [822, 572] width 143 height 28
click at [828, 577] on h2 "**********" at bounding box center [822, 572] width 143 height 28
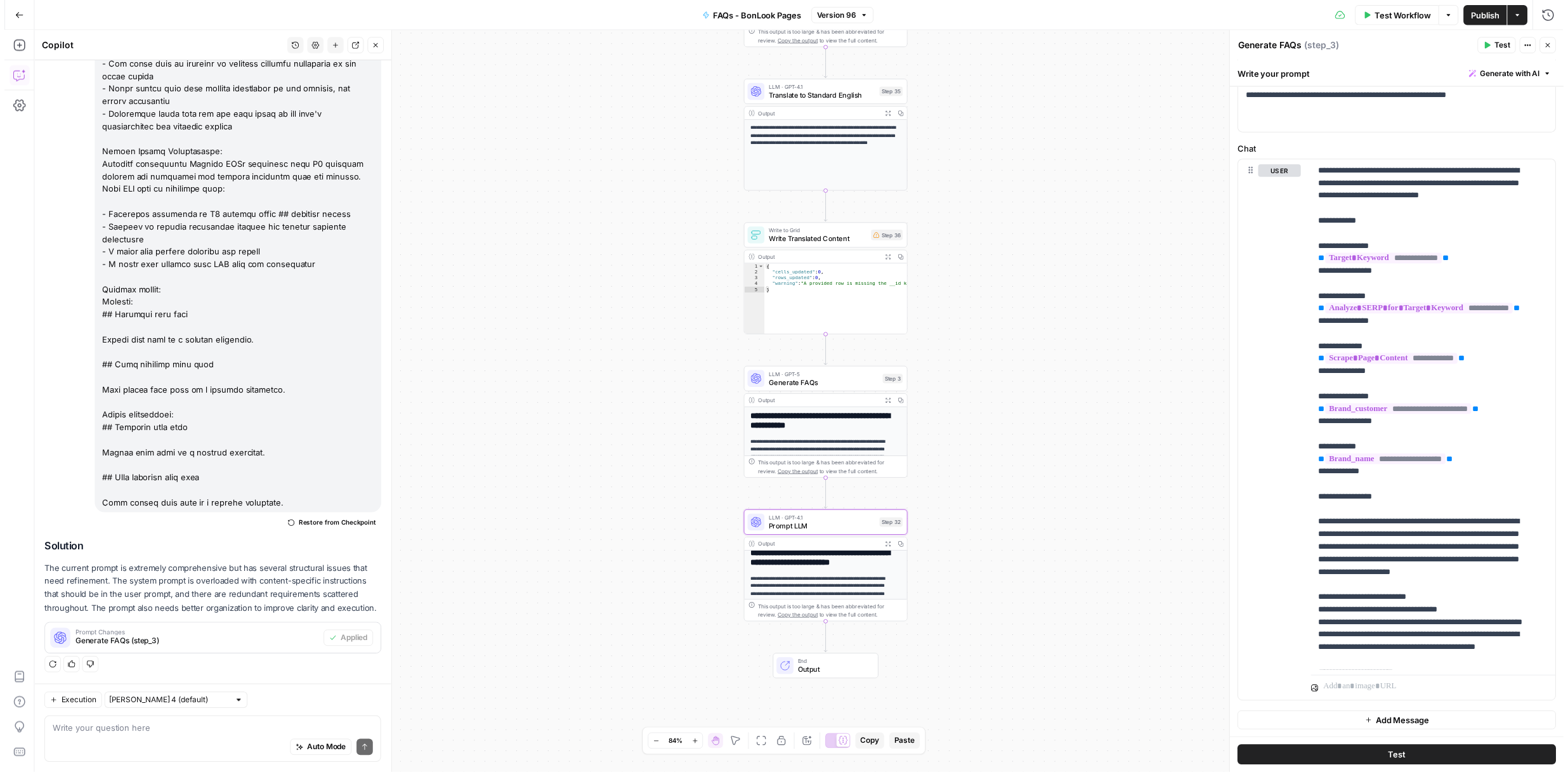
scroll to position [155, 0]
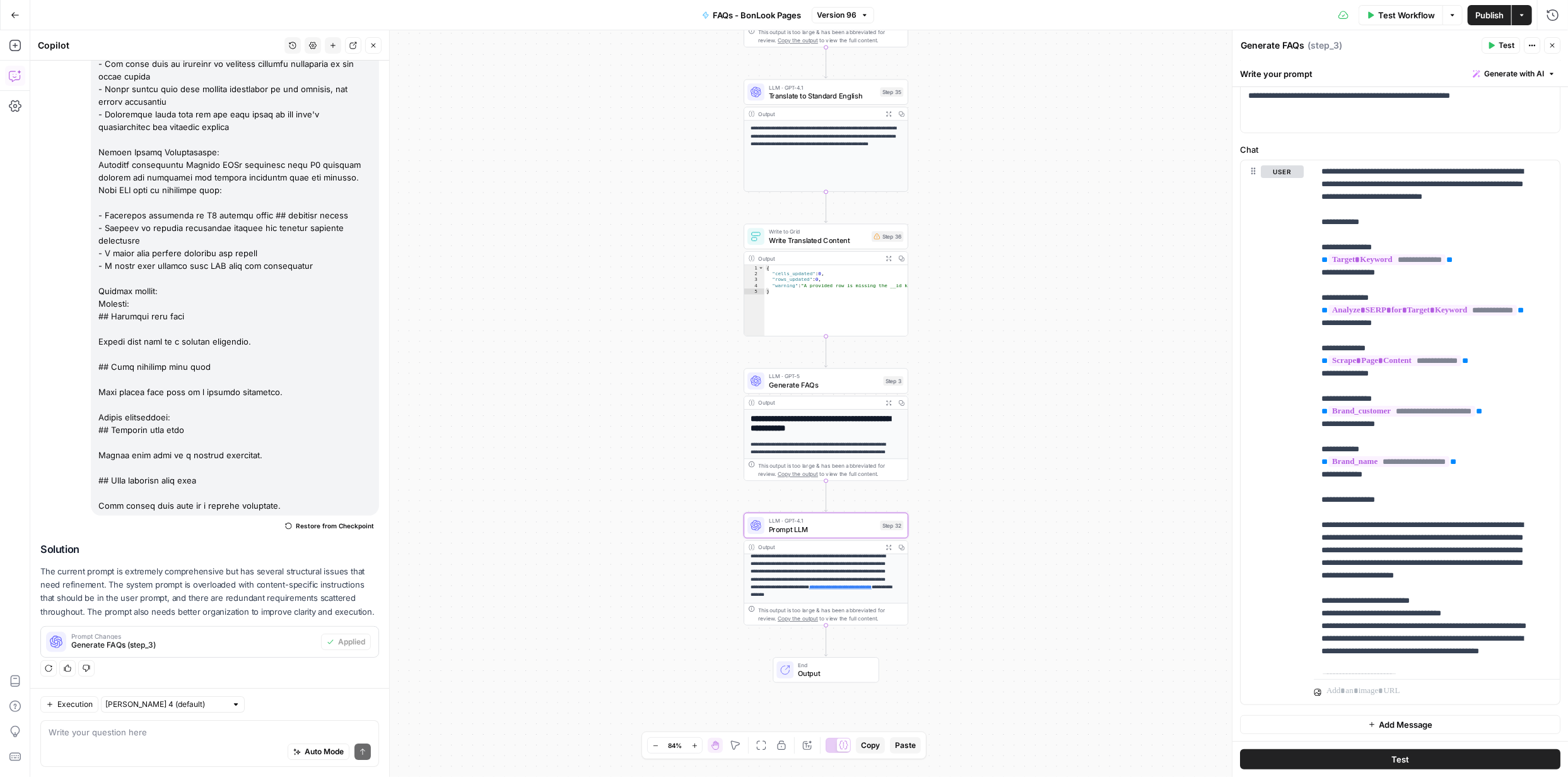
click at [857, 670] on span "Output" at bounding box center [834, 673] width 72 height 11
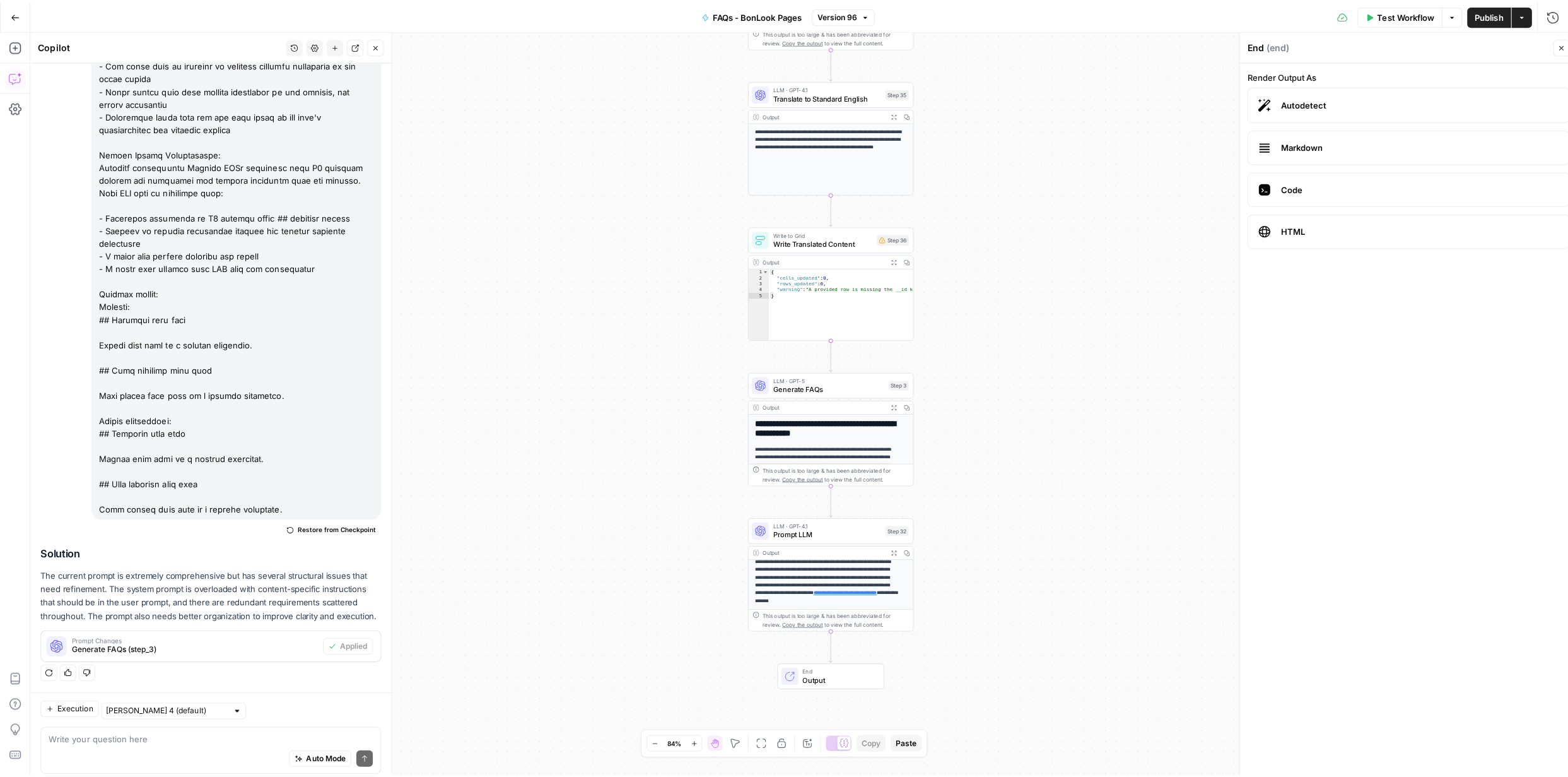
scroll to position [3146, 0]
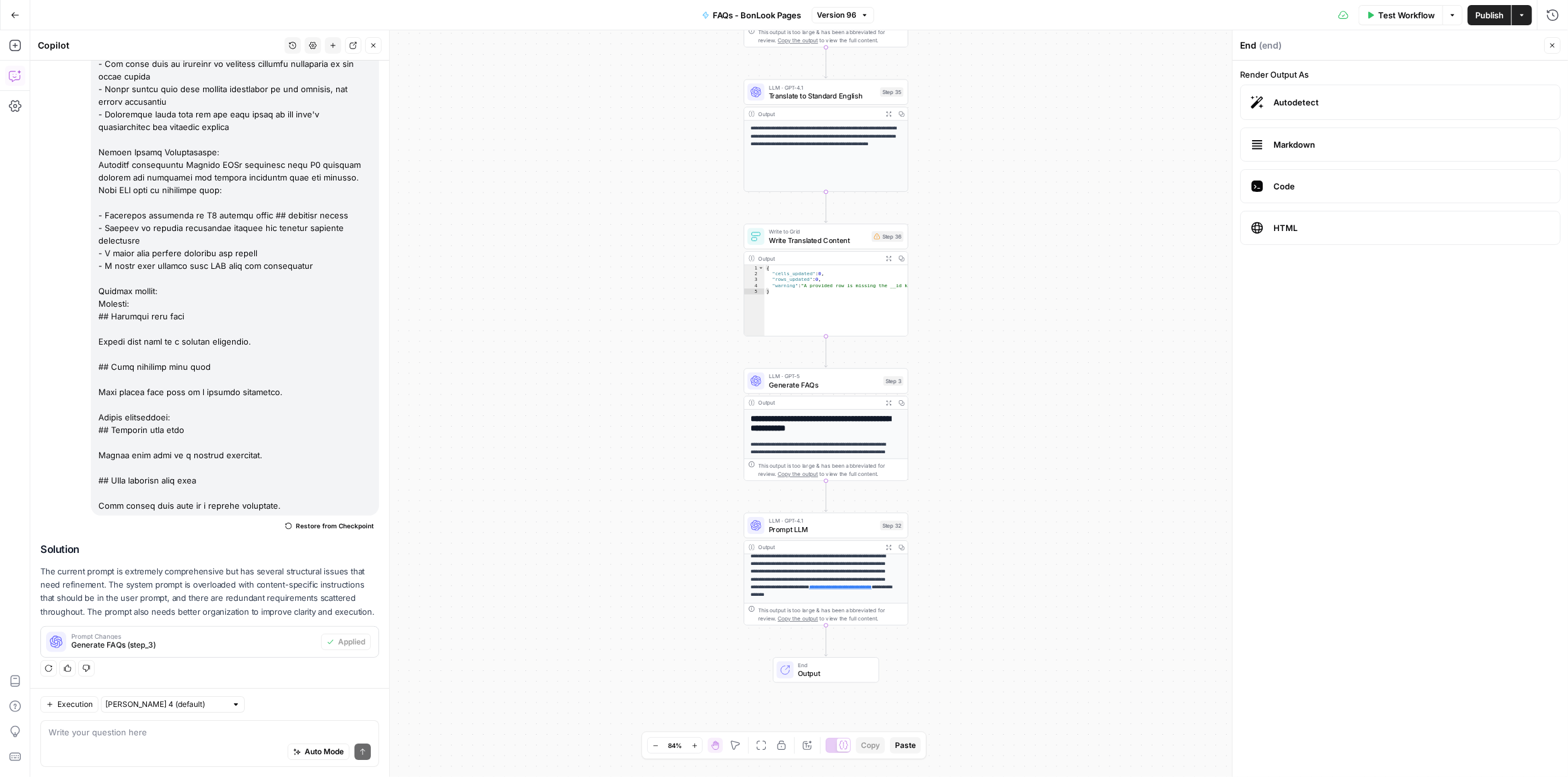
click at [1492, 15] on span "Publish" at bounding box center [1489, 14] width 28 height 13
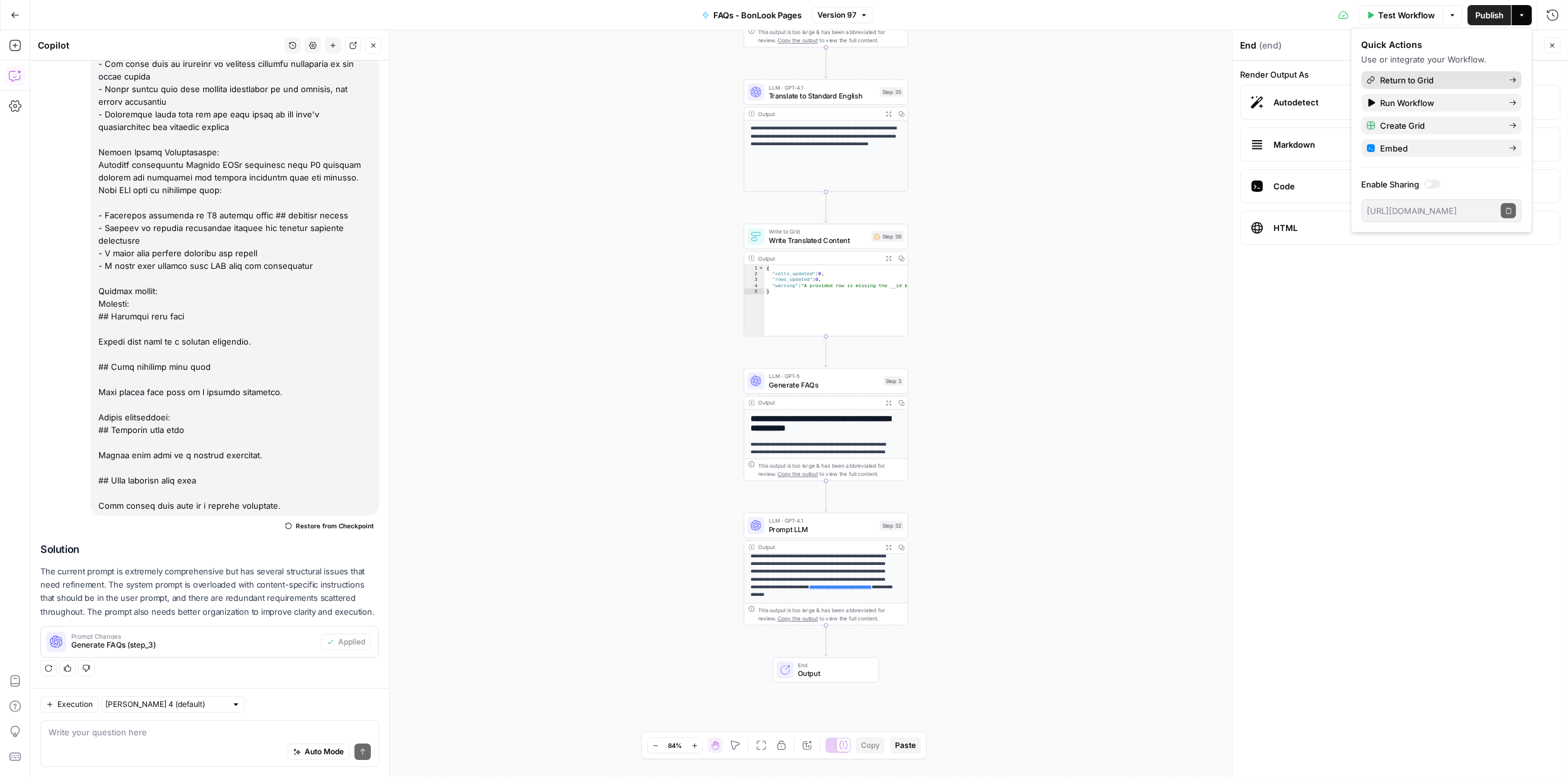
click at [1430, 77] on span "Return to Grid" at bounding box center [1440, 79] width 119 height 13
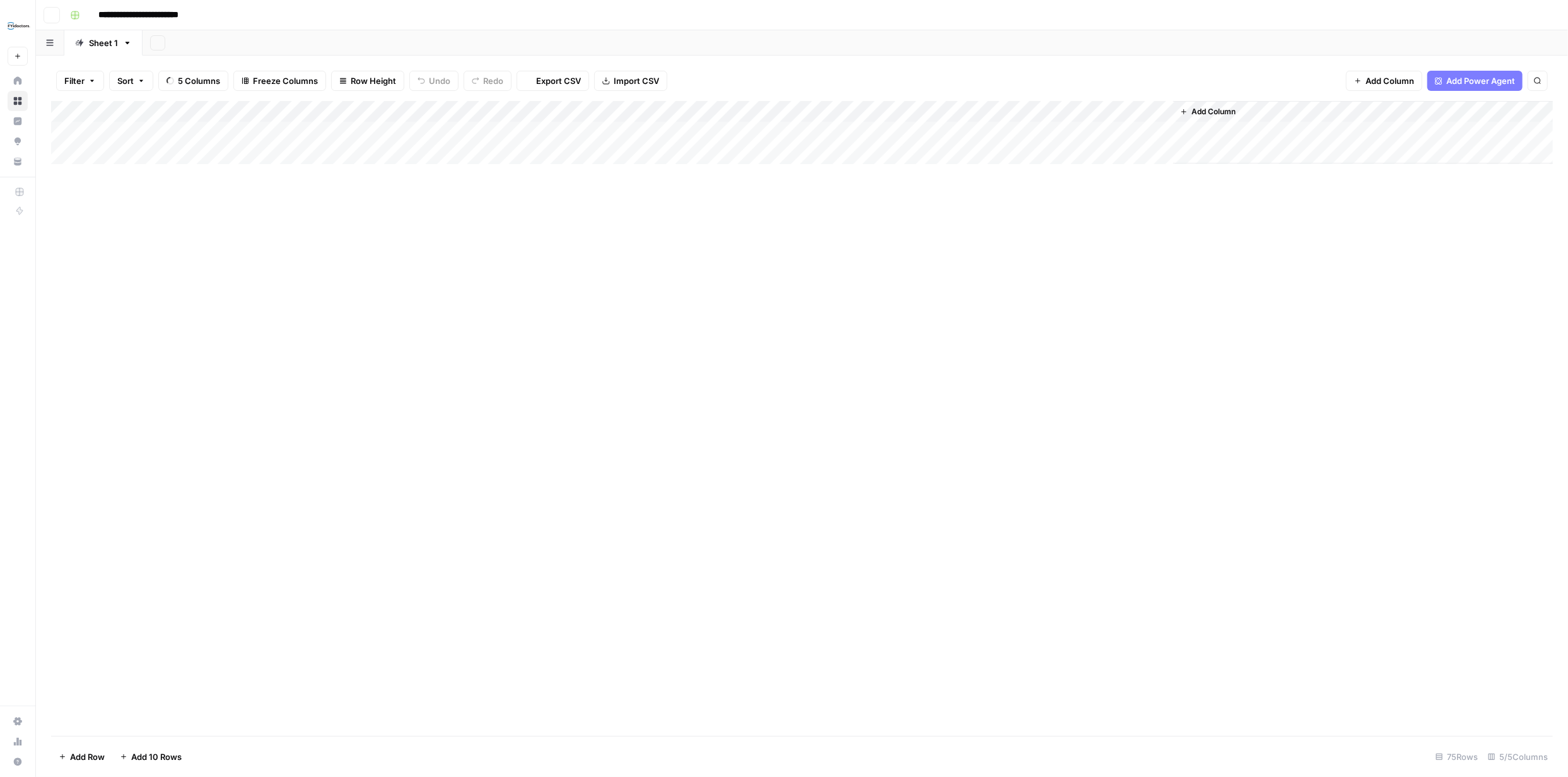
type input "**********"
click at [83, 130] on div "Add Column" at bounding box center [802, 419] width 1502 height 635
click at [979, 132] on div "Add Column" at bounding box center [802, 419] width 1502 height 635
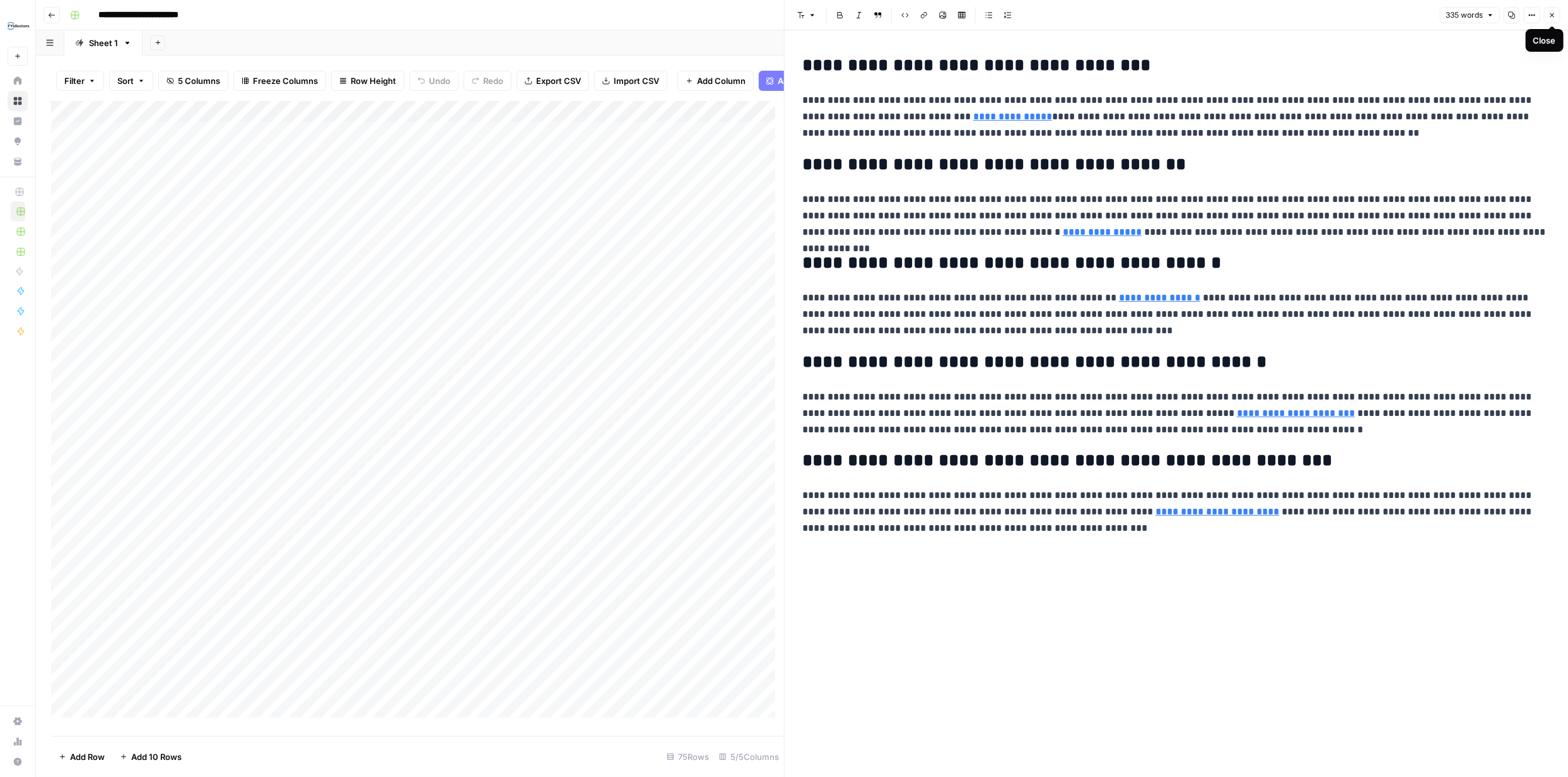
click at [1552, 12] on icon "button" at bounding box center [1553, 15] width 8 height 8
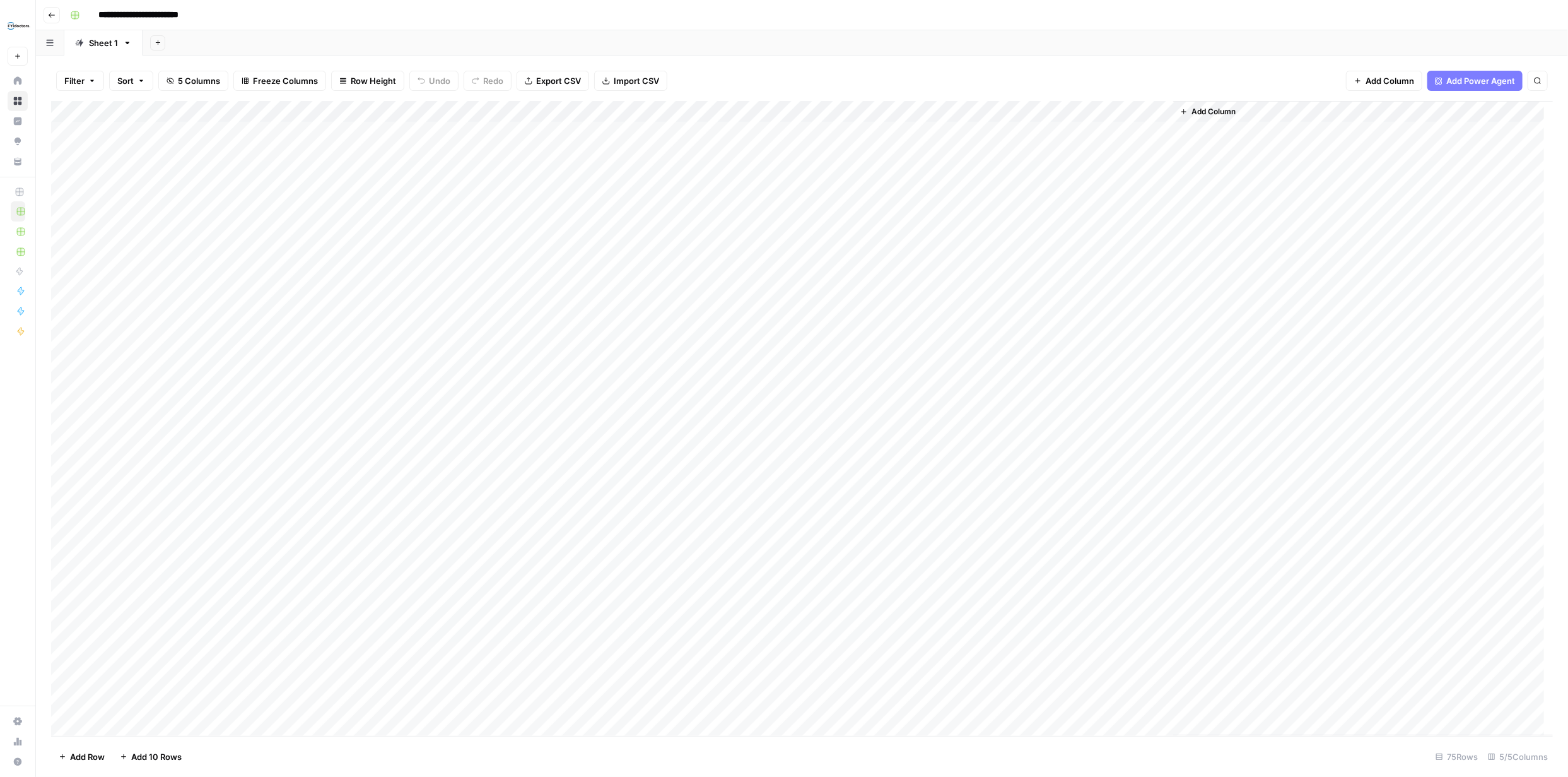
click at [732, 129] on div "Add Column" at bounding box center [802, 419] width 1502 height 635
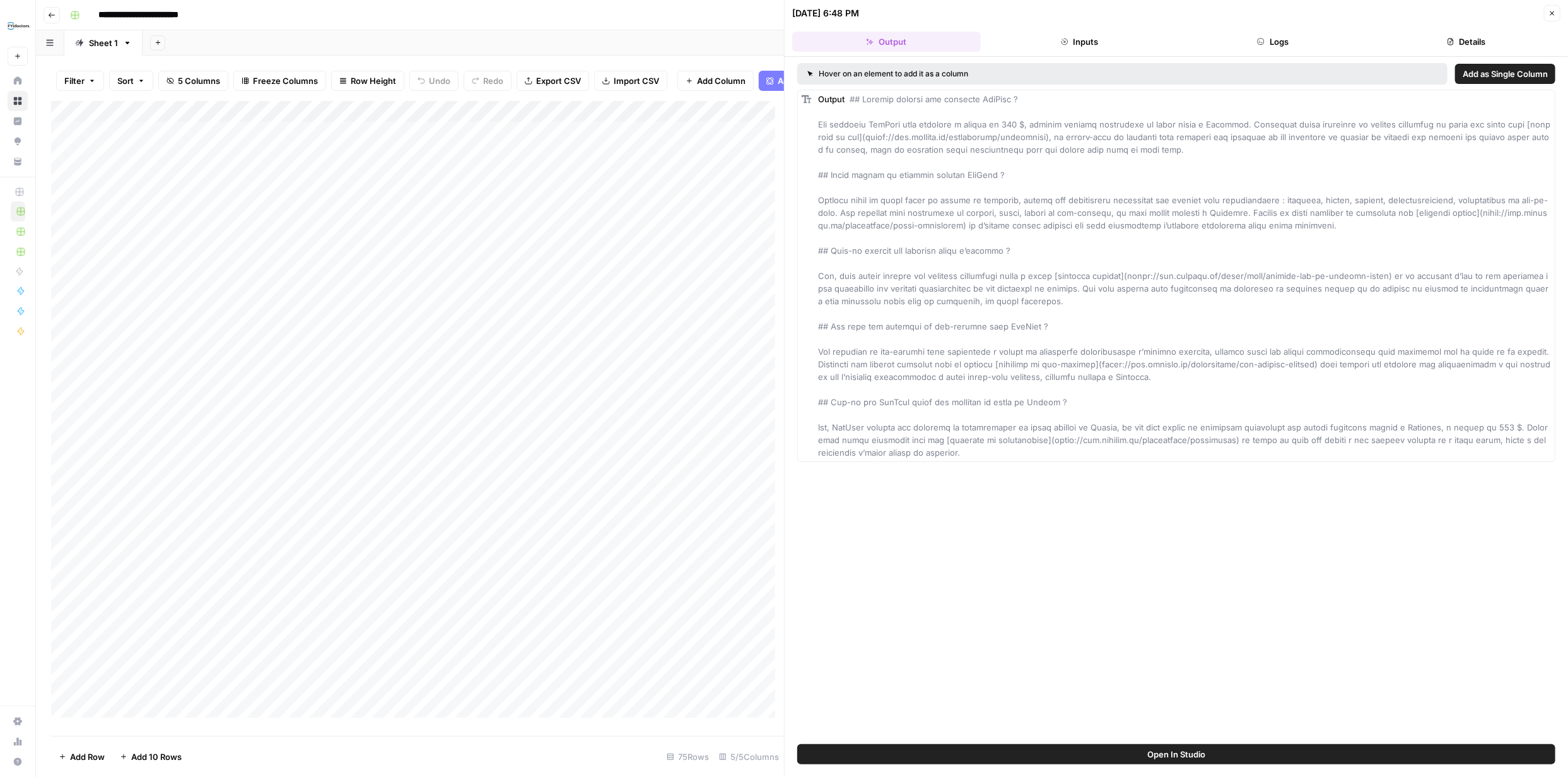
click at [1289, 42] on button "Logs" at bounding box center [1273, 42] width 188 height 20
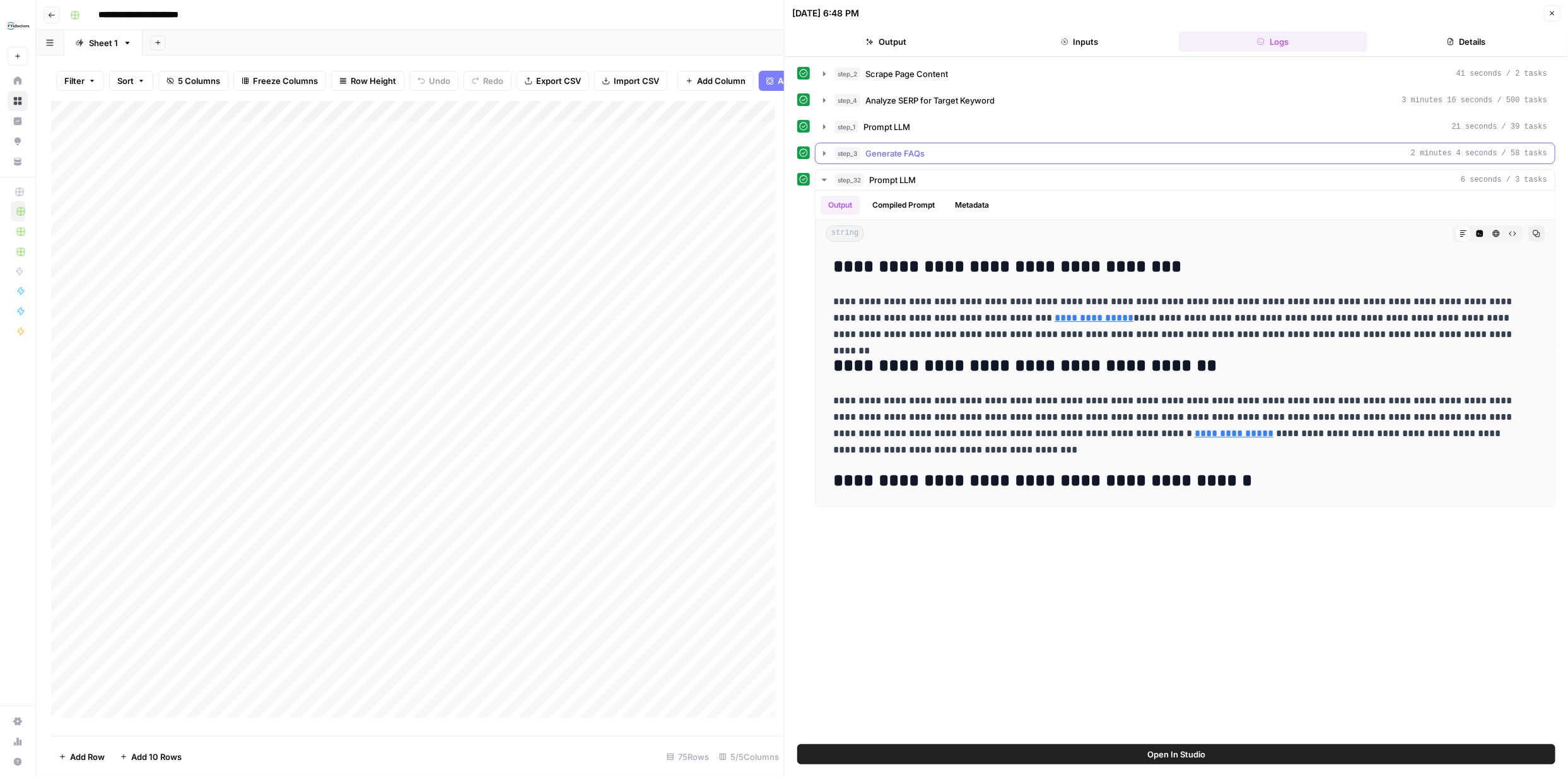
click at [825, 152] on icon "button" at bounding box center [824, 153] width 10 height 10
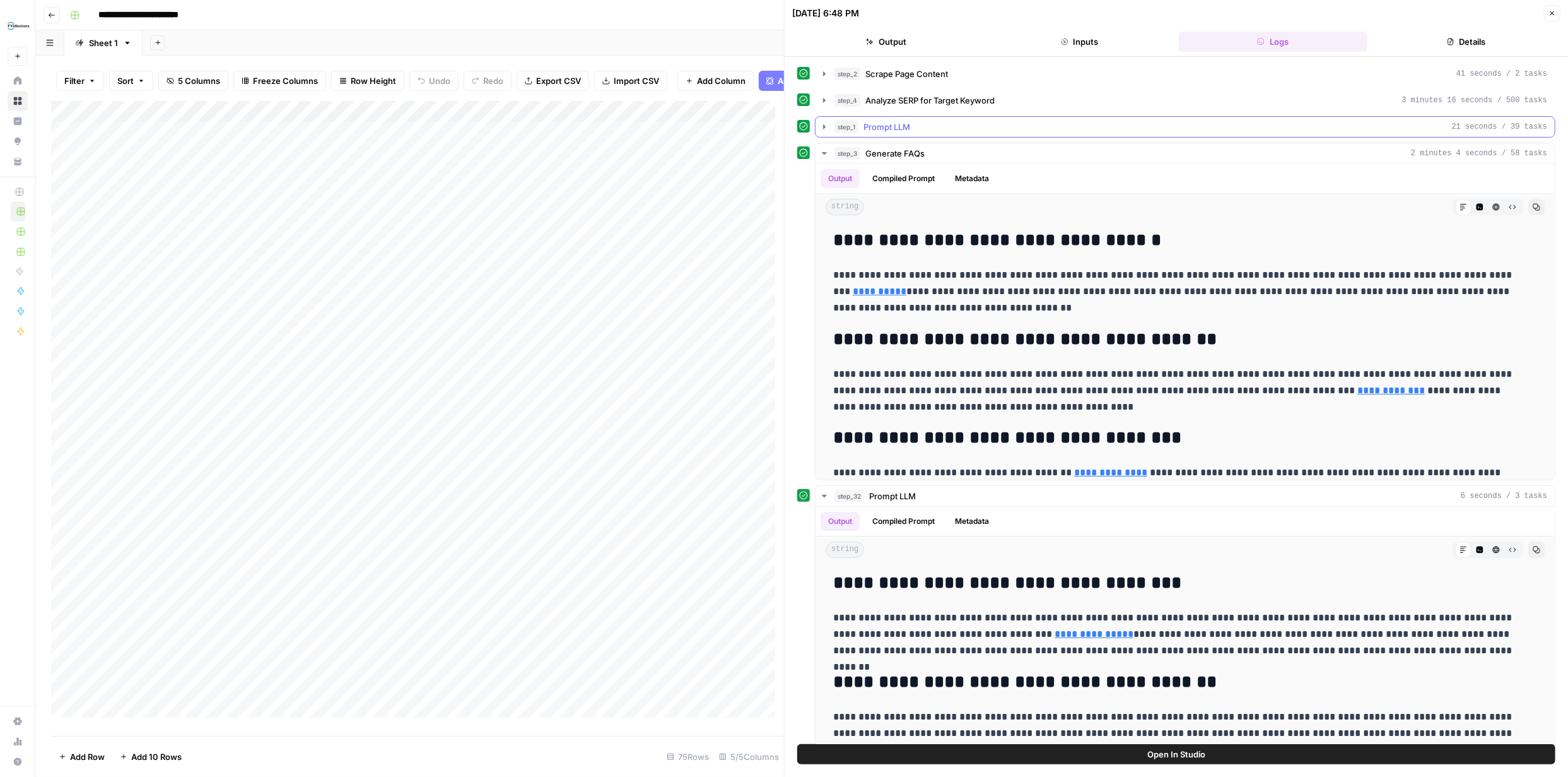
click at [822, 125] on icon "button" at bounding box center [824, 126] width 10 height 10
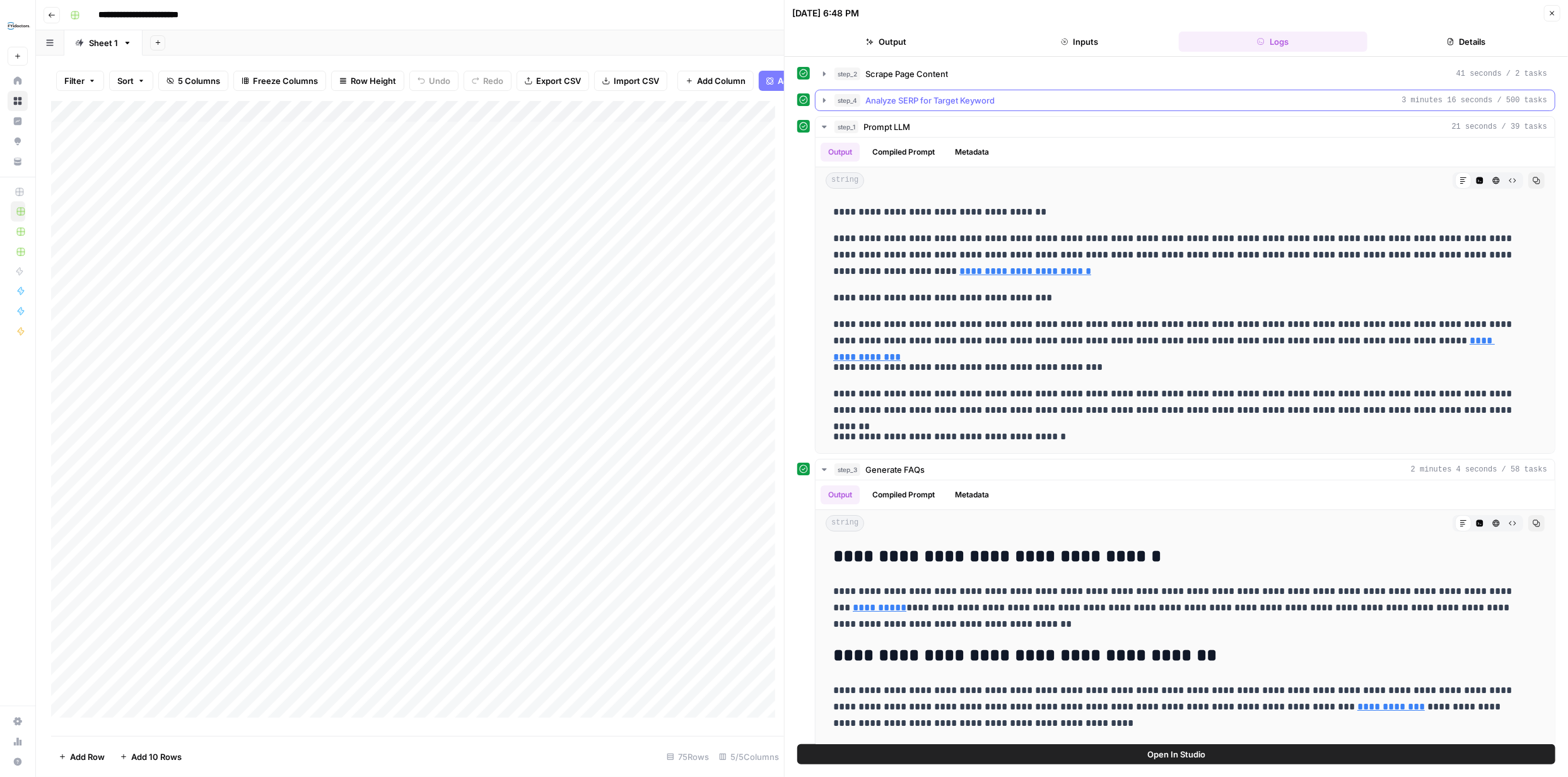
click at [824, 101] on icon "button" at bounding box center [824, 99] width 3 height 5
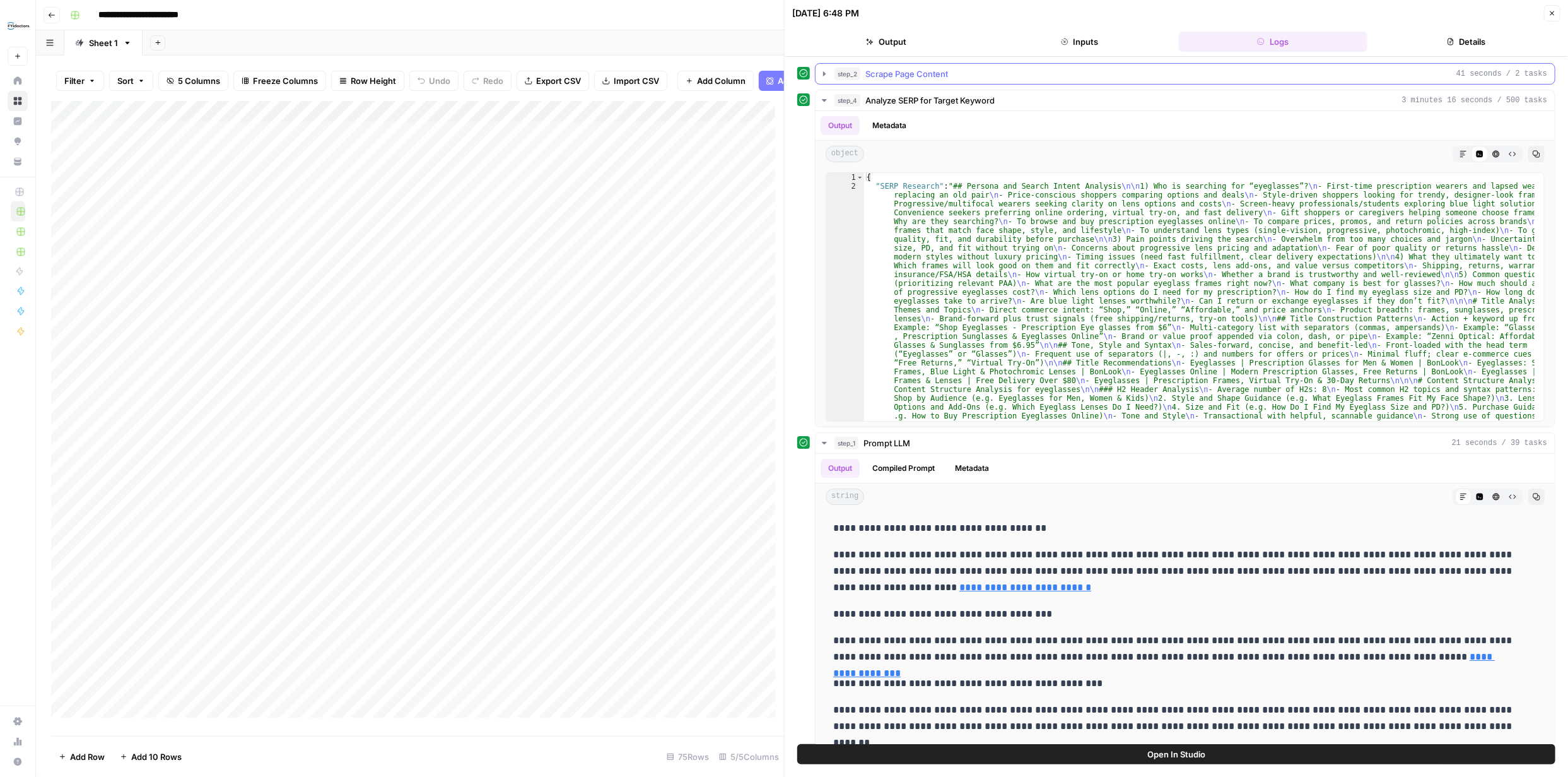
click at [825, 73] on icon "button" at bounding box center [824, 73] width 3 height 5
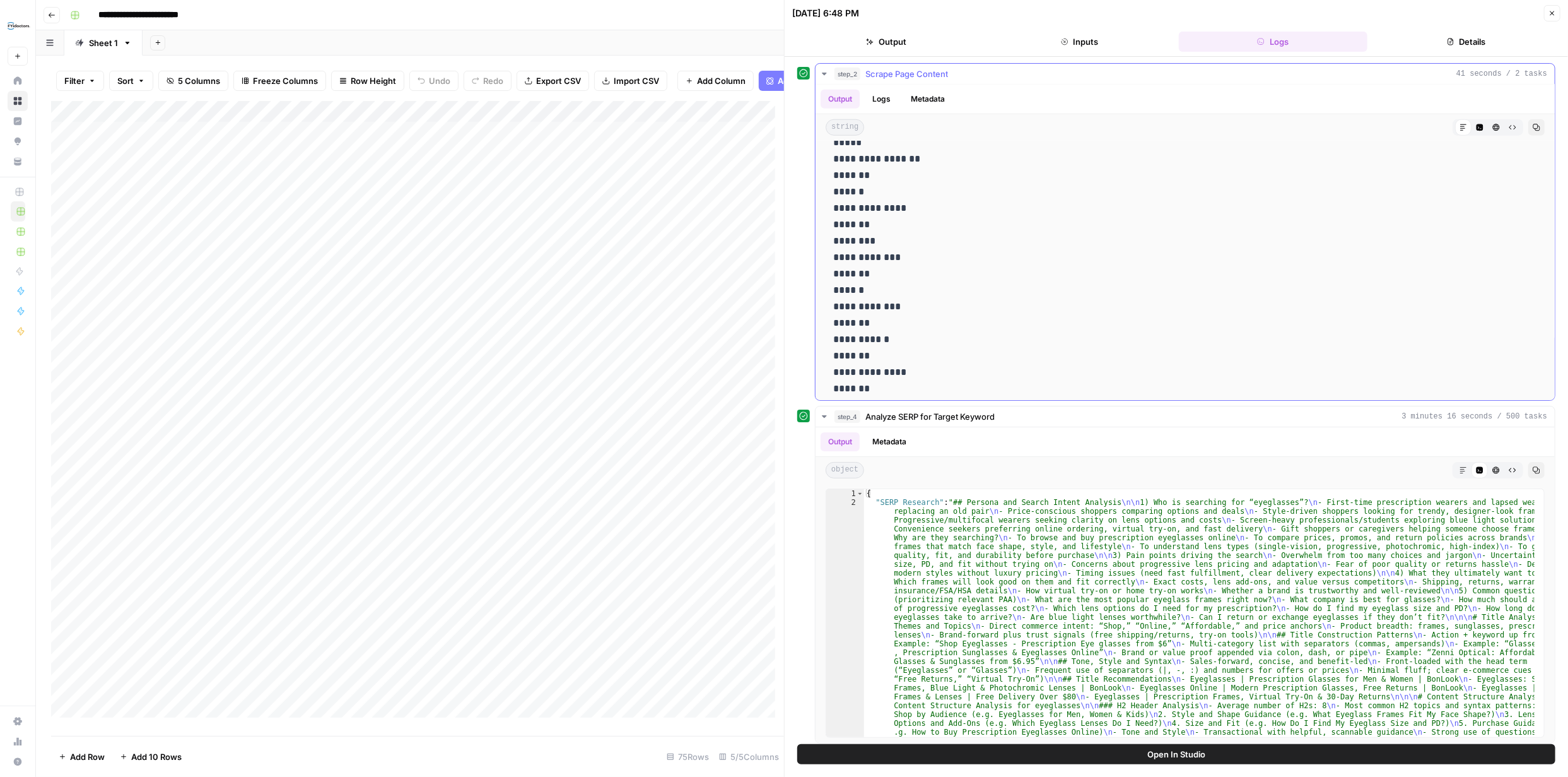
scroll to position [883, 0]
click at [1552, 12] on icon "button" at bounding box center [1553, 14] width 8 height 8
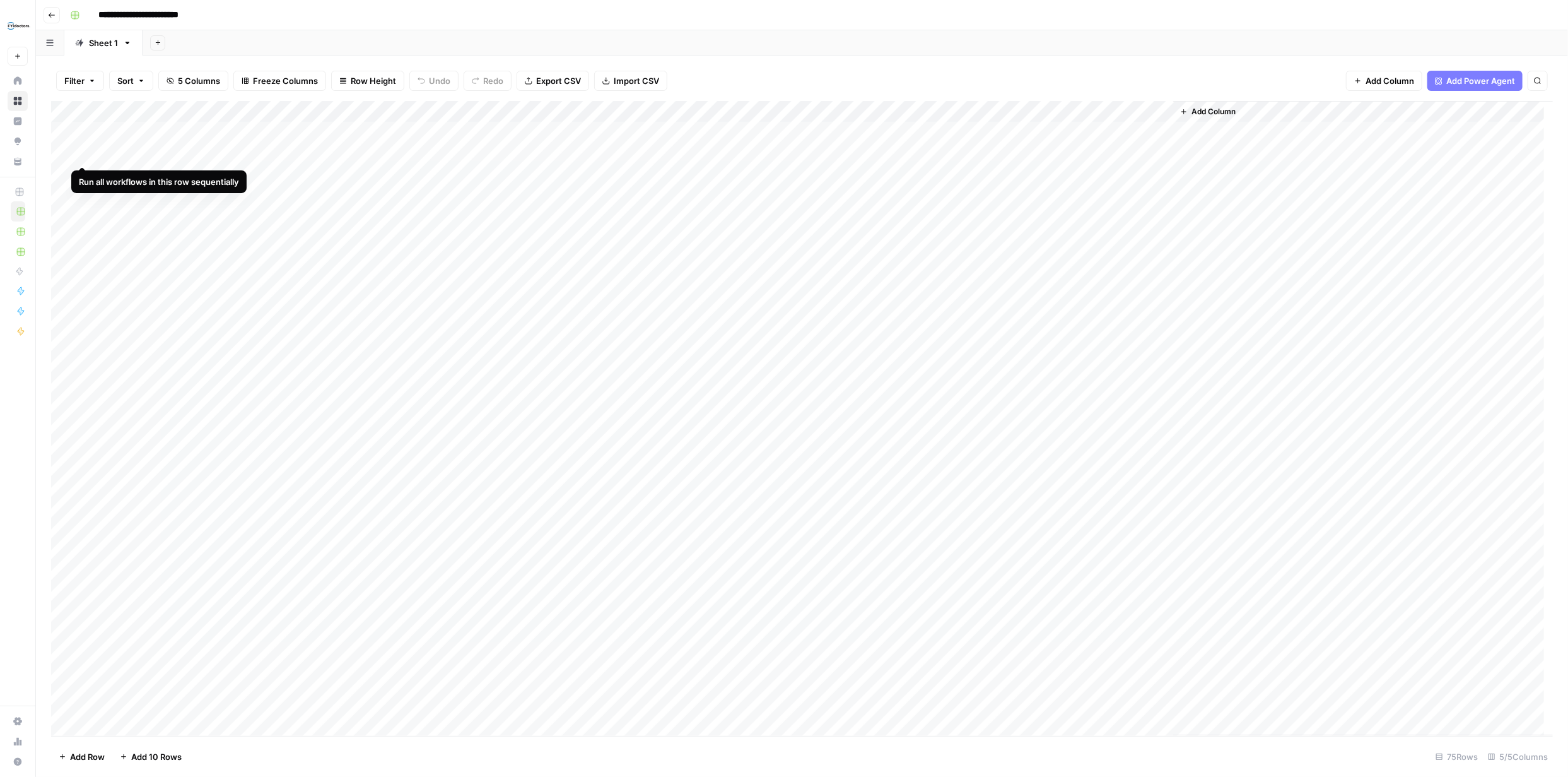
click at [80, 153] on div "Add Column" at bounding box center [802, 419] width 1502 height 635
click at [64, 261] on div "Add Column" at bounding box center [802, 419] width 1502 height 635
click at [80, 762] on span "Delete 1 Row" at bounding box center [84, 756] width 50 height 13
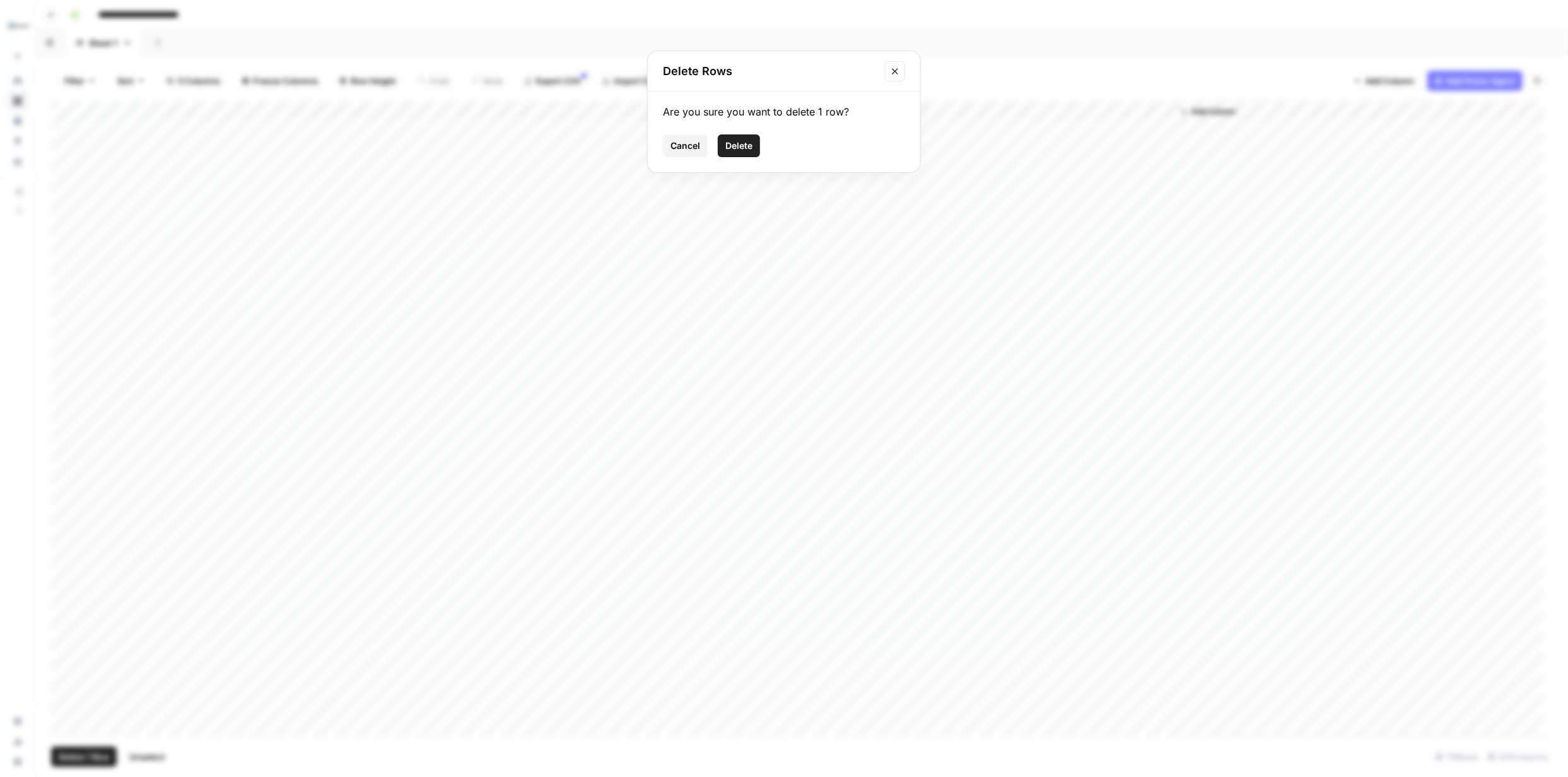
click at [754, 149] on button "Delete" at bounding box center [739, 146] width 42 height 23
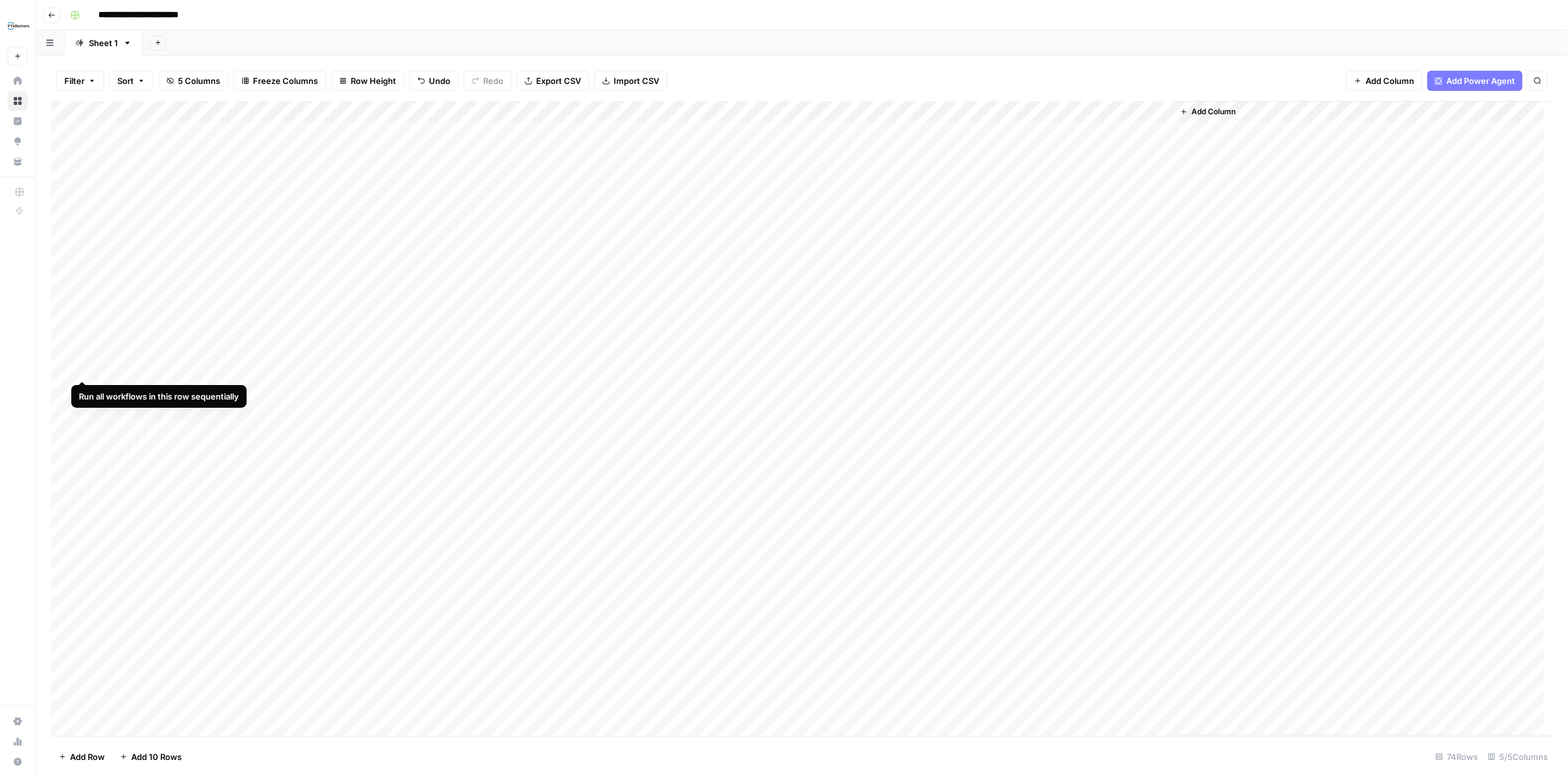
click at [81, 368] on div "Add Column" at bounding box center [802, 419] width 1502 height 635
click at [83, 391] on div "Add Column" at bounding box center [802, 419] width 1502 height 635
click at [84, 411] on div "Add Column" at bounding box center [802, 419] width 1502 height 635
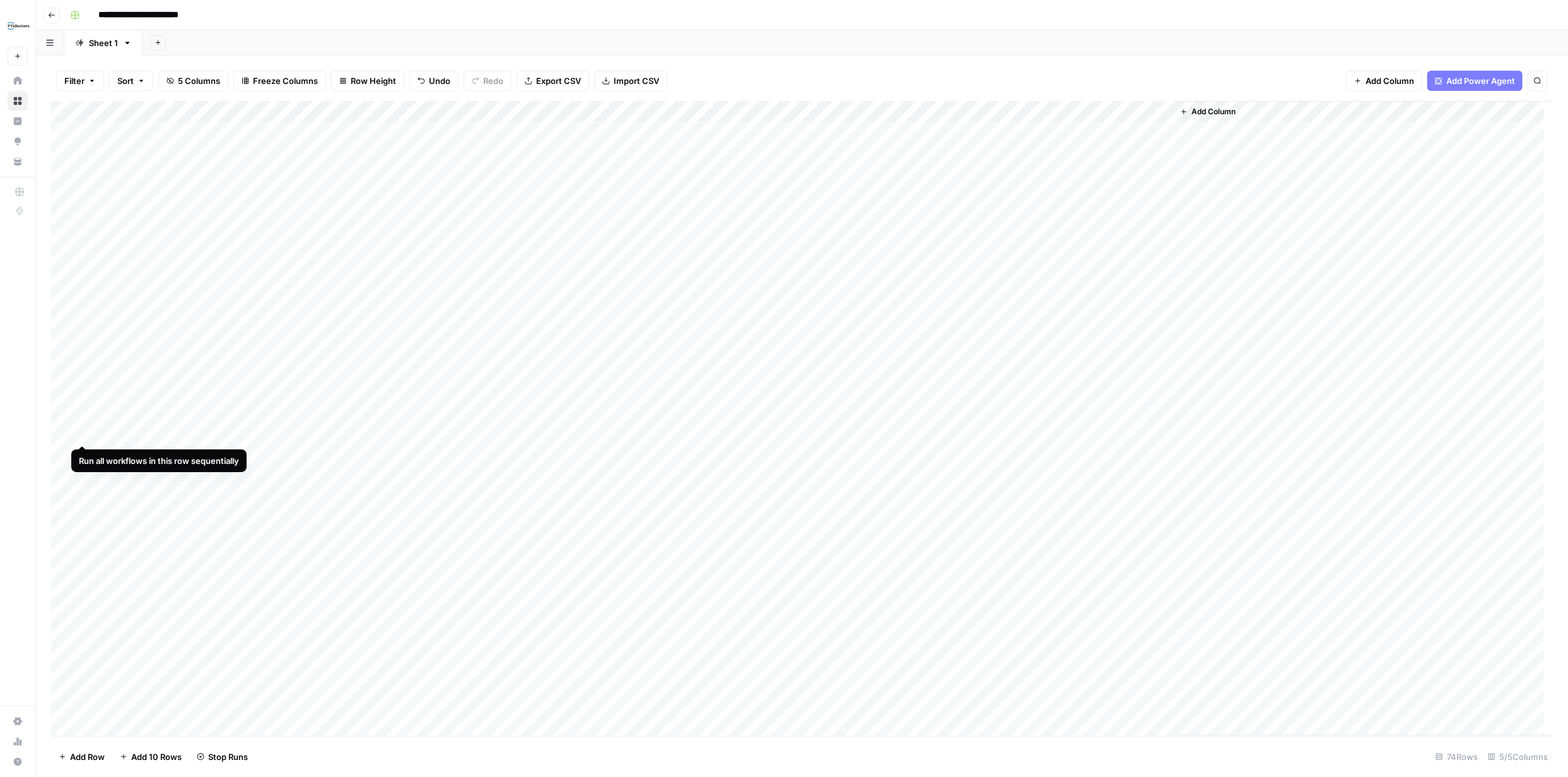
click at [83, 432] on div "Add Column" at bounding box center [802, 419] width 1502 height 635
click at [66, 451] on div "Add Column" at bounding box center [802, 419] width 1502 height 635
click at [101, 756] on span "Delete 1 Row" at bounding box center [84, 756] width 50 height 13
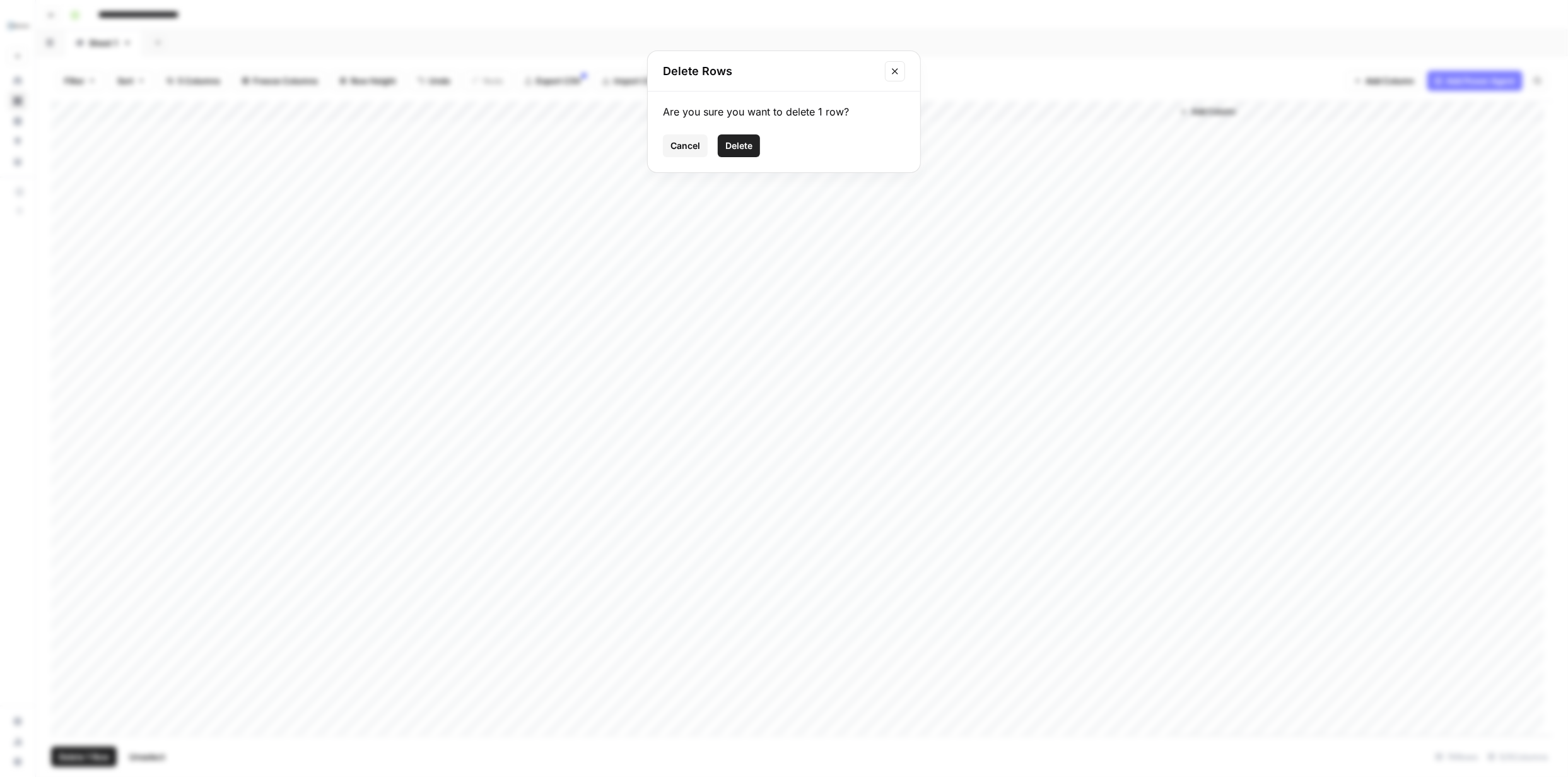
click at [741, 148] on span "Delete" at bounding box center [739, 145] width 27 height 13
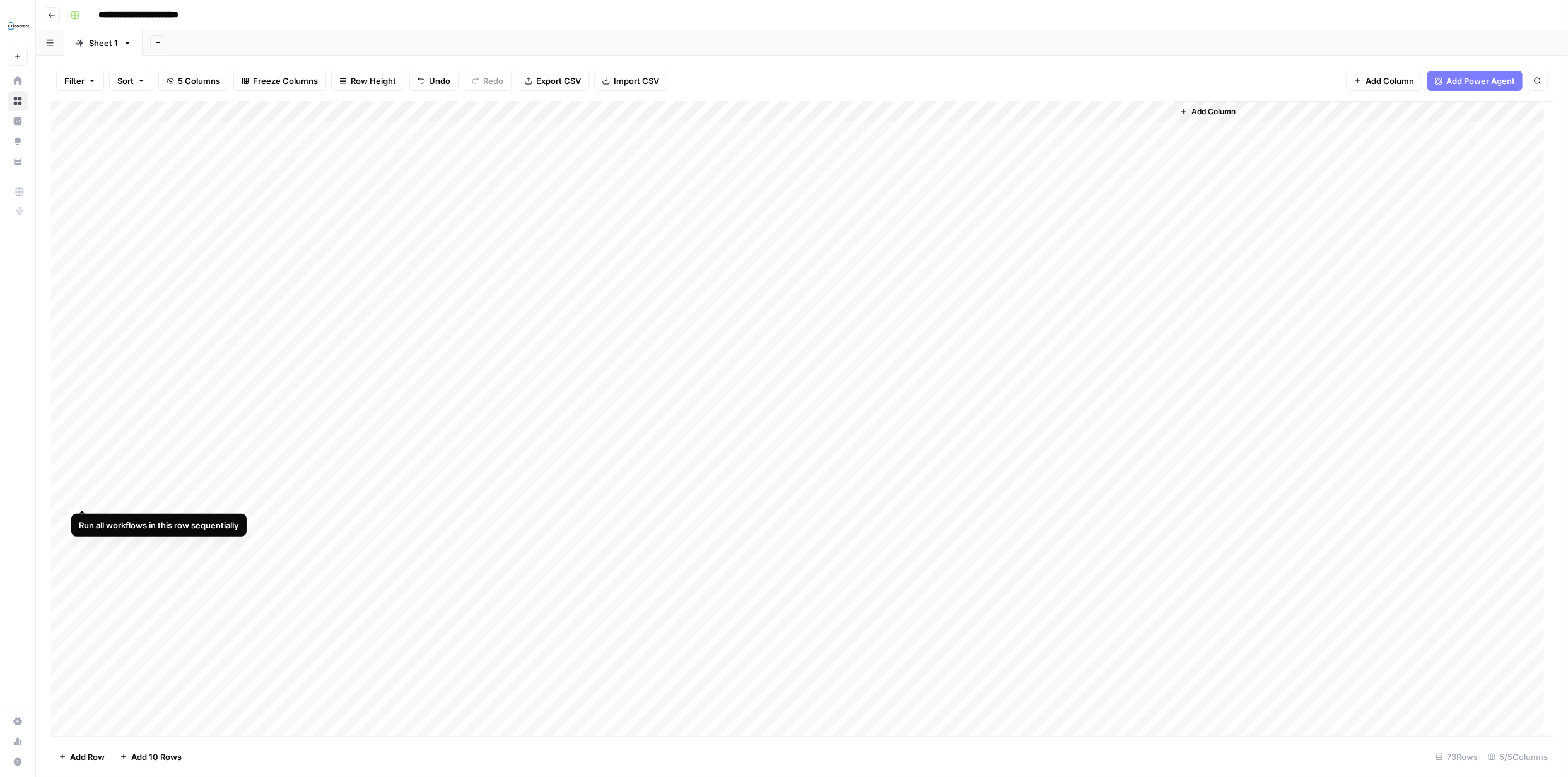
click at [78, 497] on div "Add Column" at bounding box center [802, 419] width 1502 height 635
click at [84, 260] on div "Add Column" at bounding box center [802, 419] width 1502 height 635
click at [734, 154] on div "Add Column" at bounding box center [802, 419] width 1502 height 635
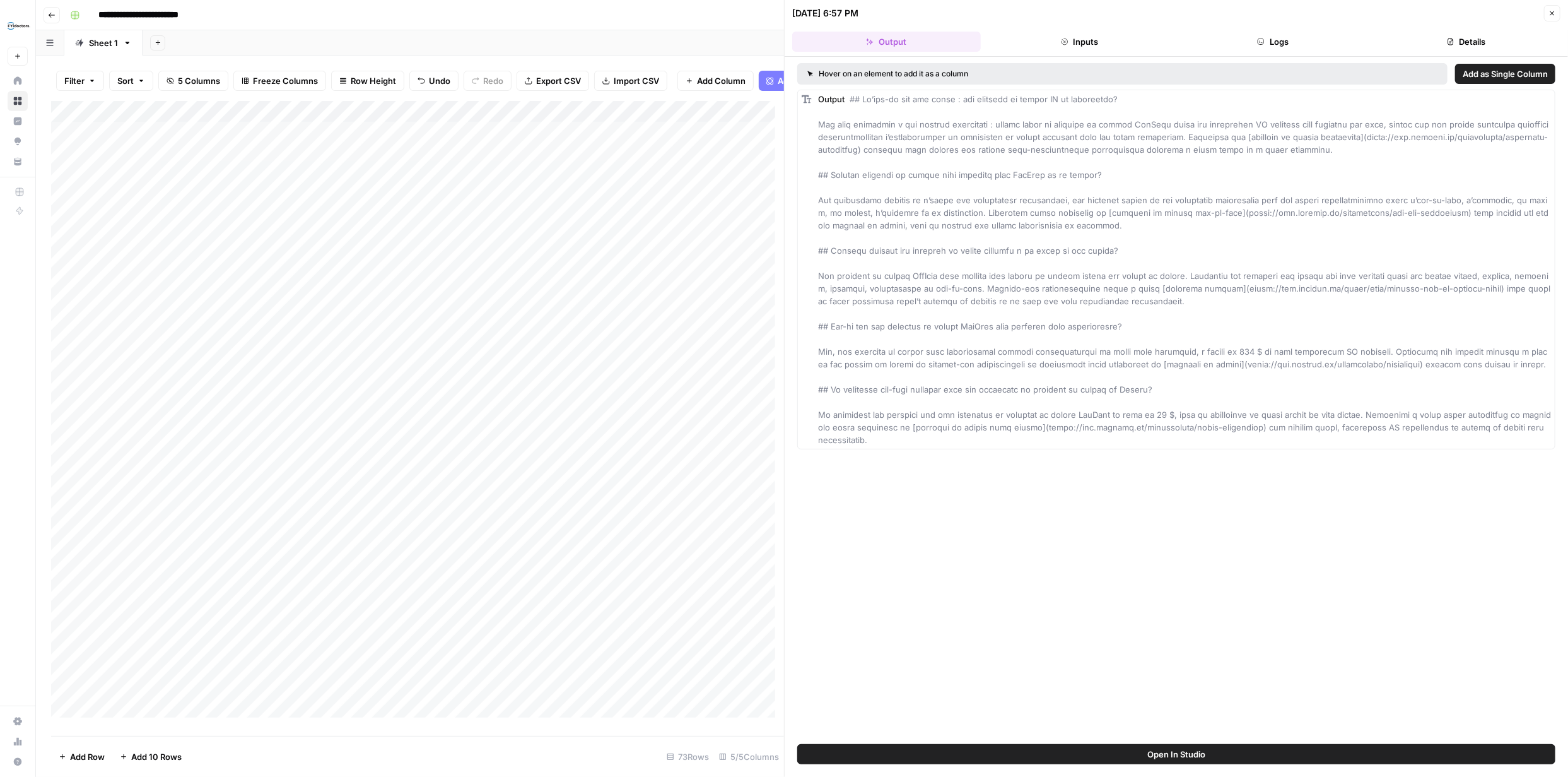
click at [1285, 50] on button "Logs" at bounding box center [1273, 42] width 188 height 20
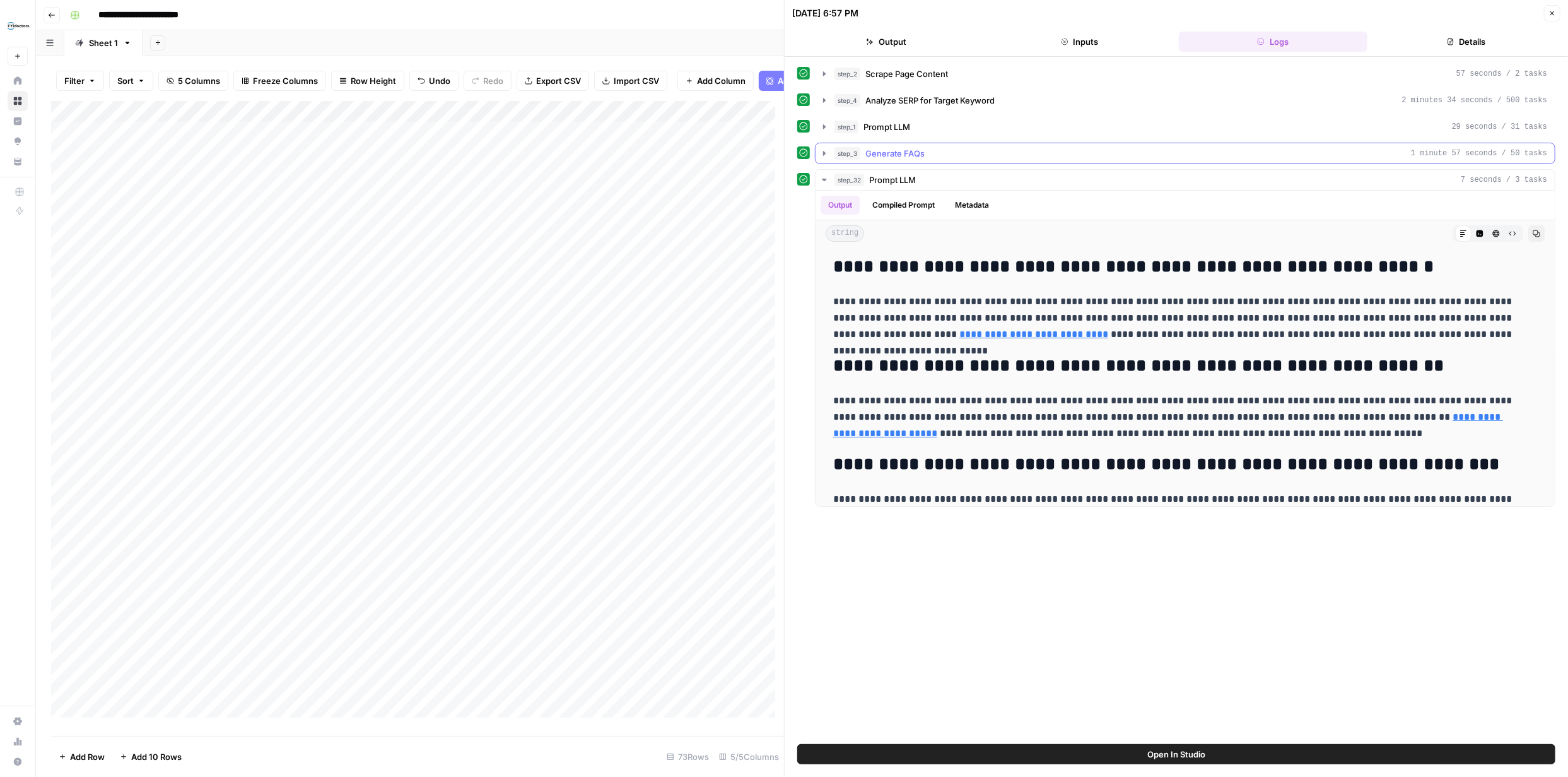
click at [828, 153] on icon "button" at bounding box center [824, 153] width 10 height 10
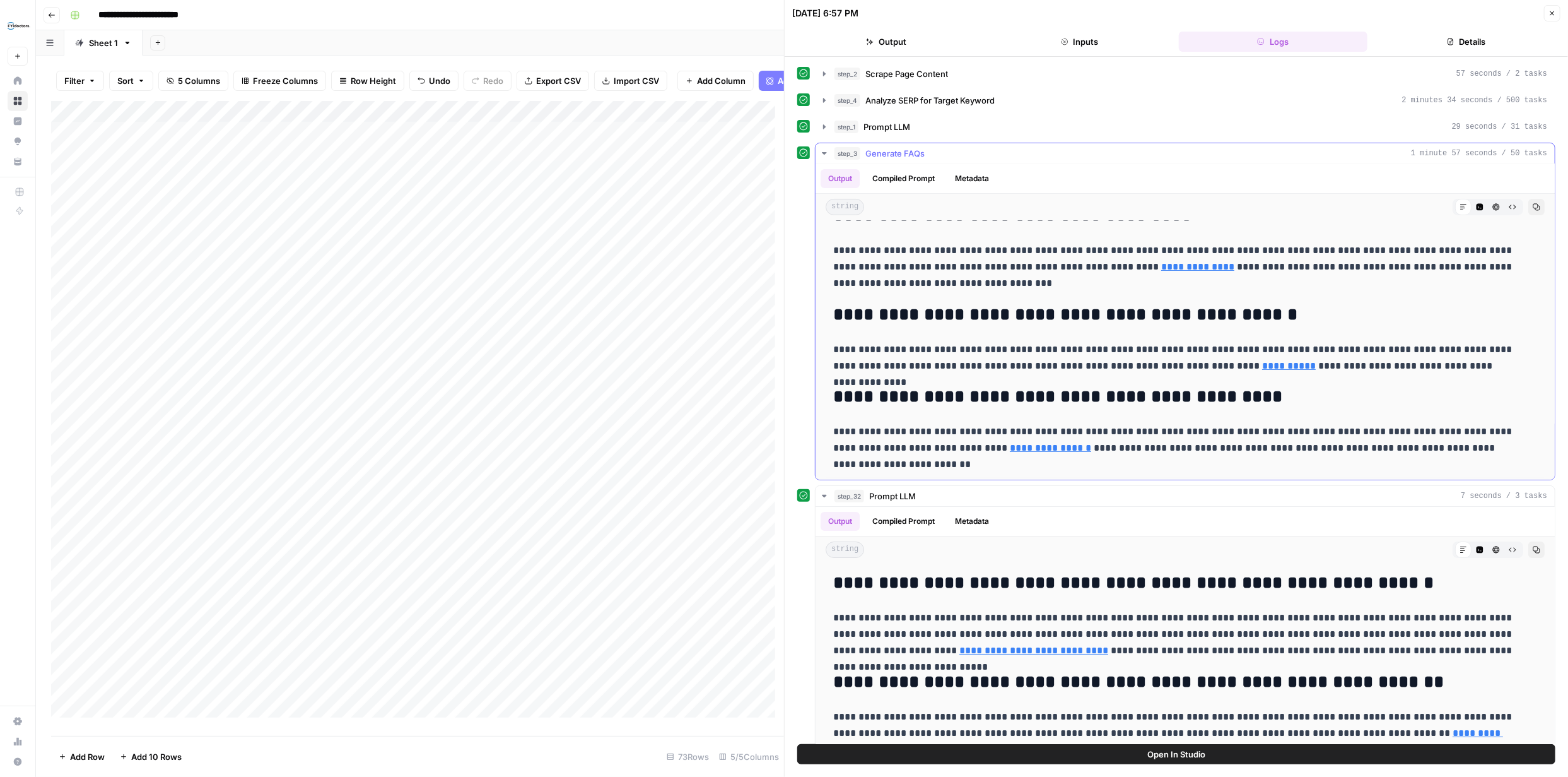
scroll to position [225, 0]
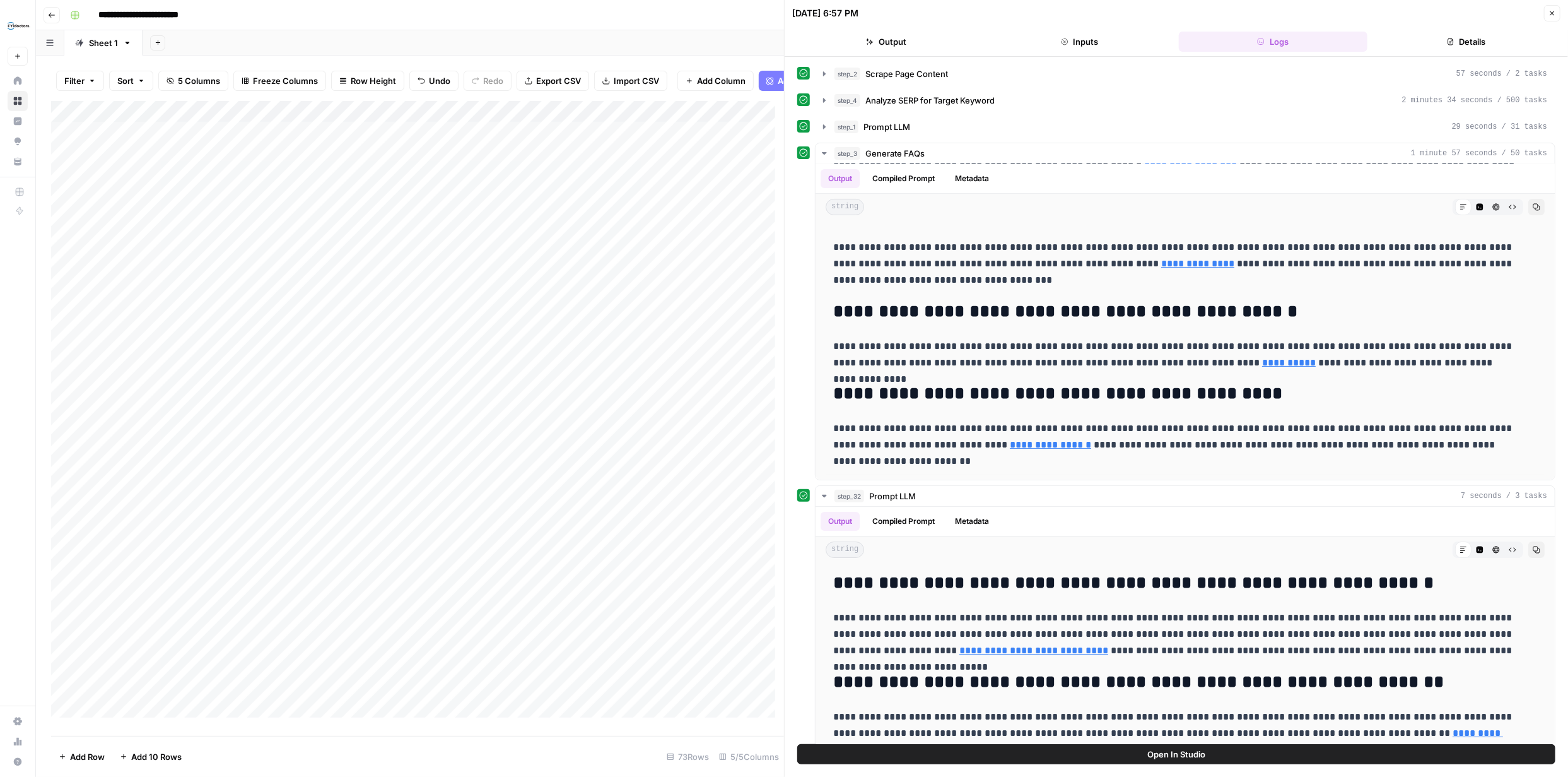
click at [1554, 16] on icon "button" at bounding box center [1553, 14] width 8 height 8
